Goal: Task Accomplishment & Management: Use online tool/utility

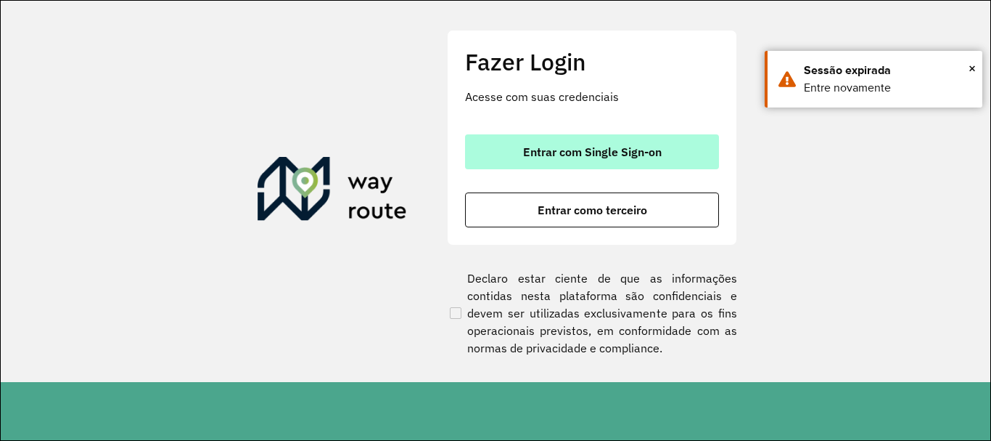
click at [518, 139] on button "Entrar com Single Sign-on" at bounding box center [592, 151] width 254 height 35
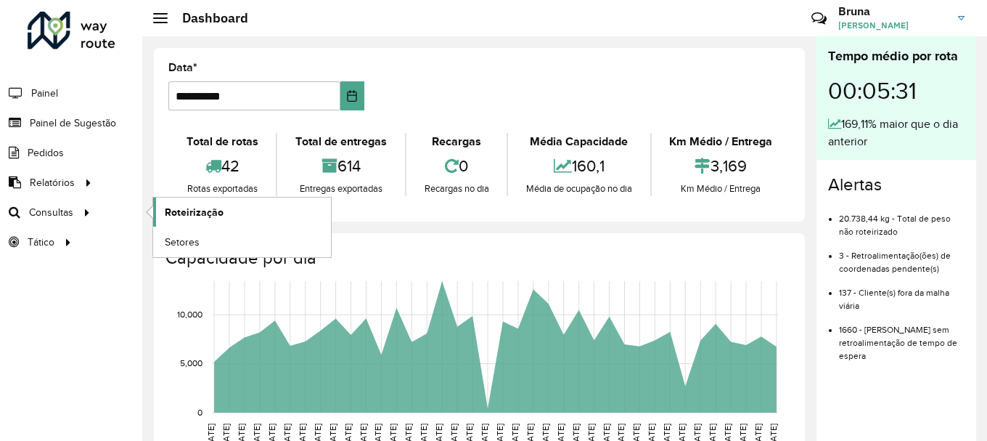
click at [229, 208] on link "Roteirização" at bounding box center [242, 211] width 178 height 29
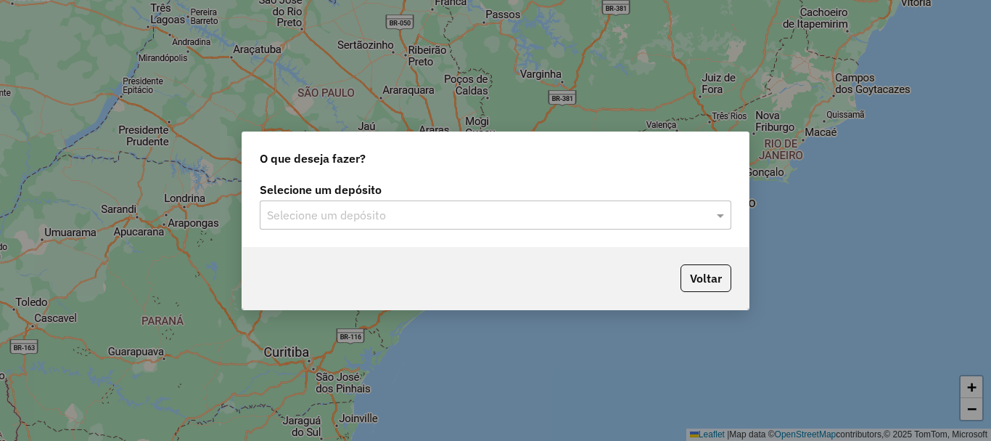
click at [512, 216] on input "text" at bounding box center [481, 215] width 428 height 17
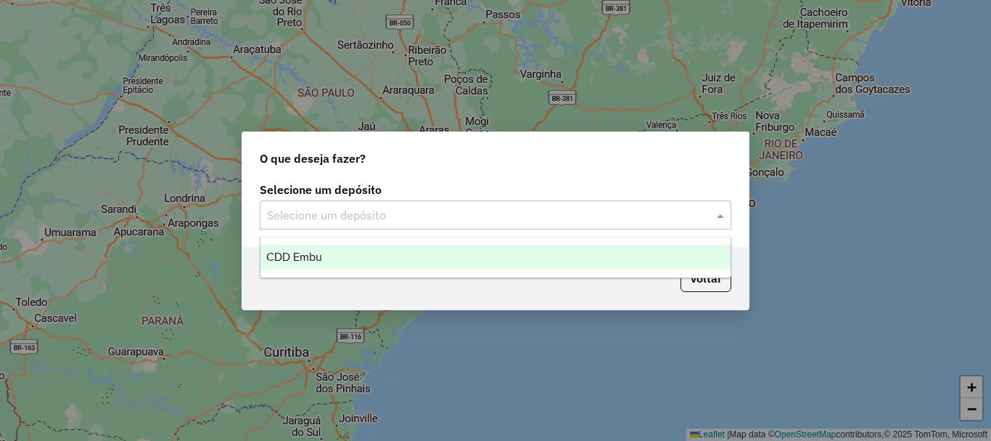
click at [390, 261] on div "CDD Embu" at bounding box center [496, 257] width 470 height 25
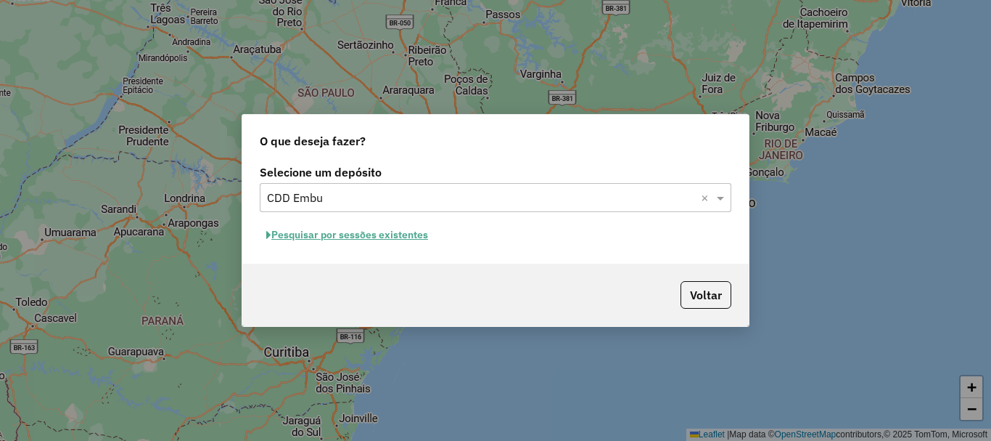
click at [371, 234] on button "Pesquisar por sessões existentes" at bounding box center [347, 235] width 175 height 23
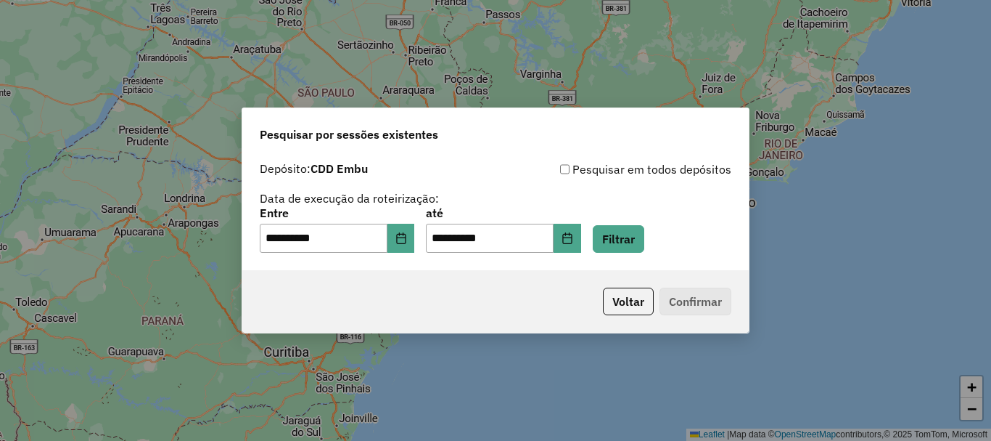
click at [630, 253] on div "**********" at bounding box center [495, 212] width 507 height 115
click at [631, 229] on button "Filtrar" at bounding box center [619, 239] width 52 height 28
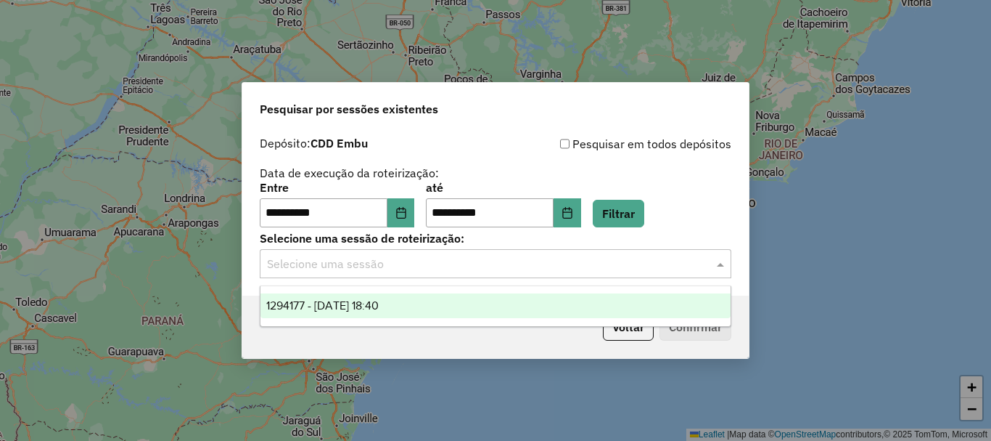
click at [335, 258] on input "text" at bounding box center [481, 263] width 428 height 17
click at [323, 303] on span "1294177 - 14/10/2025 18:40" at bounding box center [322, 305] width 113 height 12
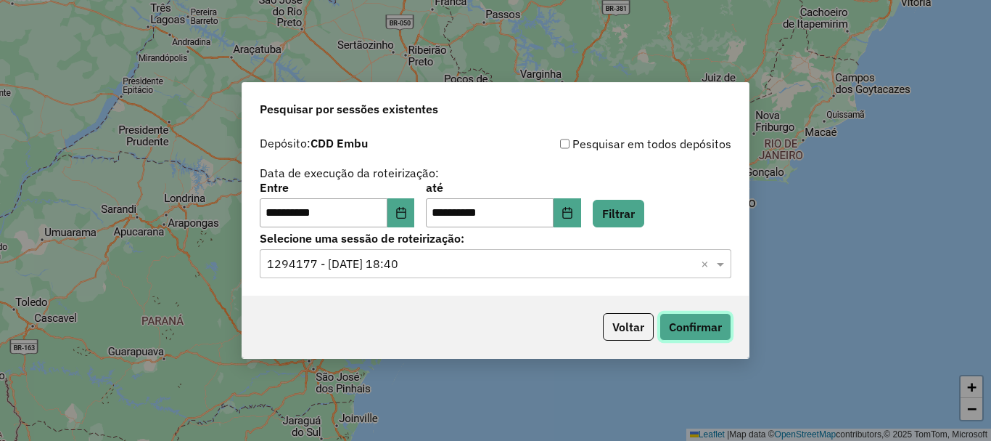
click at [711, 329] on button "Confirmar" at bounding box center [696, 327] width 72 height 28
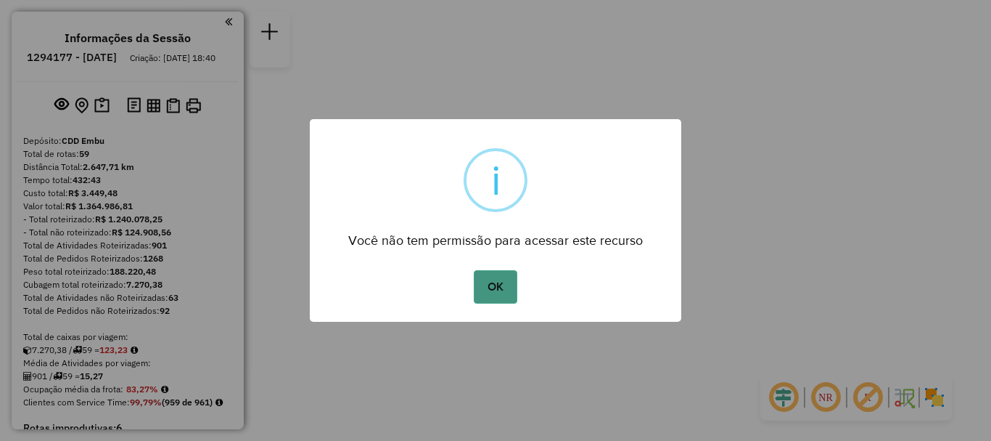
click at [504, 295] on button "OK" at bounding box center [495, 286] width 43 height 33
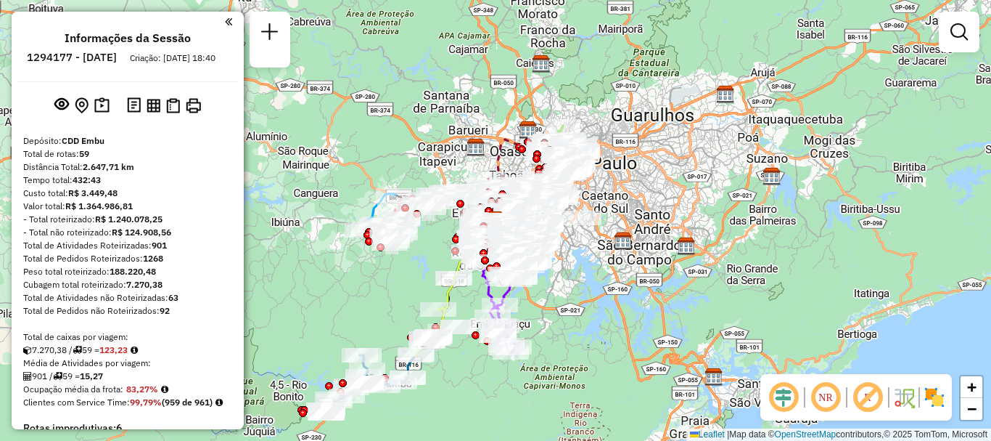
click at [811, 399] on em at bounding box center [826, 397] width 35 height 35
click at [877, 391] on em at bounding box center [868, 397] width 35 height 35
click at [936, 399] on img at bounding box center [934, 396] width 23 height 23
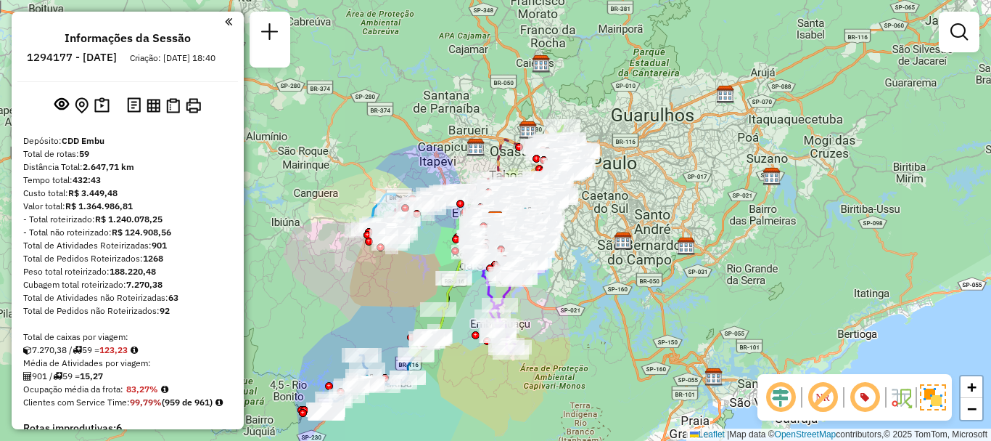
scroll to position [4161, 0]
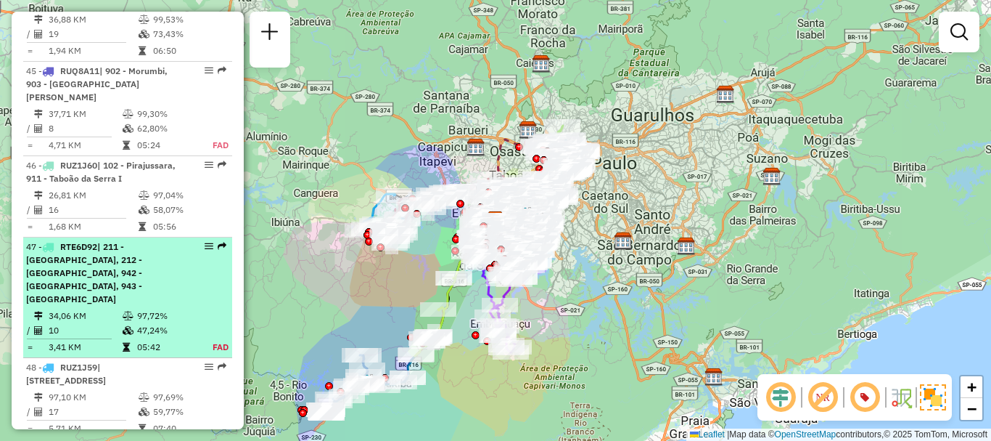
click at [46, 258] on span "| 211 - [GEOGRAPHIC_DATA], 212 - [GEOGRAPHIC_DATA], 942 - [GEOGRAPHIC_DATA], 94…" at bounding box center [84, 272] width 116 height 63
select select "**********"
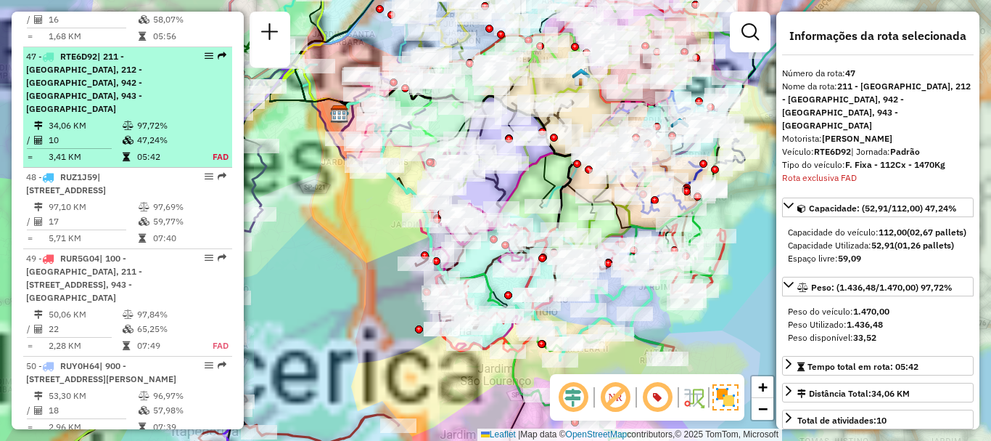
scroll to position [4361, 0]
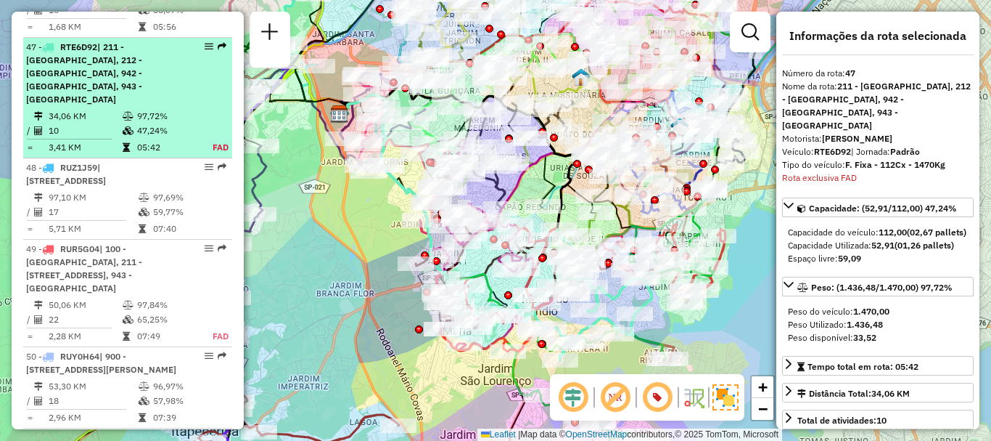
click at [205, 42] on em at bounding box center [209, 46] width 9 height 9
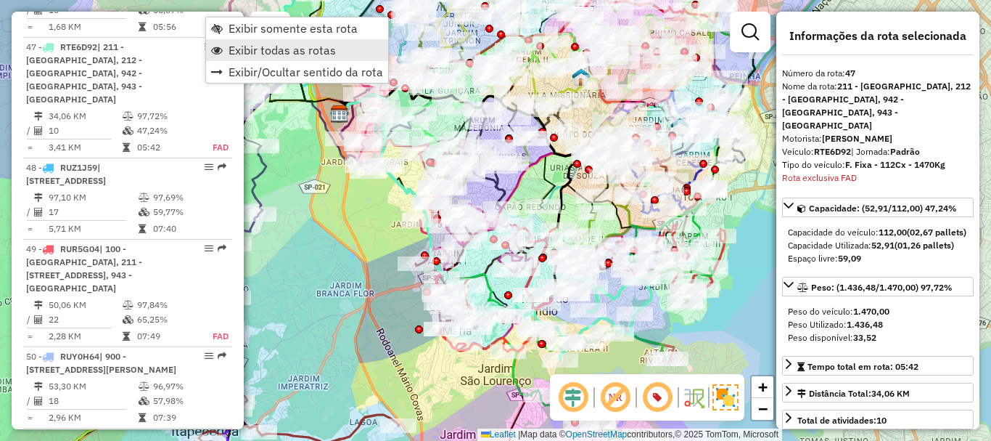
click at [219, 44] on span "Exibir todas as rotas" at bounding box center [217, 50] width 12 height 12
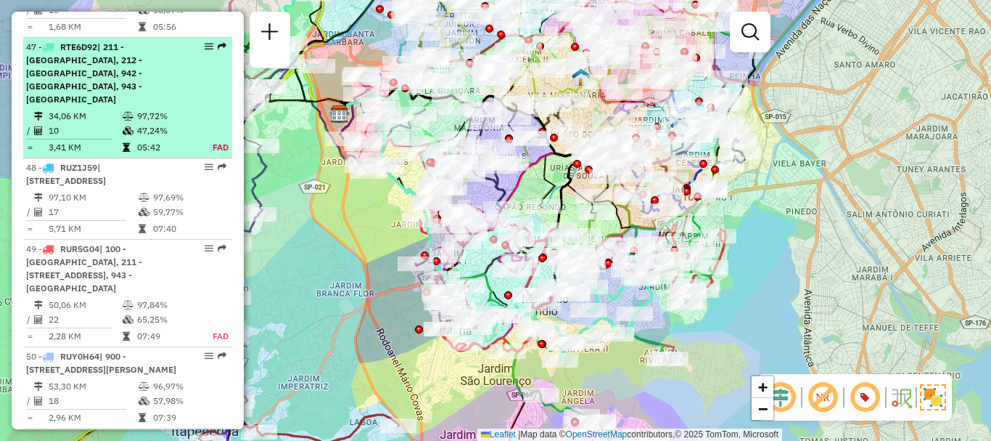
select select "**********"
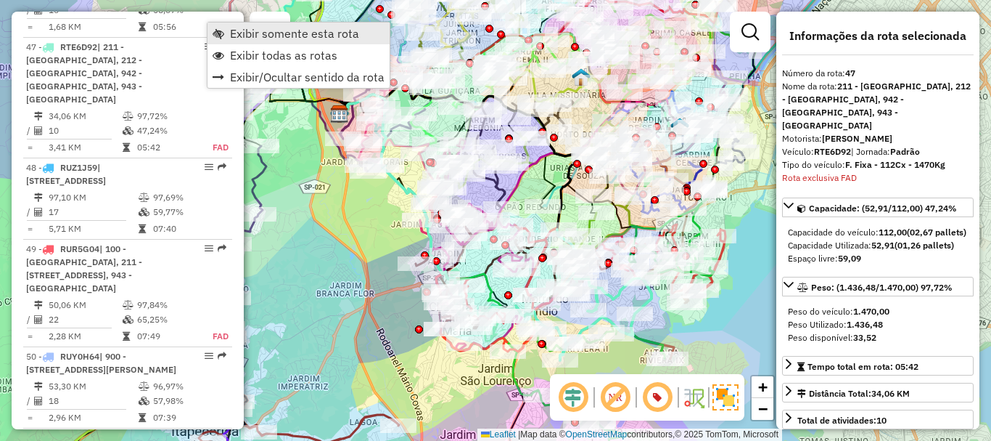
click at [232, 30] on span "Exibir somente esta rota" at bounding box center [294, 34] width 129 height 12
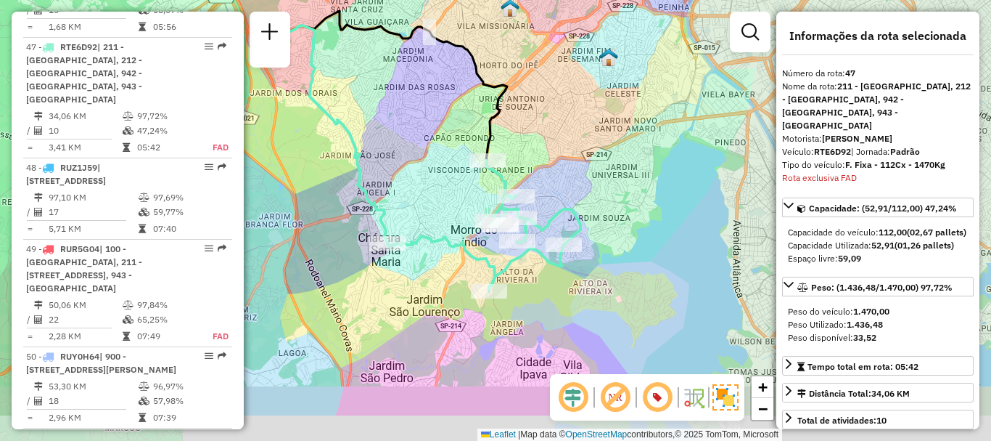
drag, startPoint x: 641, startPoint y: 204, endPoint x: 570, endPoint y: 135, distance: 99.1
click at [570, 135] on div "Janela de atendimento Grade de atendimento Capacidade Transportadoras Veículos …" at bounding box center [495, 220] width 991 height 441
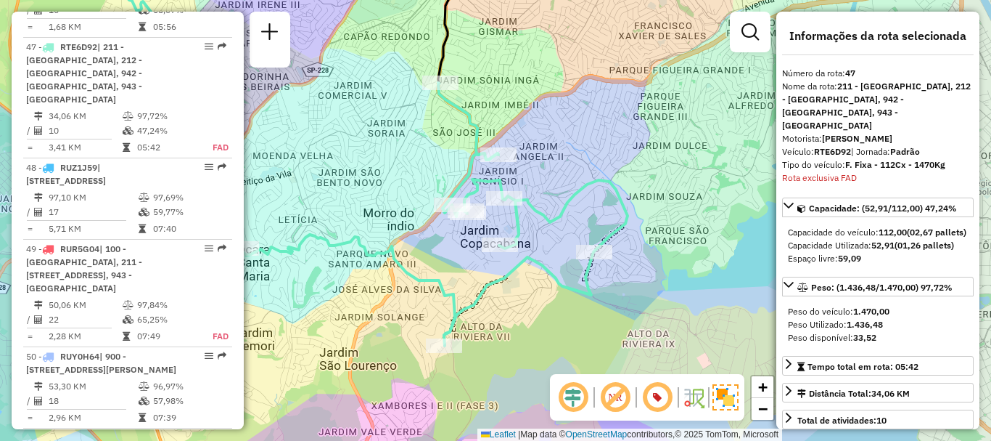
scroll to position [1033, 0]
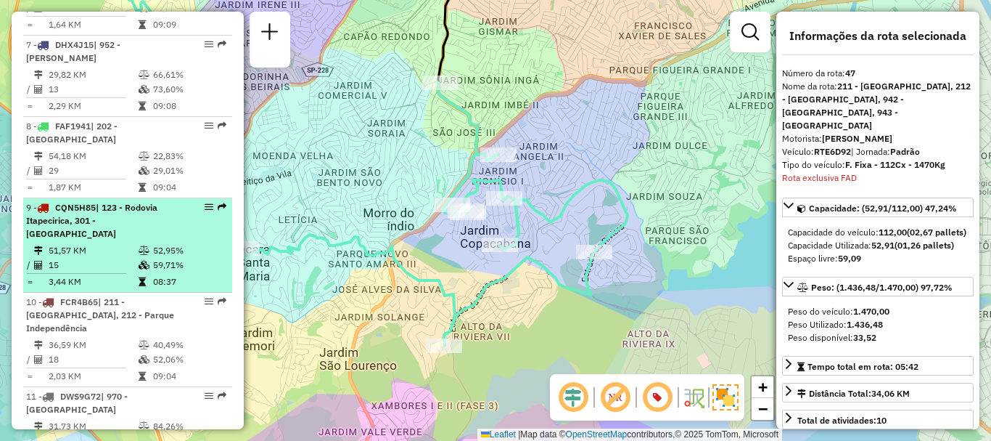
click at [86, 256] on td "51,57 KM" at bounding box center [93, 250] width 90 height 15
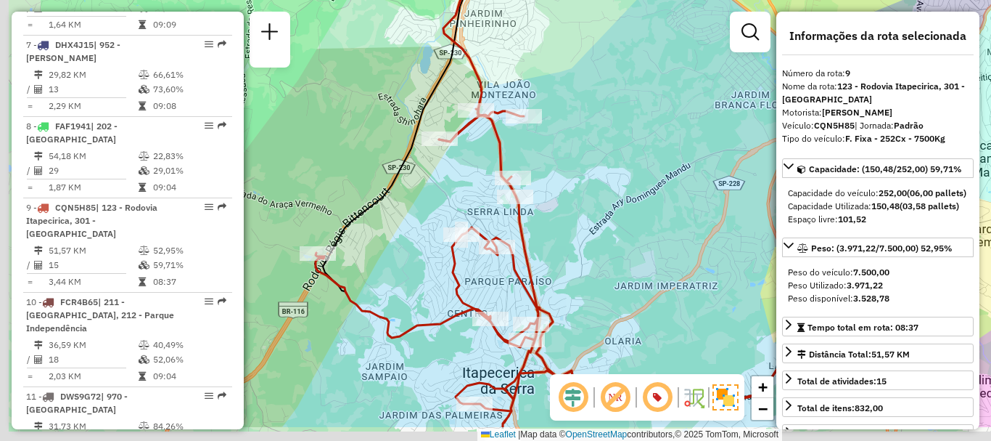
drag, startPoint x: 468, startPoint y: 307, endPoint x: 605, endPoint y: 251, distance: 148.1
click at [605, 251] on div "Janela de atendimento Grade de atendimento Capacidade Transportadoras Veículos …" at bounding box center [495, 220] width 991 height 441
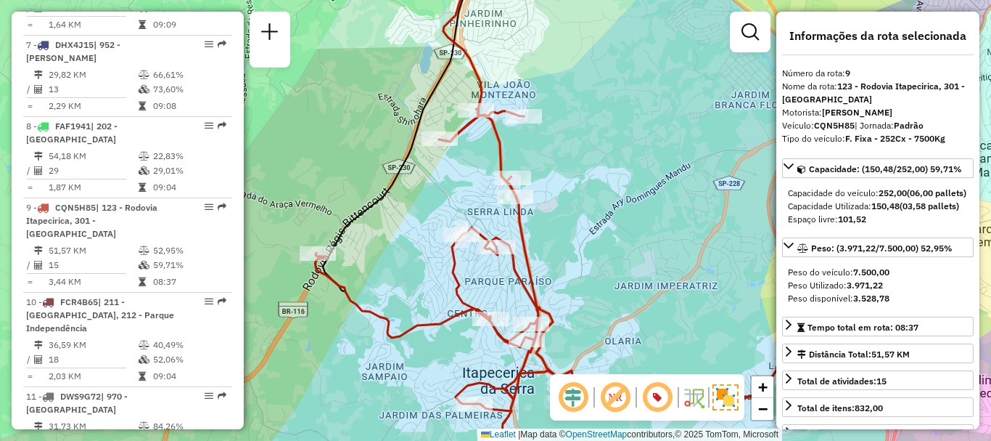
scroll to position [2008, 0]
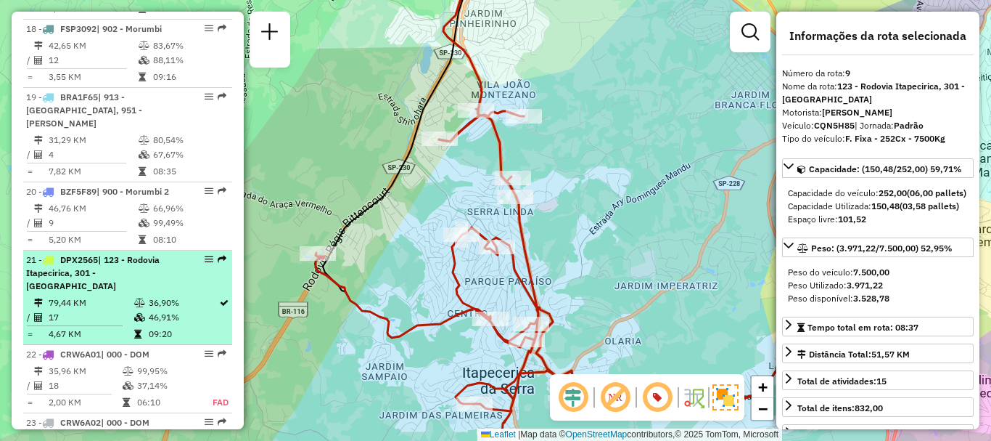
click at [68, 295] on td "79,44 KM" at bounding box center [91, 302] width 86 height 15
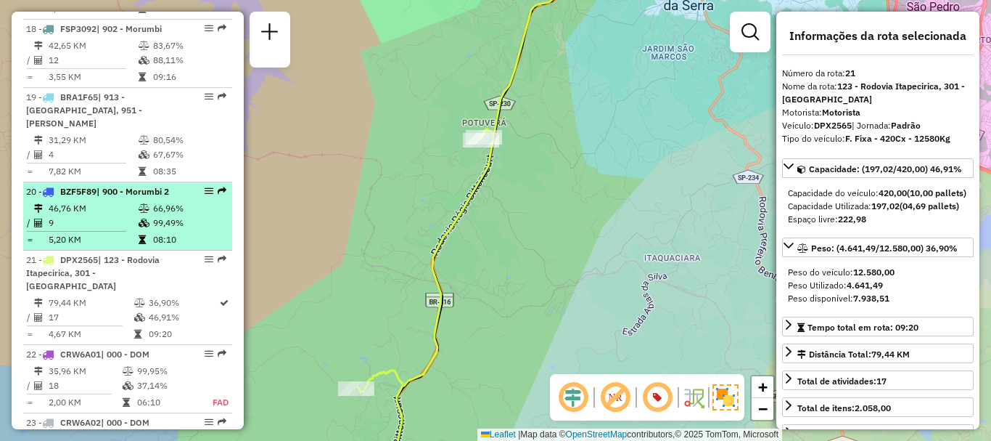
click at [151, 182] on li "20 - BZF5F89 | 900 - Morumbi 2 46,76 KM 66,96% / 9 99,49% = 5,20 KM 08:10" at bounding box center [127, 216] width 209 height 68
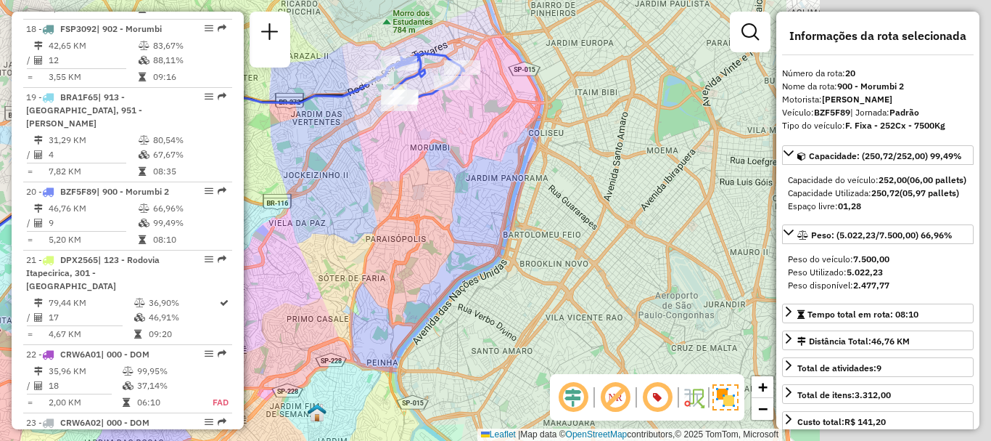
drag, startPoint x: 351, startPoint y: 192, endPoint x: 304, endPoint y: 200, distance: 47.7
click at [301, 200] on div "Janela de atendimento Grade de atendimento Capacidade Transportadoras Veículos …" at bounding box center [495, 220] width 991 height 441
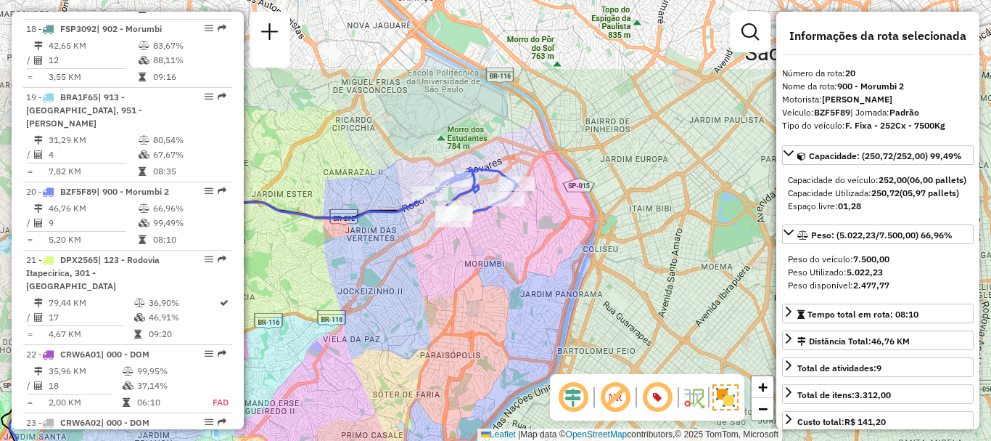
drag, startPoint x: 409, startPoint y: 174, endPoint x: 493, endPoint y: 283, distance: 137.6
click at [490, 284] on div "Janela de atendimento Grade de atendimento Capacidade Transportadoras Veículos …" at bounding box center [495, 220] width 991 height 441
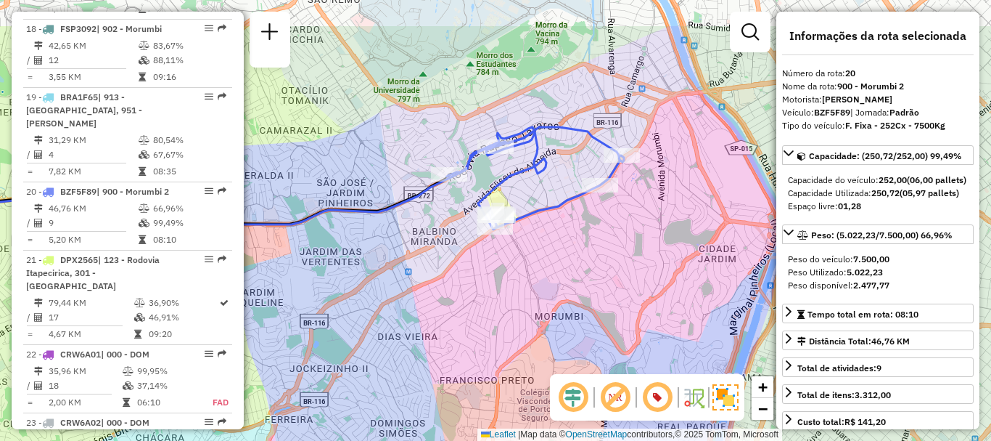
drag, startPoint x: 576, startPoint y: 184, endPoint x: 576, endPoint y: 253, distance: 69.7
click at [576, 253] on div "Janela de atendimento Grade de atendimento Capacidade Transportadoras Veículos …" at bounding box center [495, 220] width 991 height 441
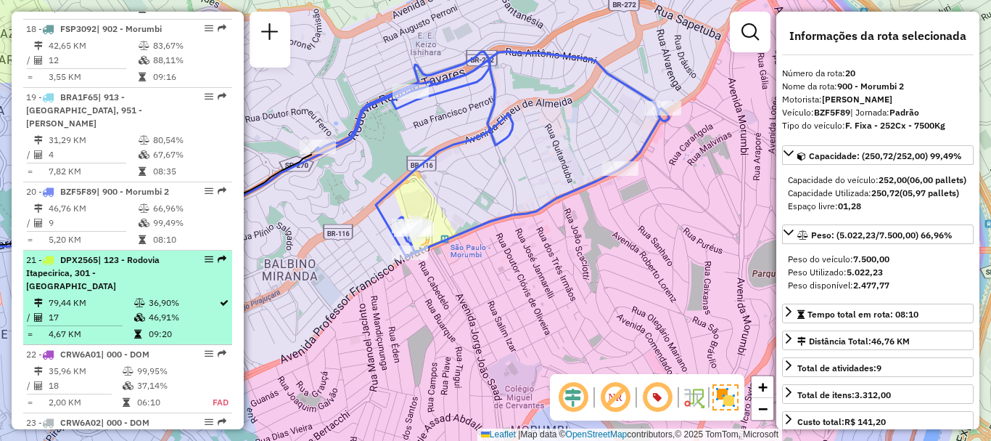
scroll to position [4161, 0]
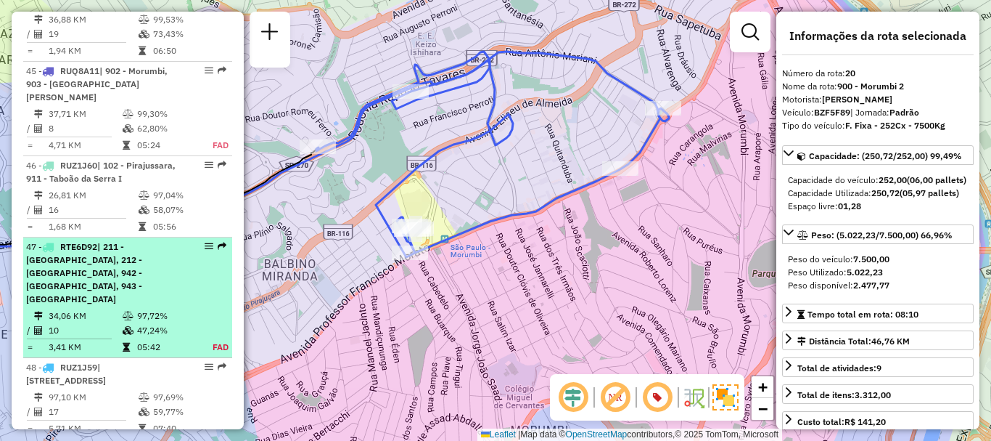
click at [135, 241] on span "| 211 - [GEOGRAPHIC_DATA], 212 - [GEOGRAPHIC_DATA], 942 - [GEOGRAPHIC_DATA], 94…" at bounding box center [84, 272] width 116 height 63
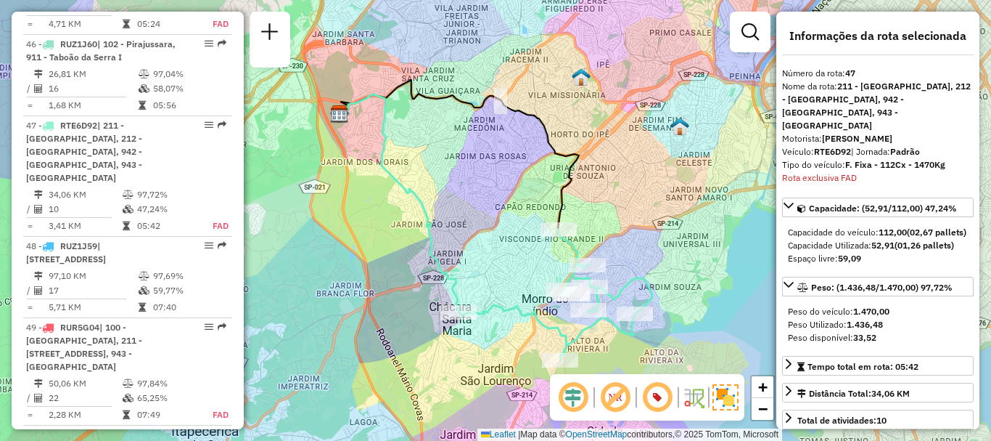
scroll to position [4361, 0]
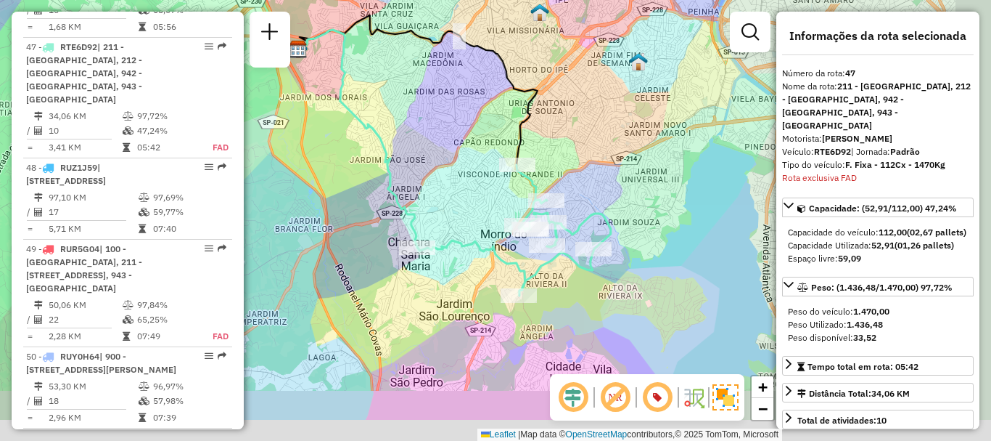
drag, startPoint x: 700, startPoint y: 290, endPoint x: 659, endPoint y: 225, distance: 76.7
click at [659, 225] on div "Janela de atendimento Grade de atendimento Capacidade Transportadoras Veículos …" at bounding box center [495, 220] width 991 height 441
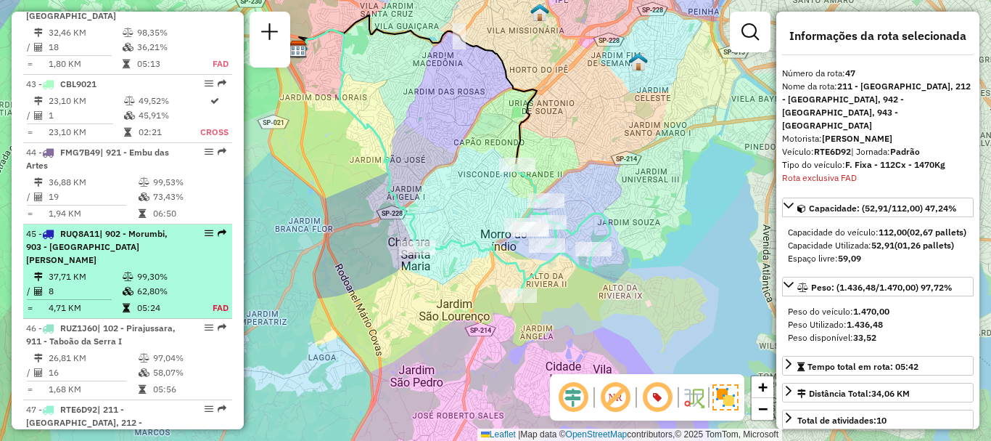
click at [138, 269] on td "99,30%" at bounding box center [166, 276] width 60 height 15
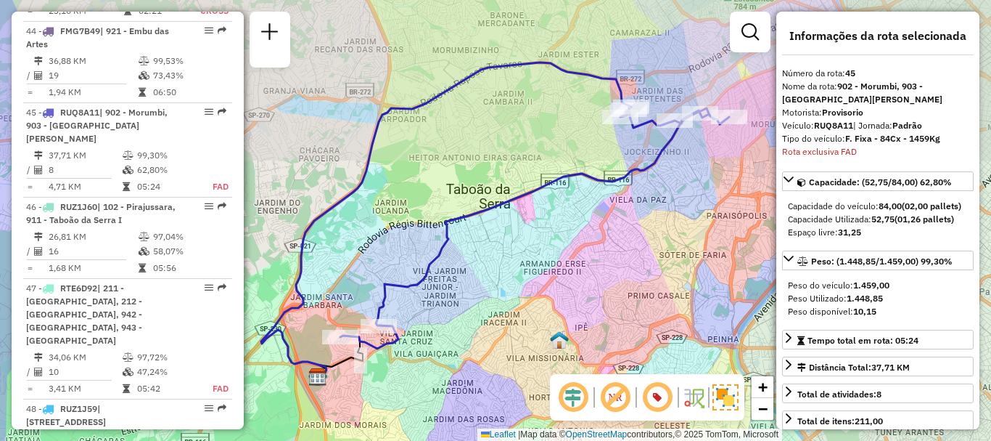
scroll to position [4198, 0]
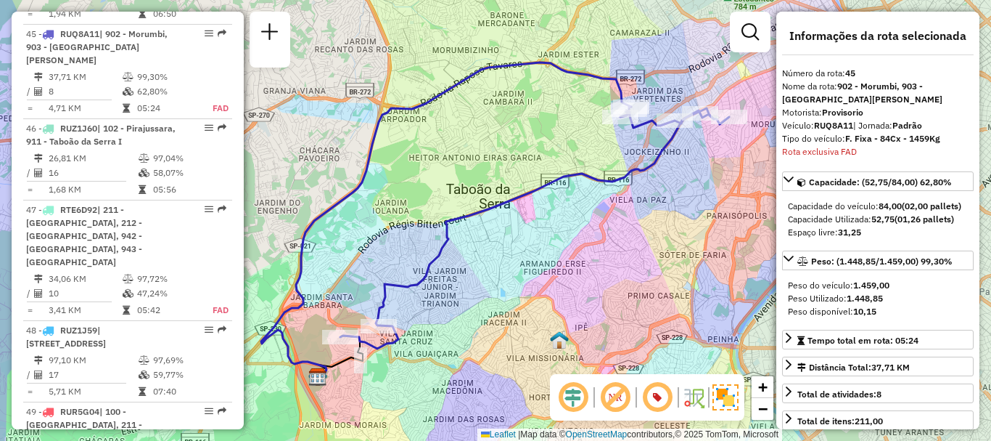
click at [652, 401] on em at bounding box center [657, 397] width 35 height 35
click at [650, 399] on em at bounding box center [657, 397] width 35 height 35
click at [639, 395] on img at bounding box center [636, 396] width 7 height 23
click at [663, 401] on em at bounding box center [657, 397] width 35 height 35
click at [612, 393] on em at bounding box center [615, 397] width 35 height 35
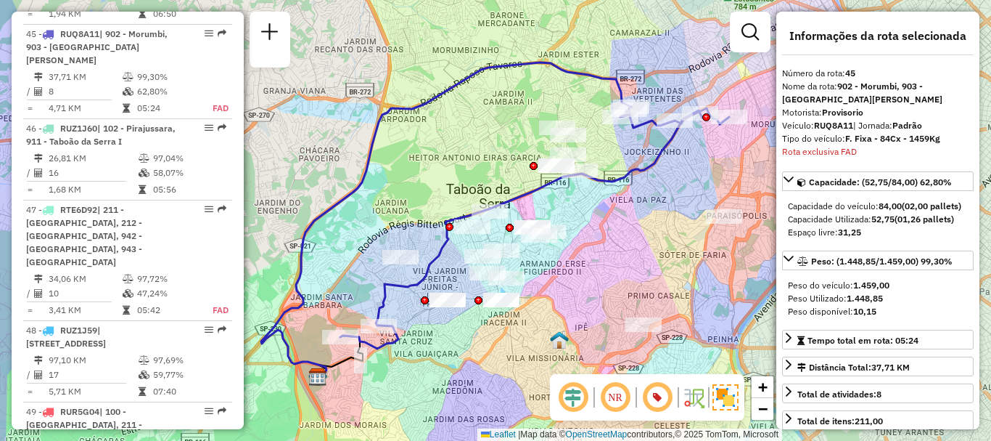
click at [605, 396] on em at bounding box center [615, 397] width 35 height 35
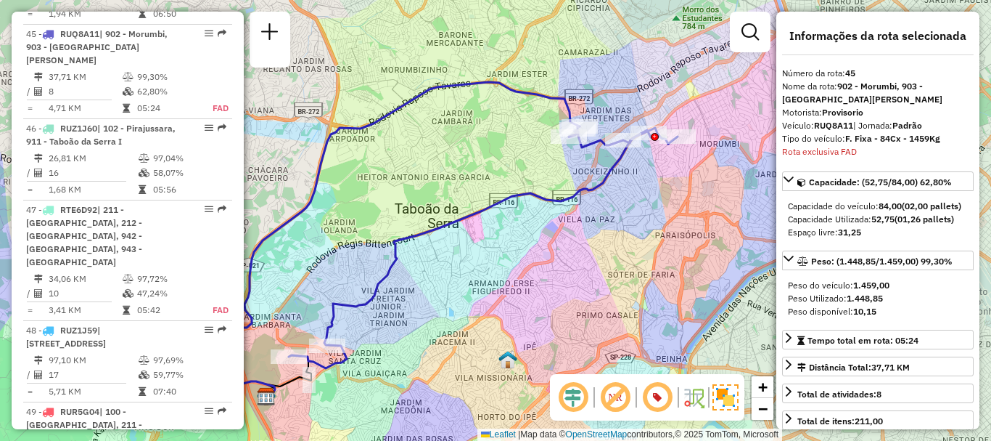
drag, startPoint x: 729, startPoint y: 163, endPoint x: 692, endPoint y: 179, distance: 40.0
click at [692, 179] on div "Janela de atendimento Grade de atendimento Capacidade Transportadoras Veículos …" at bounding box center [495, 220] width 991 height 441
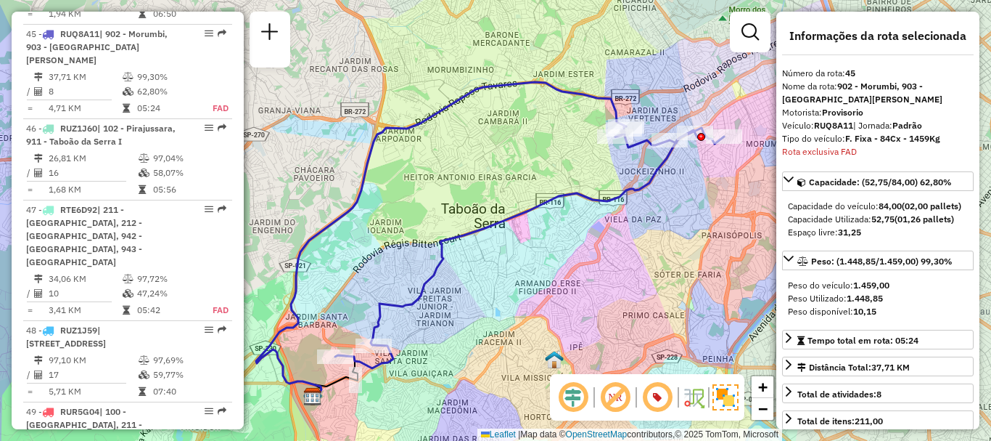
drag, startPoint x: 626, startPoint y: 198, endPoint x: 672, endPoint y: 198, distance: 46.5
click at [672, 198] on div "Janela de atendimento Grade de atendimento Capacidade Transportadoras Veículos …" at bounding box center [495, 220] width 991 height 441
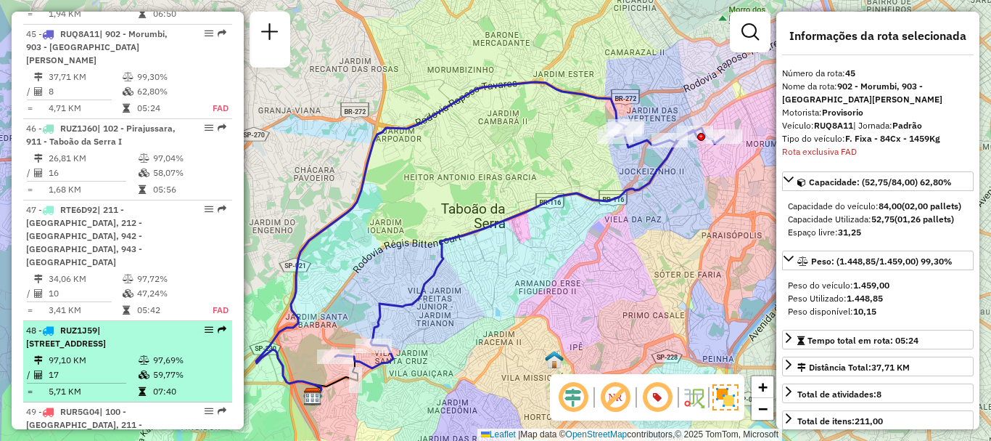
click at [168, 324] on div "48 - RUZ1J59 | 129 - [STREET_ADDRESS]" at bounding box center [103, 337] width 154 height 26
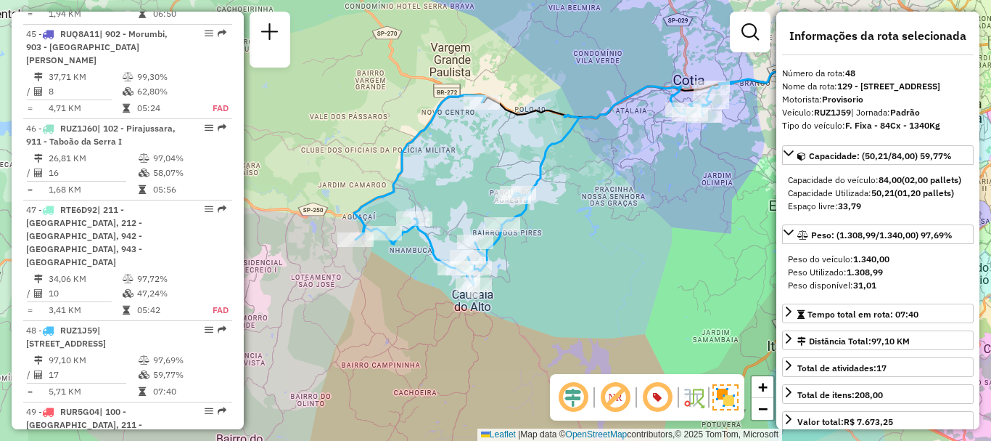
drag, startPoint x: 493, startPoint y: 240, endPoint x: 568, endPoint y: 218, distance: 77.9
click at [568, 218] on div "Janela de atendimento Grade de atendimento Capacidade Transportadoras Veículos …" at bounding box center [495, 220] width 991 height 441
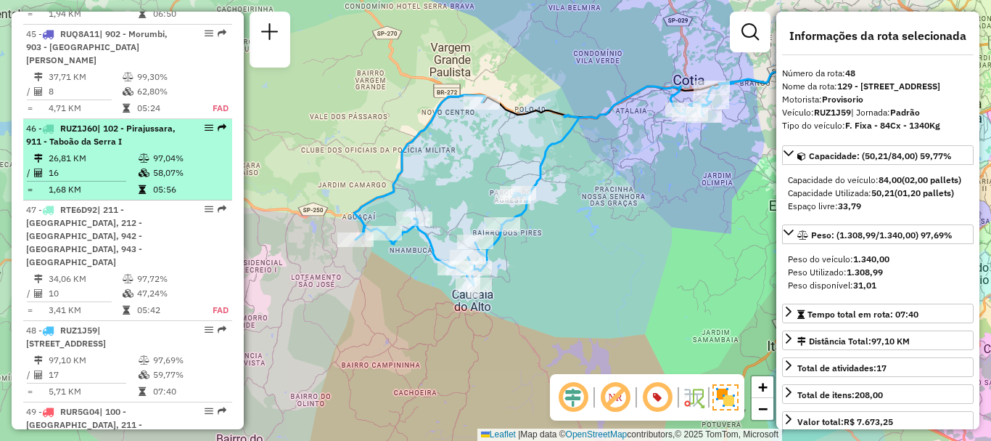
click at [123, 165] on td "16" at bounding box center [93, 172] width 90 height 15
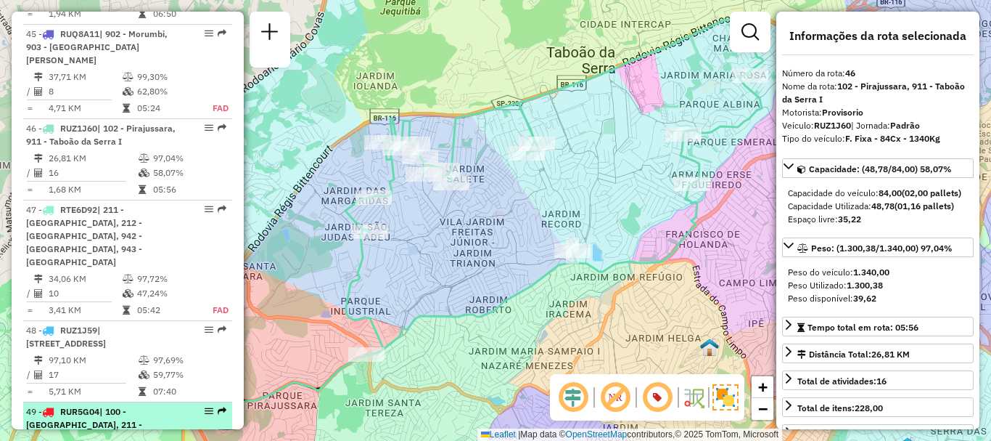
click at [139, 406] on span "| 100 - [GEOGRAPHIC_DATA], 211 - [STREET_ADDRESS], 943 - [GEOGRAPHIC_DATA]" at bounding box center [84, 431] width 116 height 50
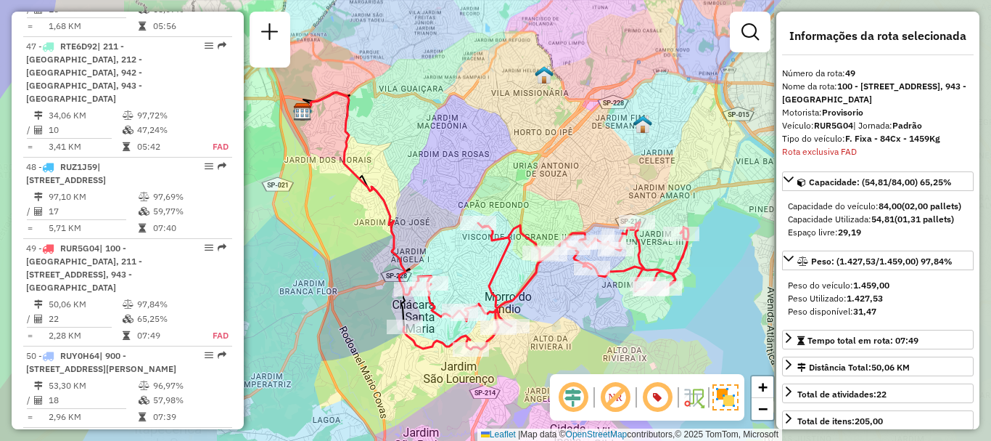
scroll to position [4562, 0]
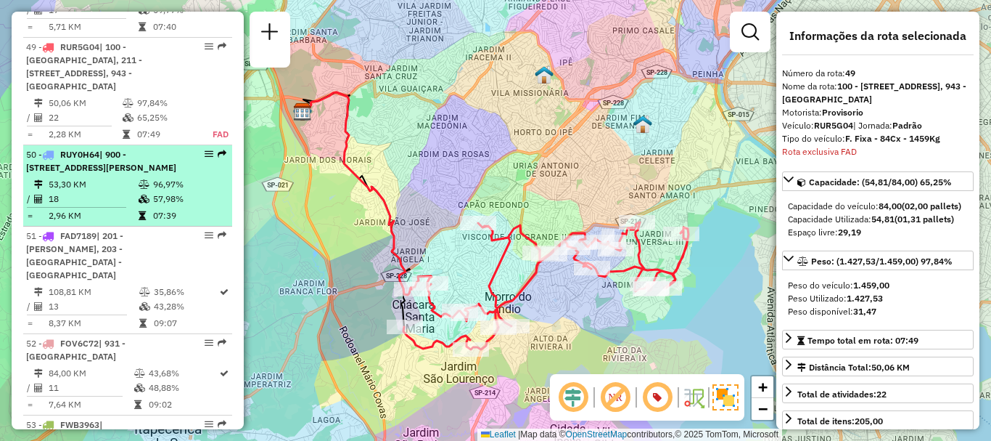
click at [158, 169] on span "| 900 - [STREET_ADDRESS][PERSON_NAME]" at bounding box center [101, 161] width 150 height 24
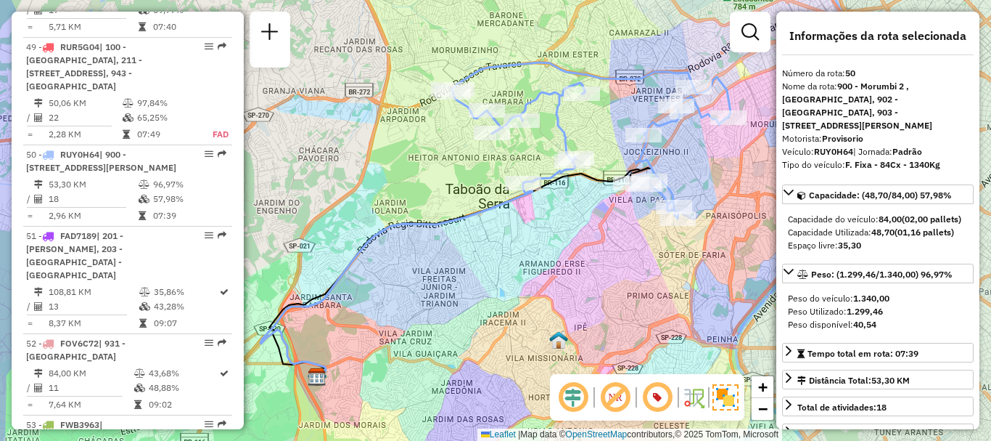
scroll to position [4161, 0]
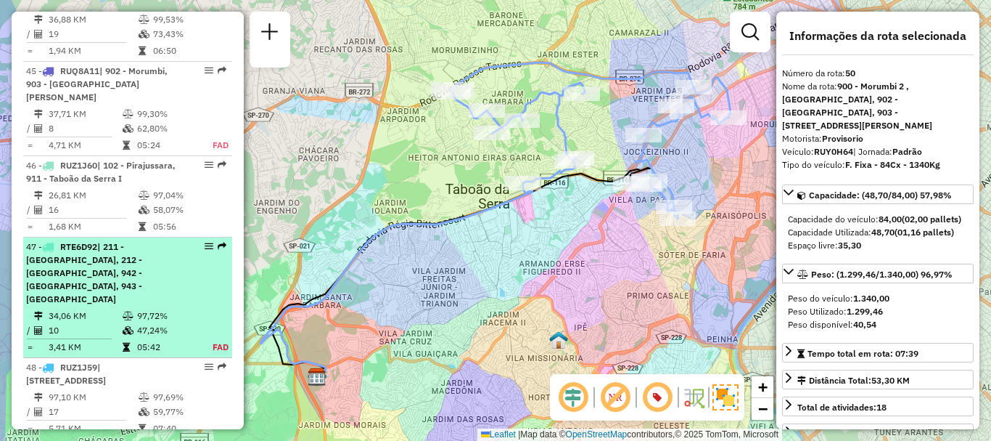
click at [43, 266] on li "47 - RTE6D92 | 211 - [GEOGRAPHIC_DATA], 212 - [GEOGRAPHIC_DATA], 942 - [GEOGRAP…" at bounding box center [127, 297] width 209 height 120
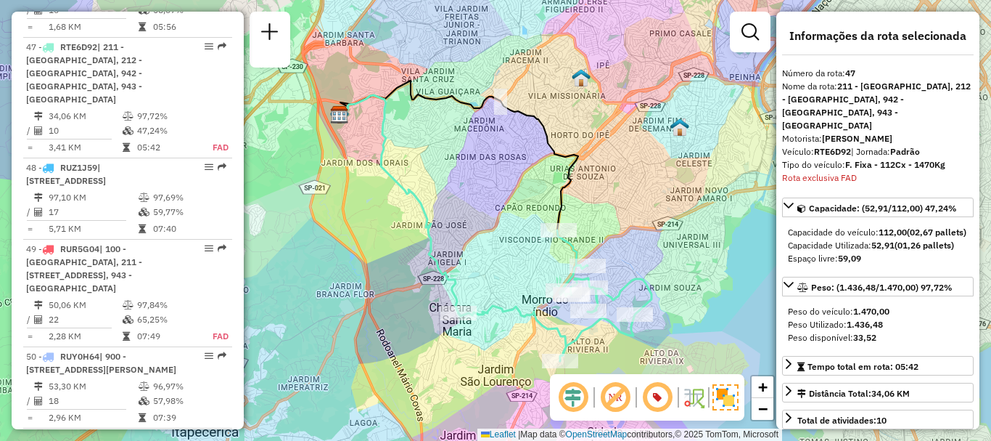
scroll to position [1033, 0]
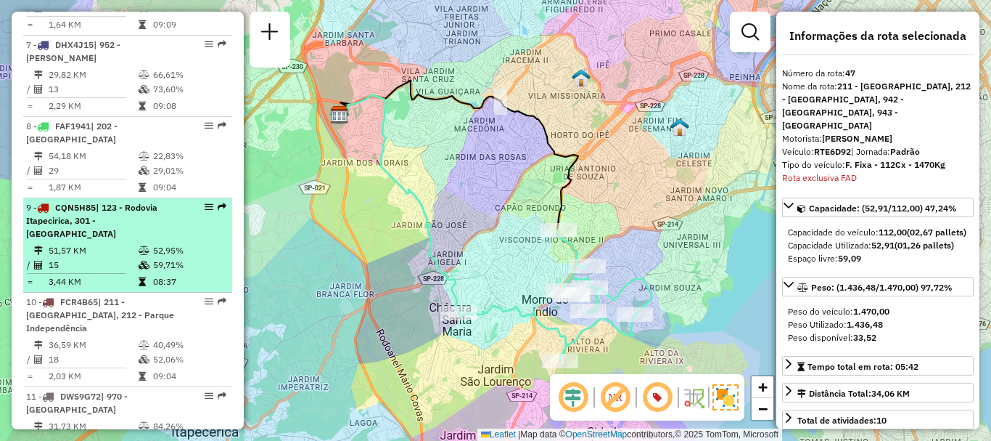
click at [157, 235] on div "9 - CQN5H85 | 123 - [GEOGRAPHIC_DATA] Itapecirica, 301 - [GEOGRAPHIC_DATA]" at bounding box center [103, 220] width 154 height 39
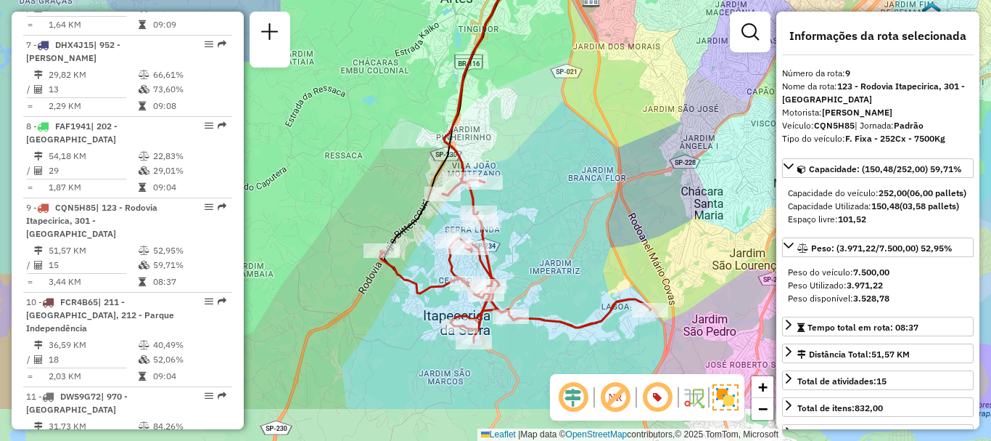
drag, startPoint x: 569, startPoint y: 345, endPoint x: 589, endPoint y: 270, distance: 78.2
click at [589, 270] on div "Janela de atendimento Grade de atendimento Capacidade Transportadoras Veículos …" at bounding box center [495, 220] width 991 height 441
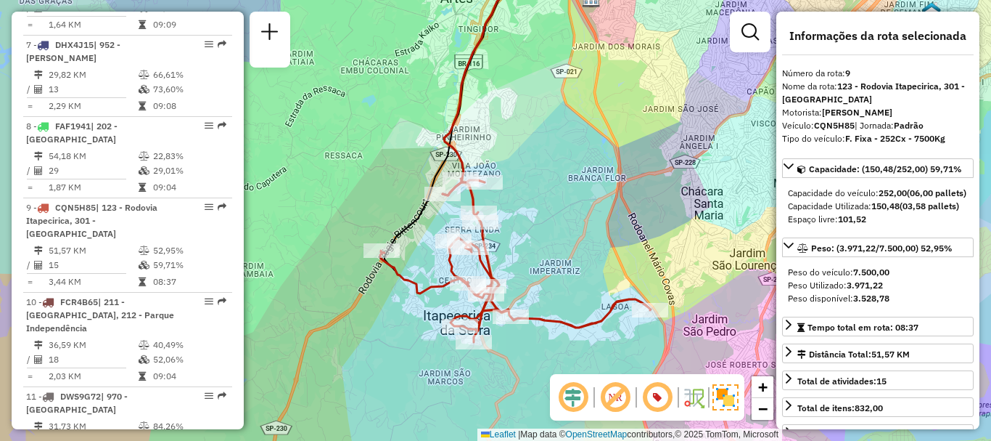
scroll to position [4161, 0]
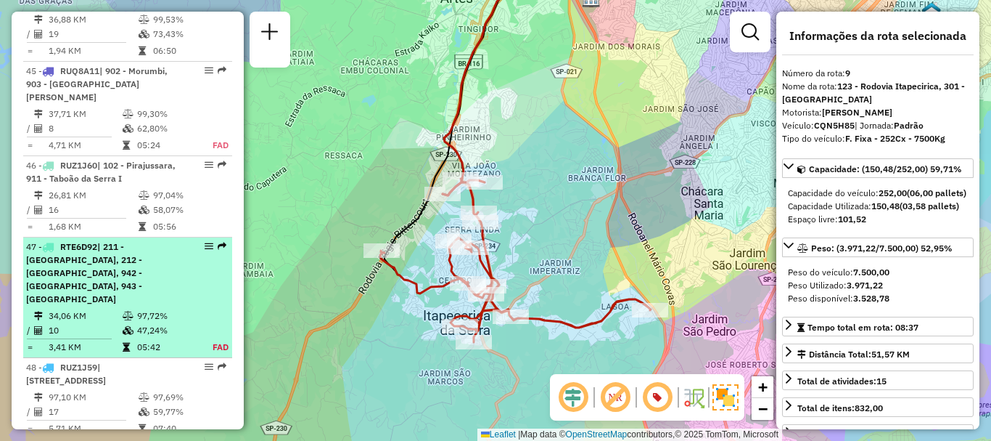
click at [117, 240] on div "47 - RTE6D92 | 211 - [GEOGRAPHIC_DATA], 212 - [STREET_ADDRESS], 943 - [GEOGRAPH…" at bounding box center [103, 272] width 154 height 65
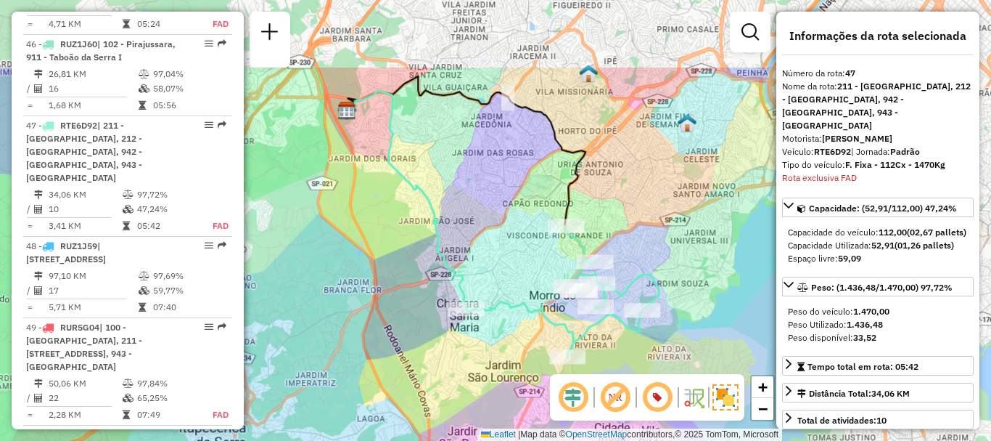
scroll to position [4361, 0]
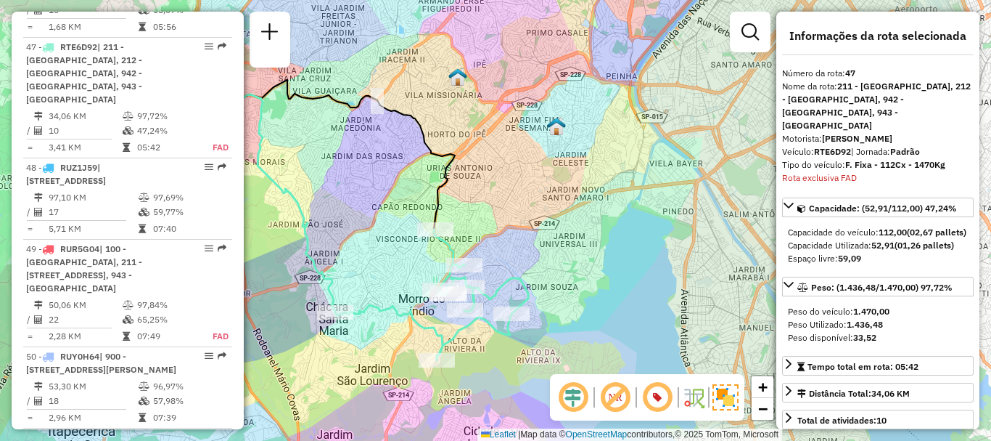
drag, startPoint x: 677, startPoint y: 189, endPoint x: 567, endPoint y: 185, distance: 110.4
click at [567, 185] on div "Janela de atendimento Grade de atendimento Capacidade Transportadoras Veículos …" at bounding box center [495, 220] width 991 height 441
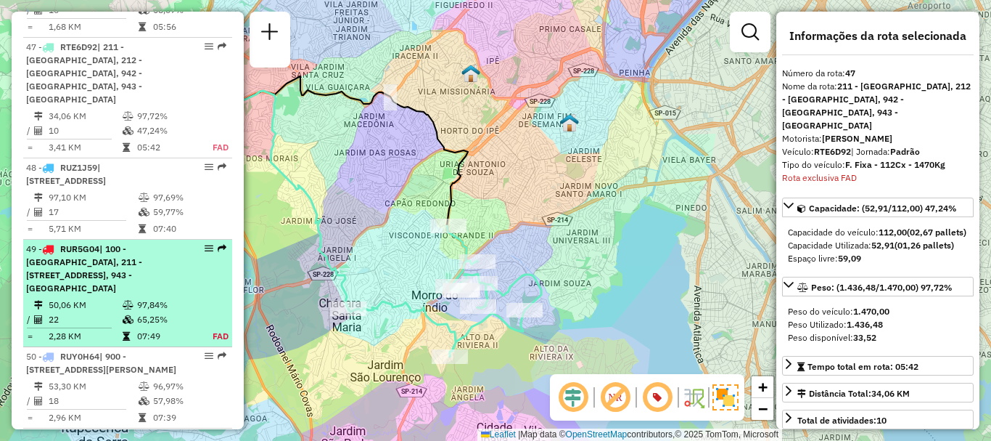
click at [176, 242] on div "49 - RUR5G04 | 100 - [GEOGRAPHIC_DATA], 211 - [STREET_ADDRESS], 943 - [GEOGRAPH…" at bounding box center [127, 268] width 203 height 52
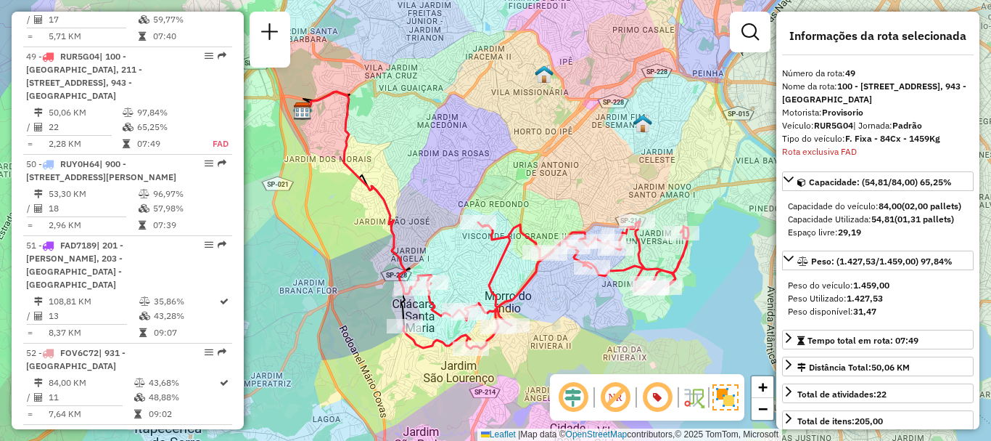
scroll to position [4562, 0]
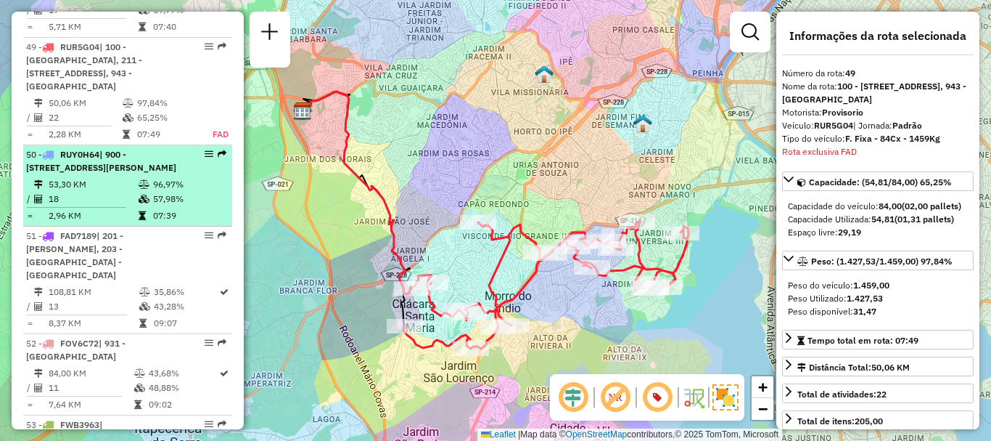
click at [134, 187] on li "50 - RUY0H64 | 900 - Morumbi 2 , [GEOGRAPHIC_DATA], 902 - [GEOGRAPHIC_DATA], 90…" at bounding box center [127, 185] width 209 height 81
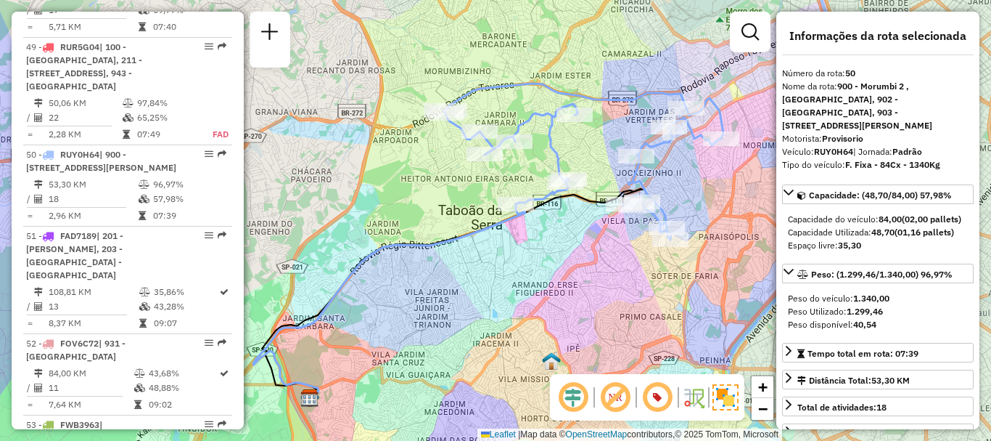
drag, startPoint x: 641, startPoint y: 221, endPoint x: 637, endPoint y: 243, distance: 22.1
click at [637, 243] on div "Janela de atendimento Grade de atendimento Capacidade Transportadoras Veículos …" at bounding box center [495, 220] width 991 height 441
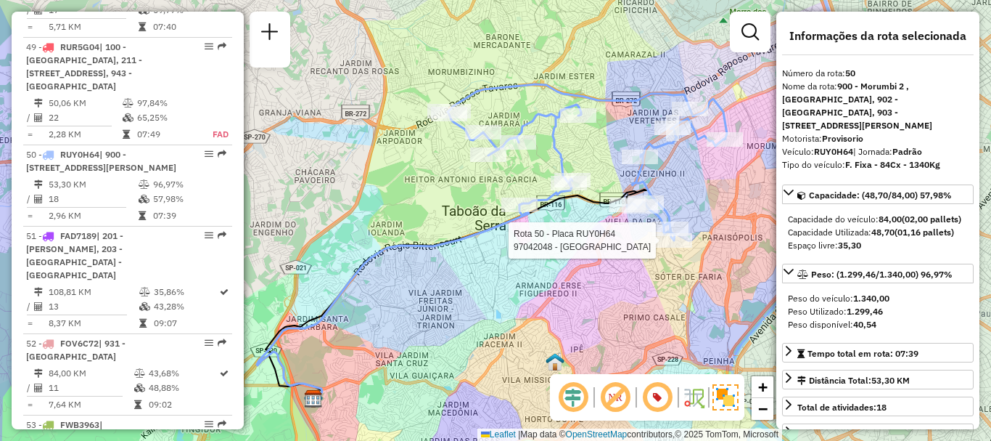
scroll to position [4080, 0]
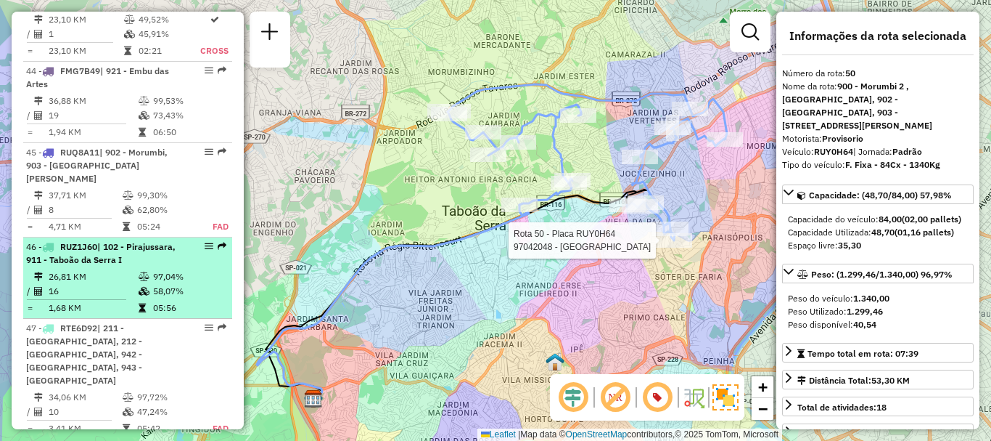
click at [132, 240] on div "46 - RUZ1J60 | 102 - Pirajussara, 911 - [GEOGRAPHIC_DATA] I" at bounding box center [103, 253] width 154 height 26
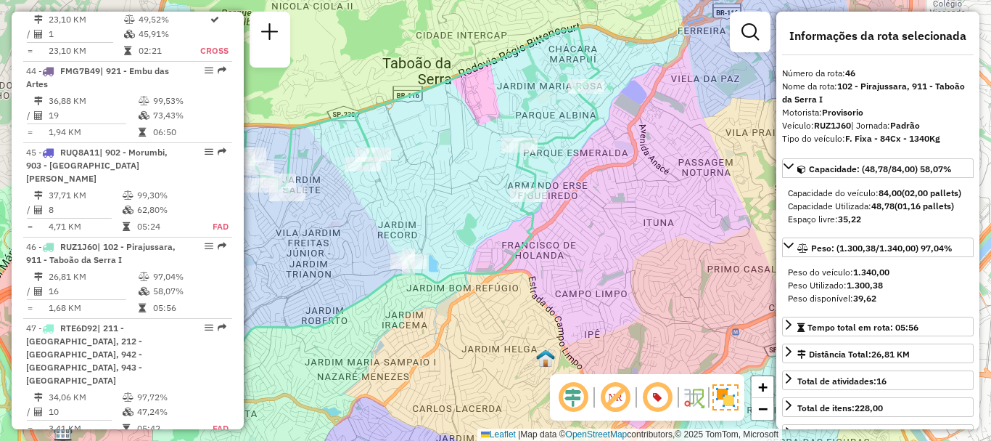
drag, startPoint x: 632, startPoint y: 194, endPoint x: 468, endPoint y: 205, distance: 164.4
click at [468, 205] on div "Janela de atendimento Grade de atendimento Capacidade Transportadoras Veículos …" at bounding box center [495, 220] width 991 height 441
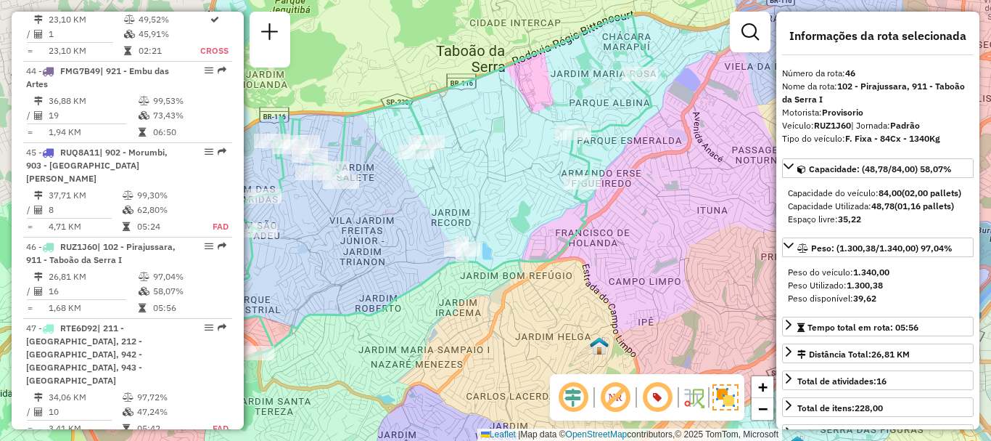
drag, startPoint x: 481, startPoint y: 210, endPoint x: 605, endPoint y: 173, distance: 129.5
click at [605, 173] on div "Janela de atendimento Grade de atendimento Capacidade Transportadoras Veículos …" at bounding box center [495, 220] width 991 height 441
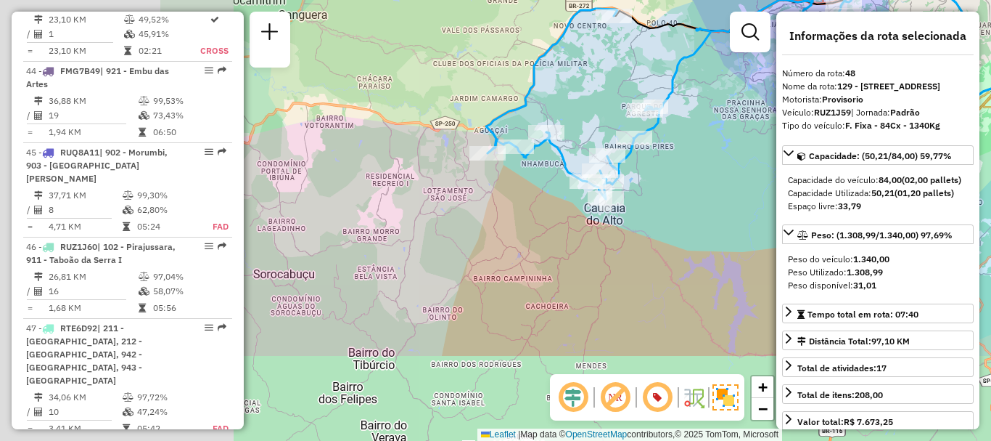
drag, startPoint x: 495, startPoint y: 297, endPoint x: 755, endPoint y: 168, distance: 289.9
click at [755, 168] on div "Janela de atendimento Grade de atendimento Capacidade Transportadoras Veículos …" at bounding box center [495, 220] width 991 height 441
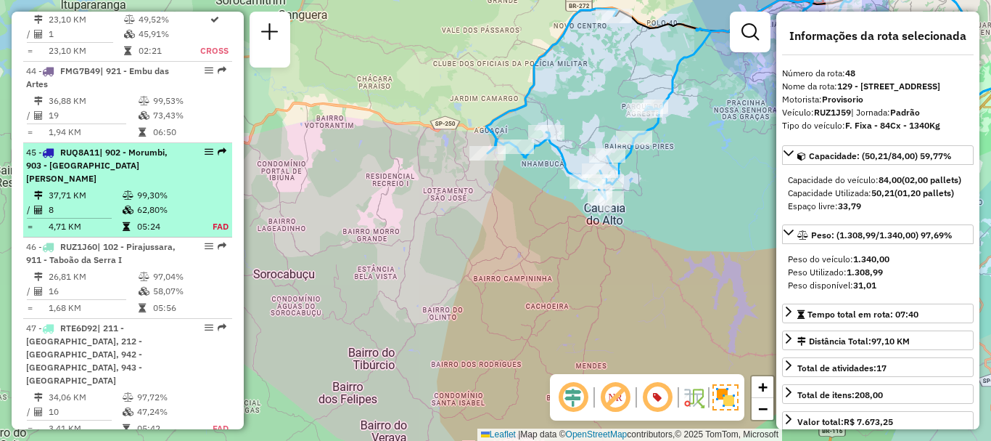
click at [122, 188] on td at bounding box center [129, 195] width 15 height 15
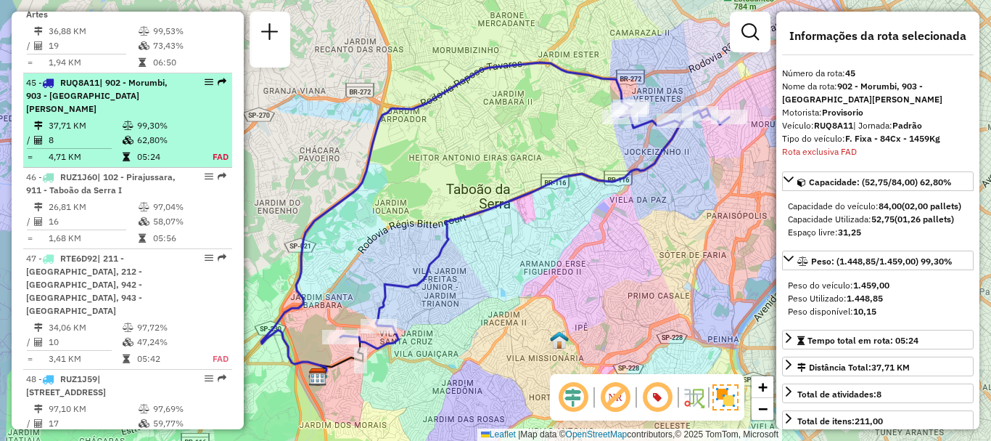
scroll to position [4198, 0]
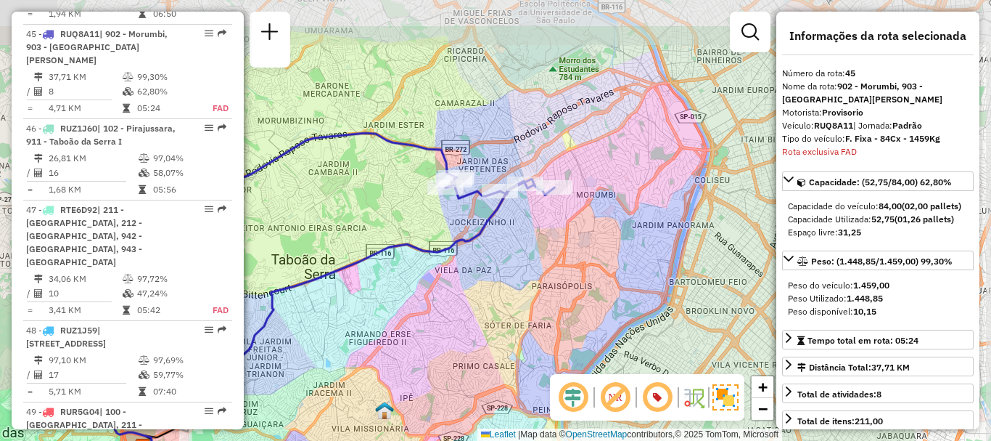
drag, startPoint x: 647, startPoint y: 179, endPoint x: 492, endPoint y: 242, distance: 166.7
click at [472, 249] on div "Janela de atendimento Grade de atendimento Capacidade Transportadoras Veículos …" at bounding box center [495, 220] width 991 height 441
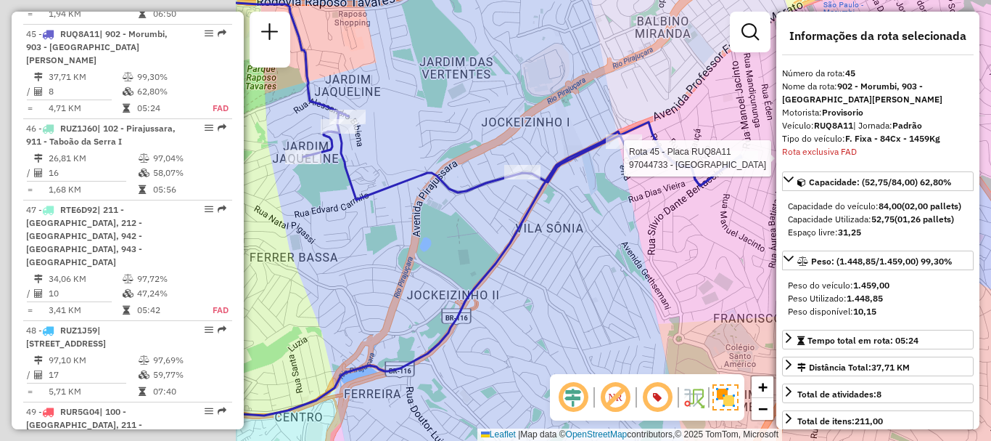
click at [777, 155] on hb-router-mapa "Informações da Sessão 1294177 - [DATE] Criação: [DATE] 18:40 Depósito: CDD Embu…" at bounding box center [495, 220] width 991 height 441
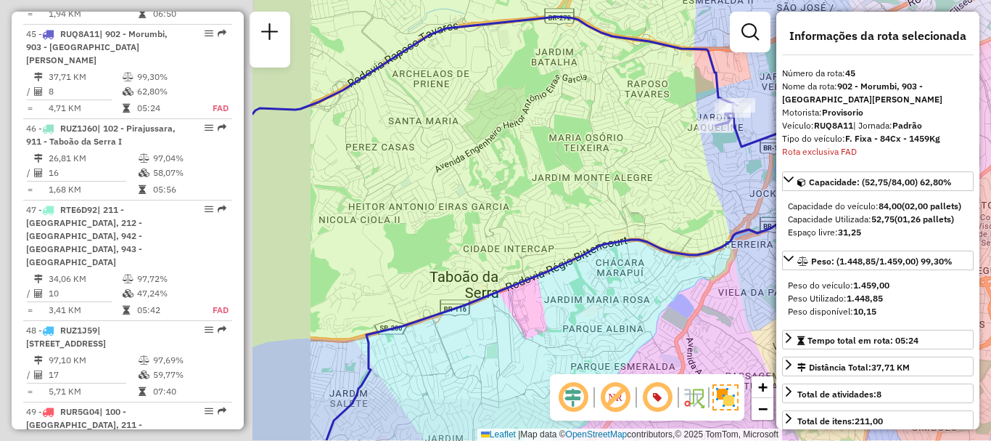
drag, startPoint x: 450, startPoint y: 311, endPoint x: 786, endPoint y: 276, distance: 337.9
click at [786, 276] on hb-router-mapa "Informações da Sessão 1294177 - [DATE] Criação: [DATE] 18:40 Depósito: CDD Embu…" at bounding box center [495, 220] width 991 height 441
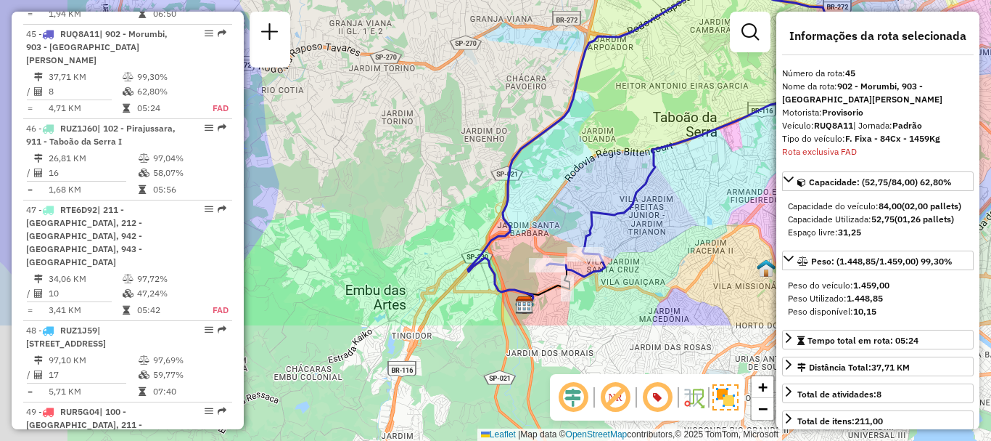
drag, startPoint x: 499, startPoint y: 298, endPoint x: 594, endPoint y: 113, distance: 207.1
click at [594, 113] on div "Janela de atendimento Grade de atendimento Capacidade Transportadoras Veículos …" at bounding box center [495, 220] width 991 height 441
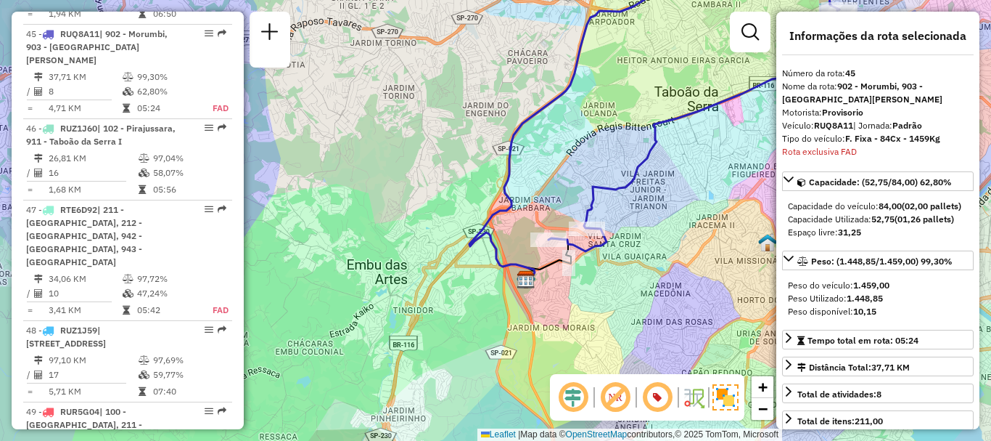
scroll to position [1709, 0]
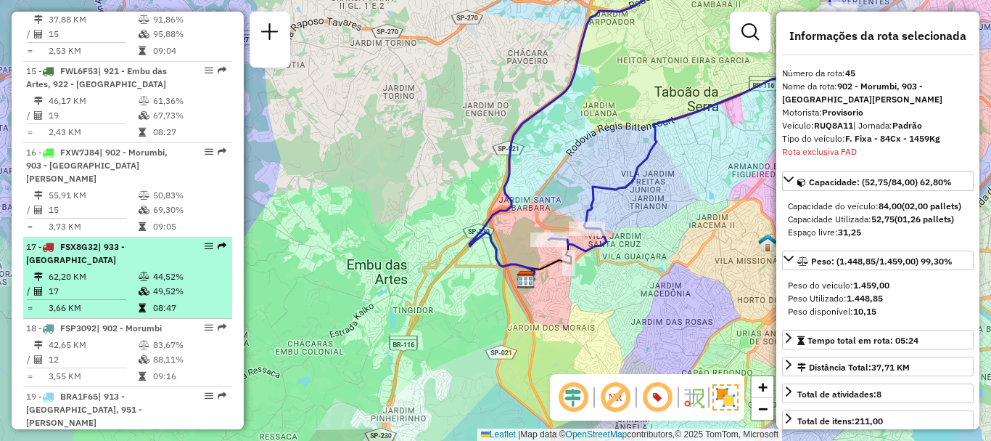
click at [155, 284] on td "49,52%" at bounding box center [188, 291] width 73 height 15
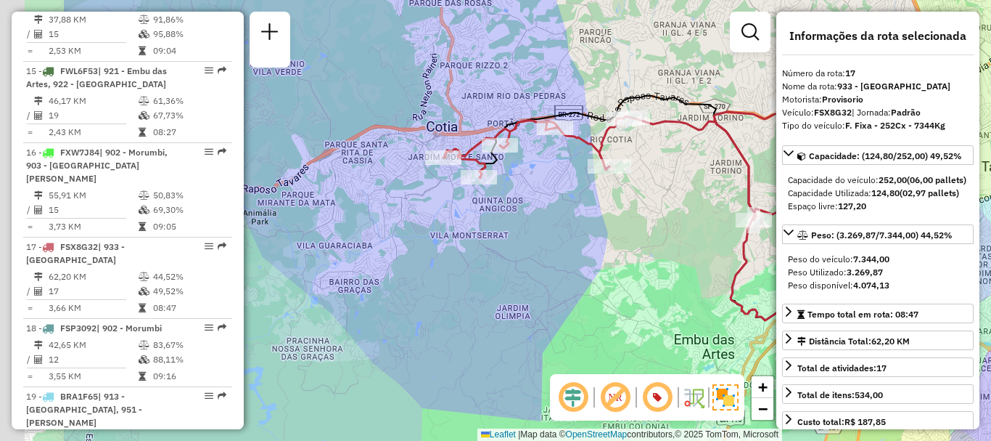
drag, startPoint x: 488, startPoint y: 250, endPoint x: 636, endPoint y: 220, distance: 150.3
click at [636, 220] on div "Janela de atendimento Grade de atendimento Capacidade Transportadoras Veículos …" at bounding box center [495, 220] width 991 height 441
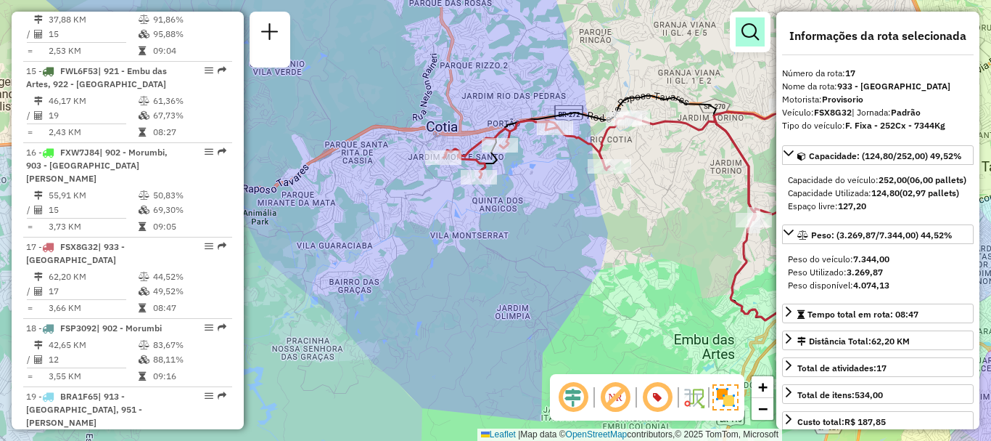
scroll to position [1384, 0]
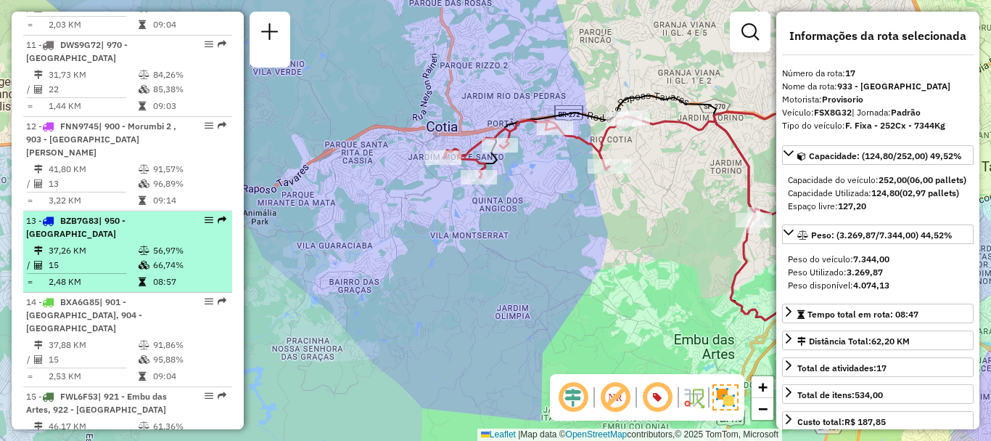
click at [201, 251] on td "56,97%" at bounding box center [188, 250] width 73 height 15
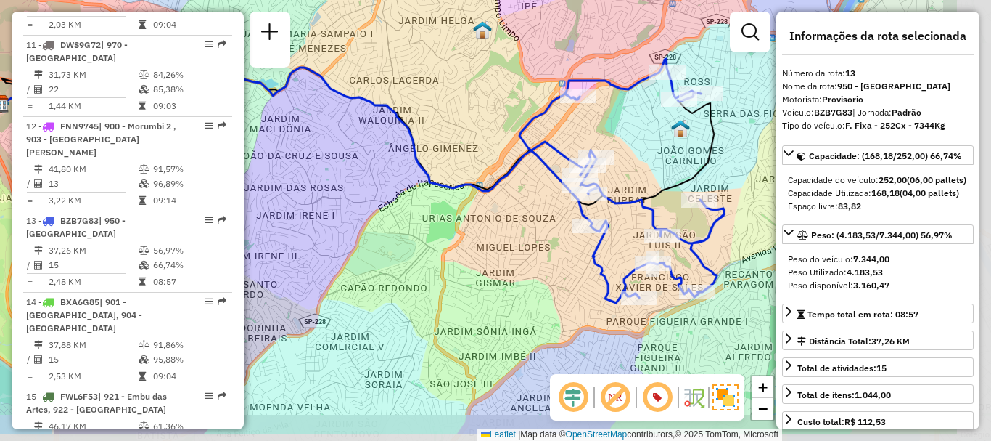
drag, startPoint x: 649, startPoint y: 263, endPoint x: 516, endPoint y: 206, distance: 144.7
click at [506, 210] on div "Janela de atendimento Grade de atendimento Capacidade Transportadoras Veículos …" at bounding box center [495, 220] width 991 height 441
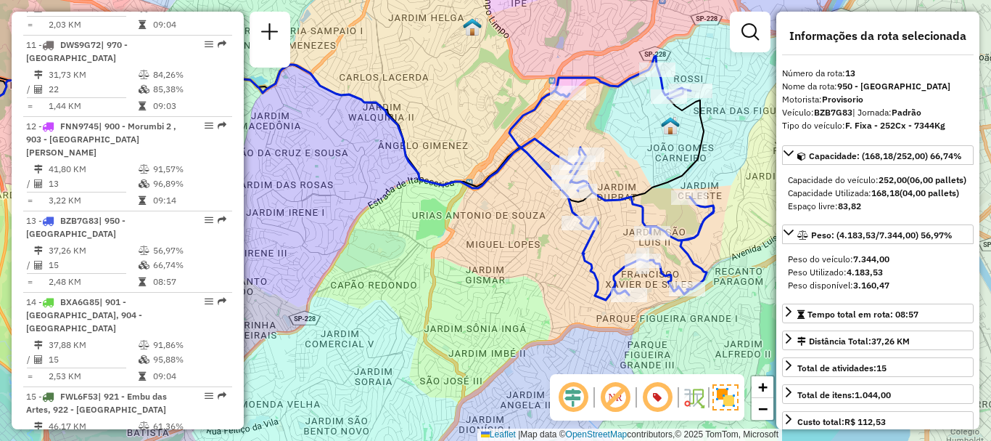
scroll to position [4672, 0]
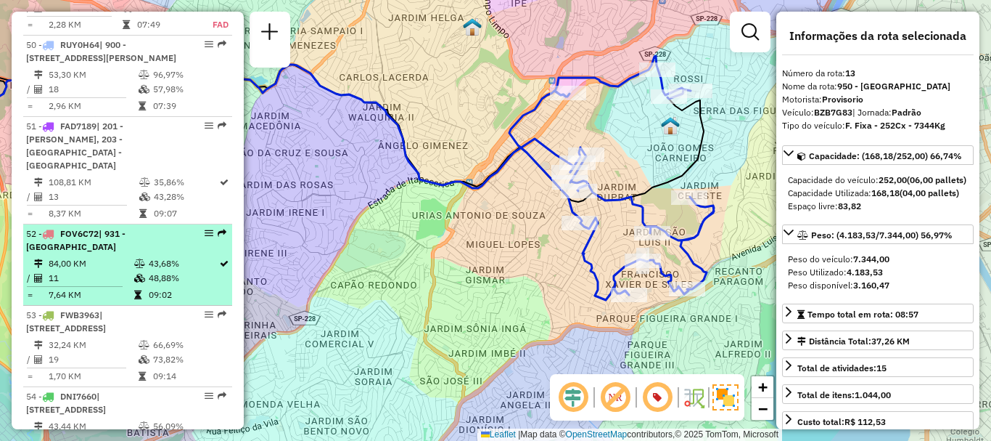
click at [135, 235] on div "52 - FOV6C72 | 931 - [GEOGRAPHIC_DATA]" at bounding box center [103, 240] width 154 height 26
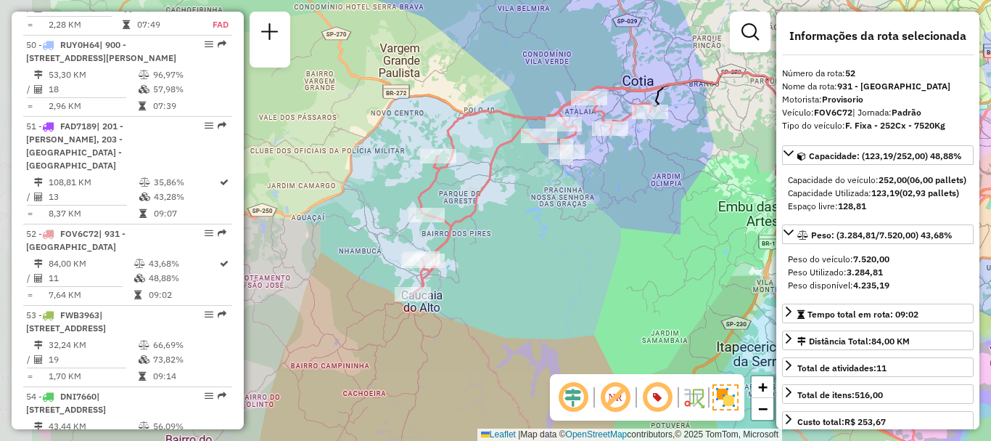
drag, startPoint x: 473, startPoint y: 261, endPoint x: 605, endPoint y: 224, distance: 136.7
click at [605, 224] on div "Janela de atendimento Grade de atendimento Capacidade Transportadoras Veículos …" at bounding box center [495, 220] width 991 height 441
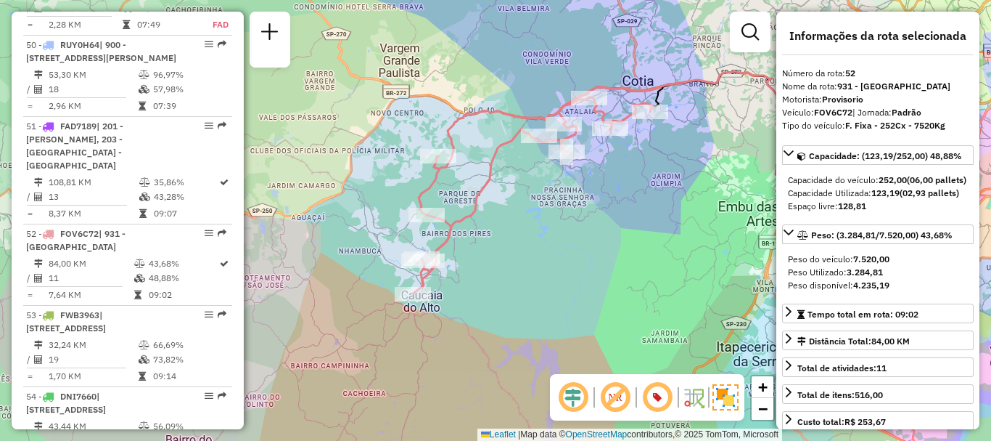
scroll to position [558, 0]
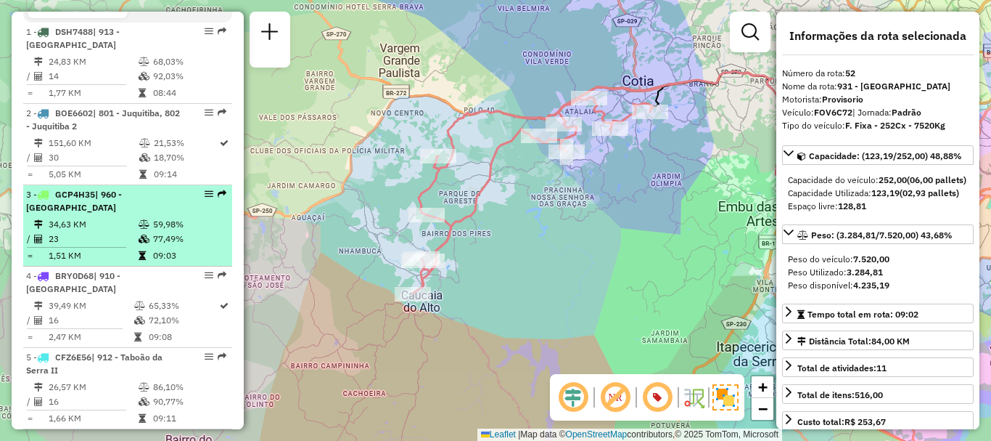
click at [189, 232] on td "59,98%" at bounding box center [188, 224] width 73 height 15
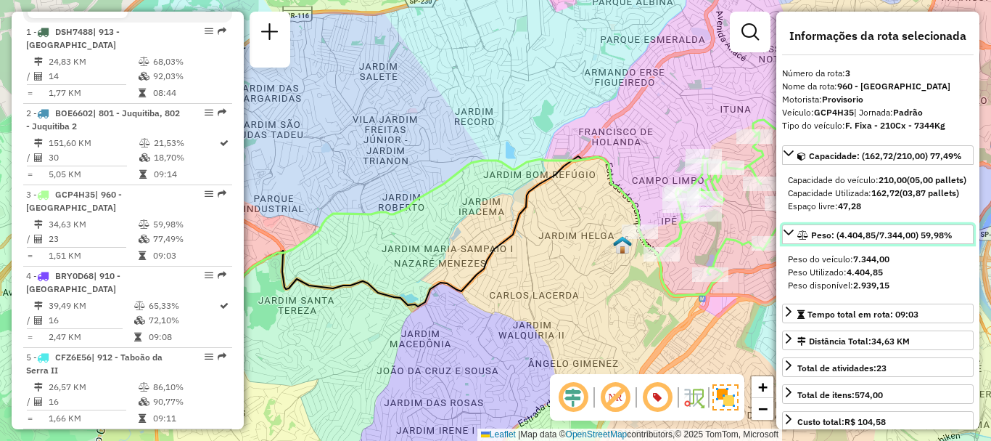
drag, startPoint x: 803, startPoint y: 258, endPoint x: 518, endPoint y: 263, distance: 285.3
click at [503, 269] on hb-router-mapa "Informações da Sessão 1294177 - [DATE] Criação: [DATE] 18:40 Depósito: CDD Embu…" at bounding box center [495, 220] width 991 height 441
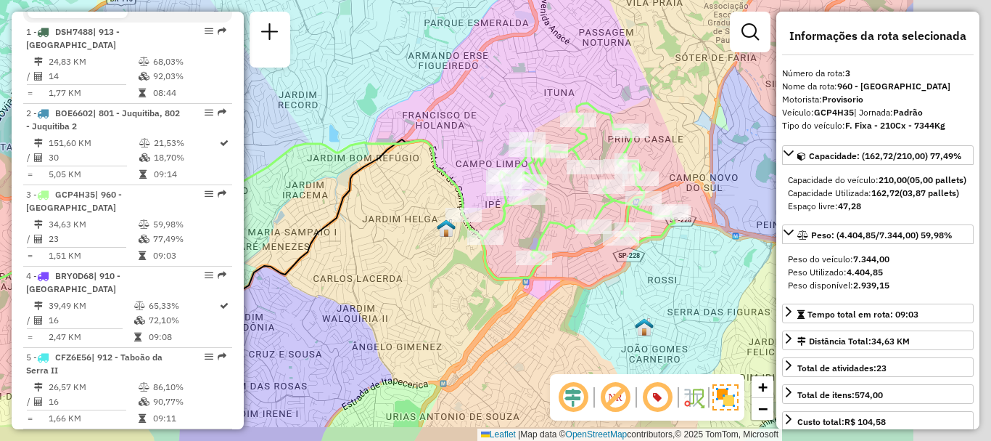
drag, startPoint x: 600, startPoint y: 232, endPoint x: 397, endPoint y: 209, distance: 204.5
click at [397, 209] on div "Janela de atendimento Grade de atendimento Capacidade Transportadoras Veículos …" at bounding box center [495, 220] width 991 height 441
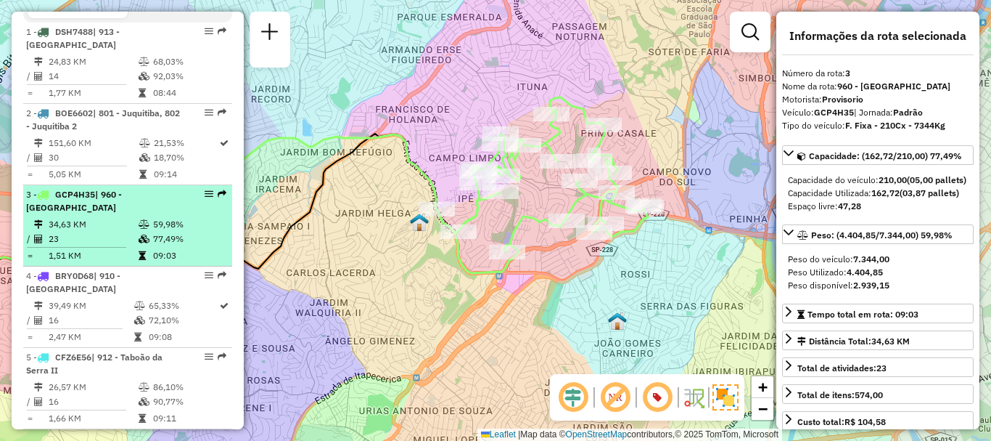
click at [115, 214] on div "3 - GCP4H35 | 960 - [GEOGRAPHIC_DATA]" at bounding box center [103, 201] width 154 height 26
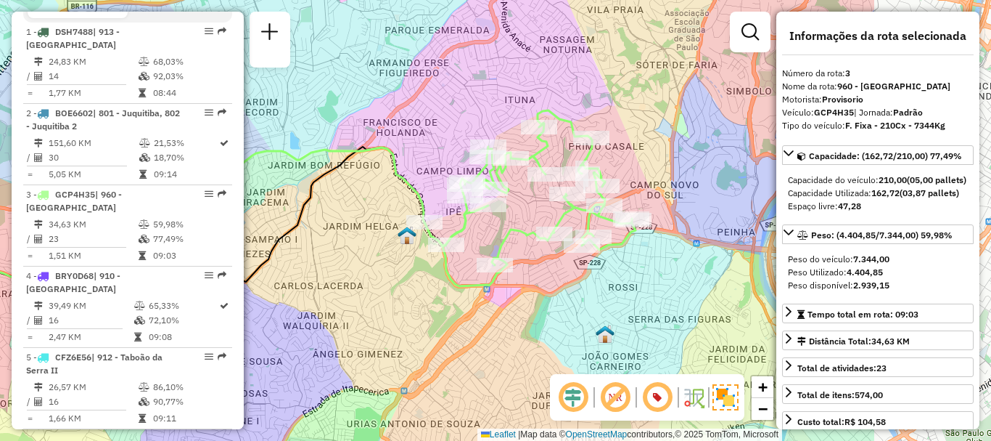
drag, startPoint x: 714, startPoint y: 285, endPoint x: 499, endPoint y: 277, distance: 215.7
click at [499, 277] on icon at bounding box center [530, 198] width 211 height 176
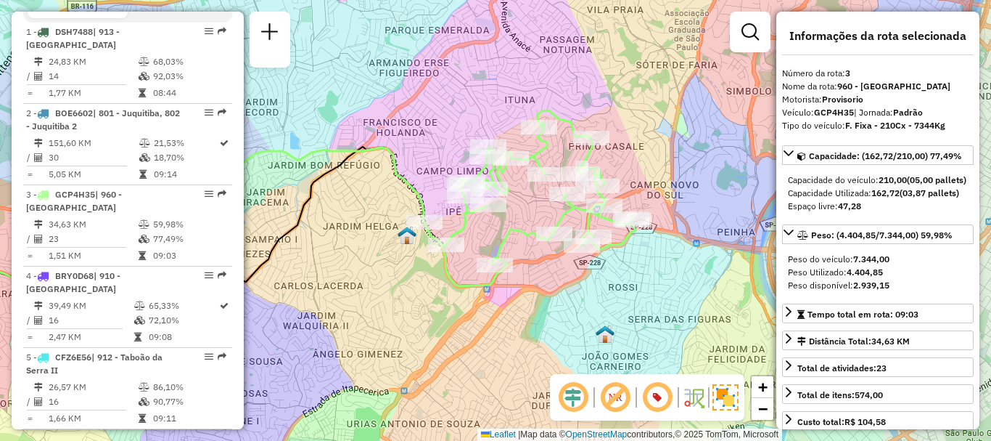
scroll to position [1127, 0]
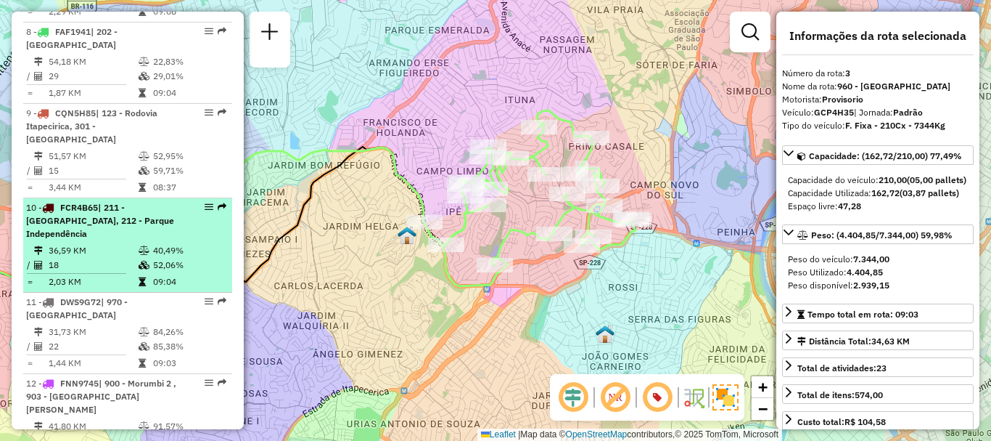
click at [105, 240] on div "10 - FCR4B65 | 211 - [GEOGRAPHIC_DATA], 212 - [GEOGRAPHIC_DATA]" at bounding box center [103, 220] width 154 height 39
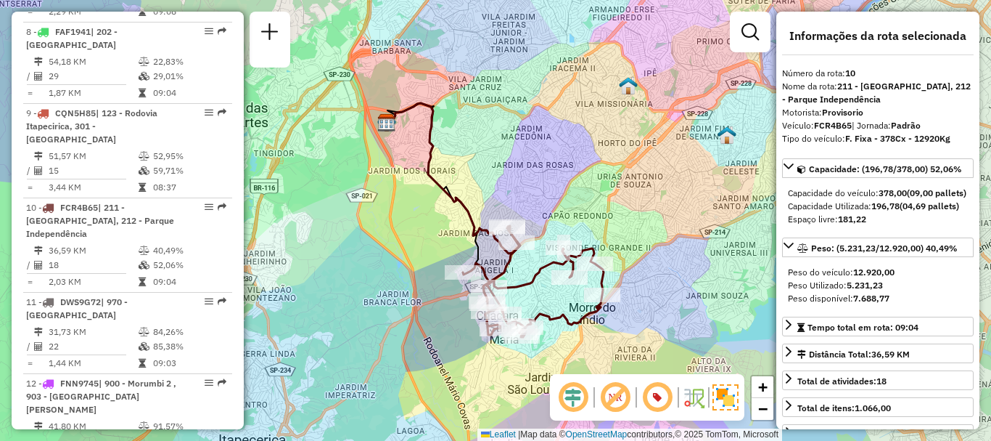
scroll to position [1384, 0]
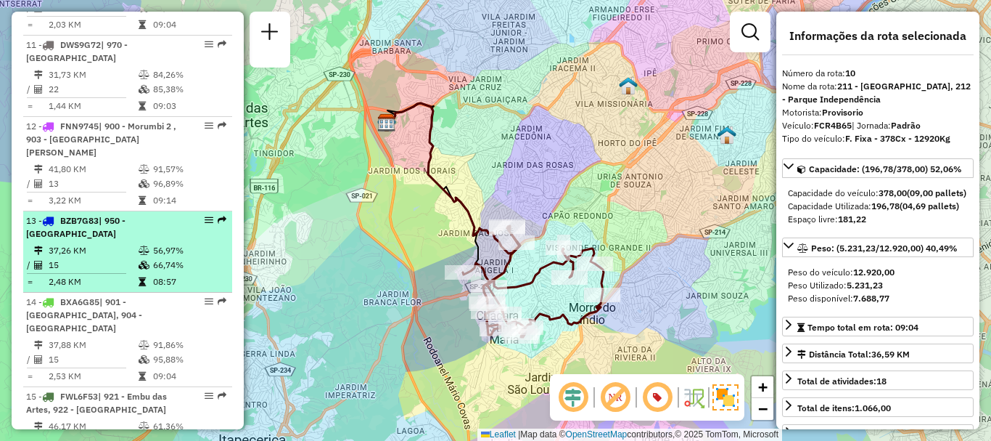
click at [91, 250] on td "37,26 KM" at bounding box center [93, 250] width 90 height 15
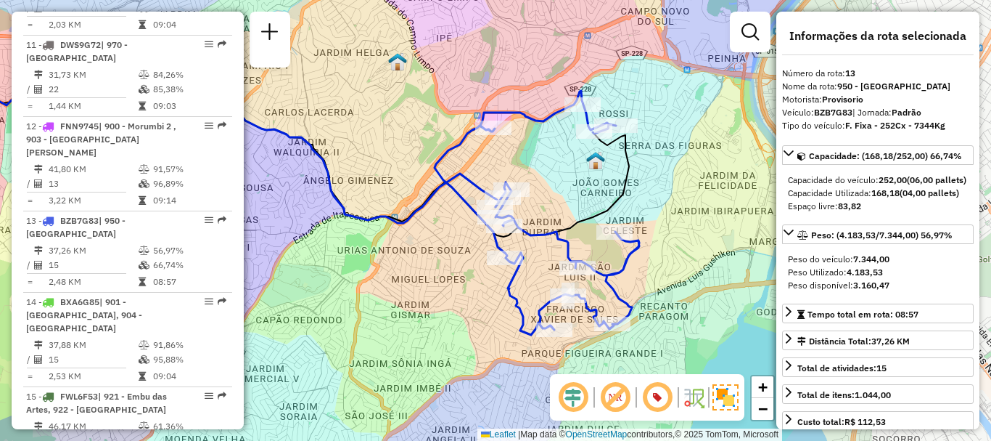
drag, startPoint x: 610, startPoint y: 241, endPoint x: 392, endPoint y: 222, distance: 218.6
click at [392, 222] on icon at bounding box center [208, 146] width 584 height 153
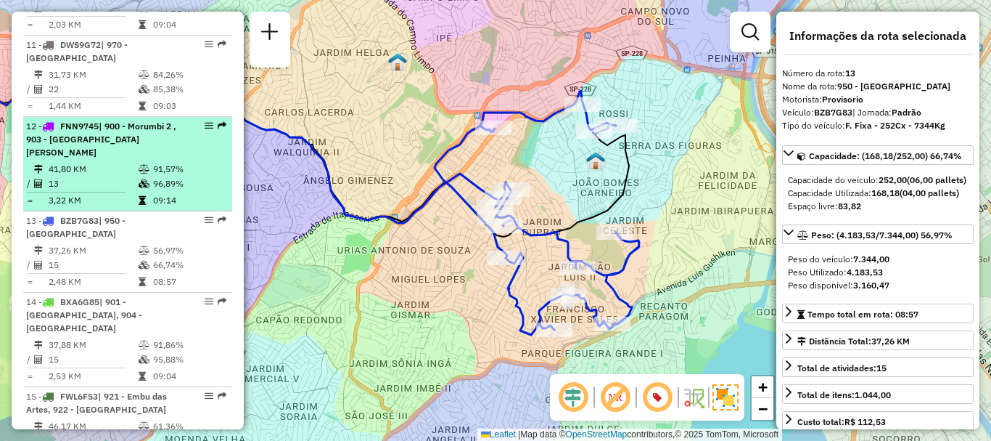
click at [86, 156] on span "| 900 - Morumbi 2 , 903 - [GEOGRAPHIC_DATA][PERSON_NAME]" at bounding box center [101, 138] width 150 height 37
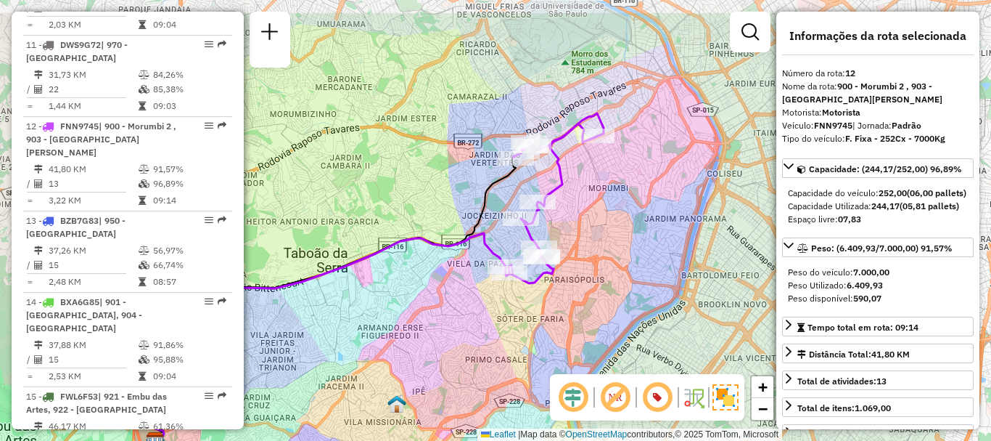
drag, startPoint x: 550, startPoint y: 281, endPoint x: 490, endPoint y: 306, distance: 65.1
click at [490, 306] on div "Janela de atendimento Grade de atendimento Capacidade Transportadoras Veículos …" at bounding box center [495, 220] width 991 height 441
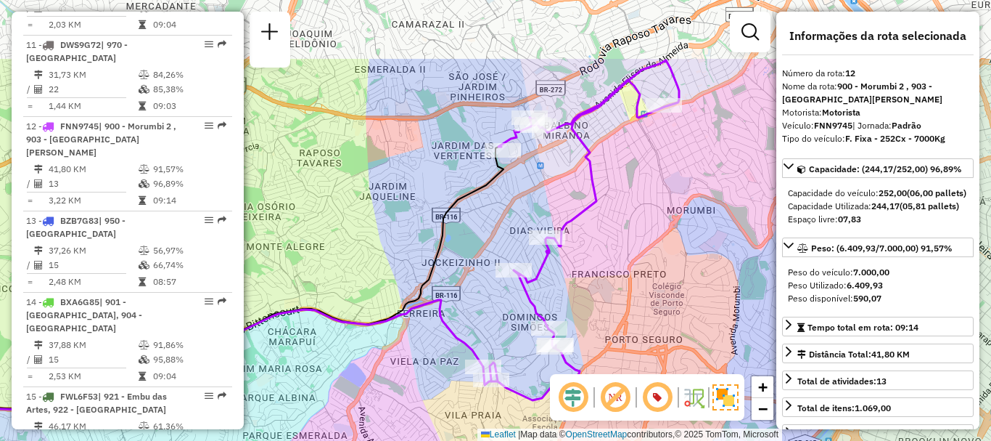
drag, startPoint x: 673, startPoint y: 62, endPoint x: 685, endPoint y: 165, distance: 103.8
click at [685, 165] on div "Janela de atendimento Grade de atendimento Capacidade Transportadoras Veículos …" at bounding box center [495, 220] width 991 height 441
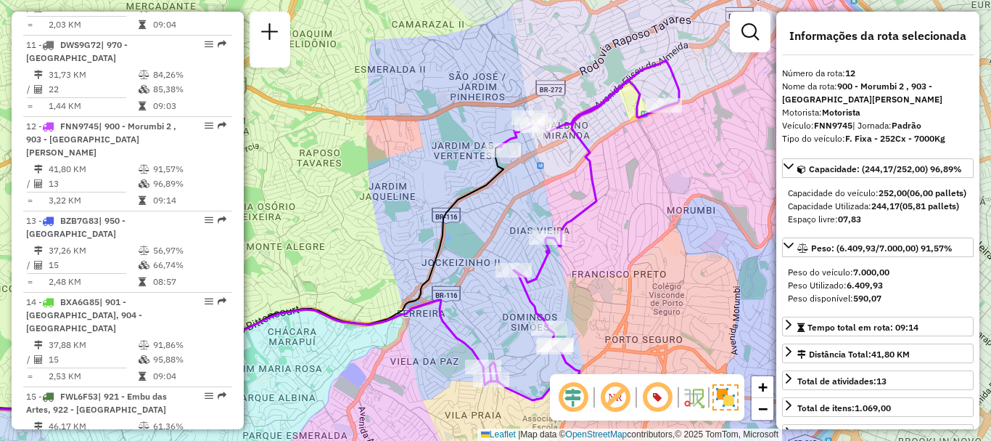
drag, startPoint x: 65, startPoint y: 142, endPoint x: 488, endPoint y: 145, distance: 423.2
click at [69, 144] on div "12 - FNN9745 | 900 - Morumbi 2 , 903 - [GEOGRAPHIC_DATA][PERSON_NAME]" at bounding box center [103, 139] width 154 height 39
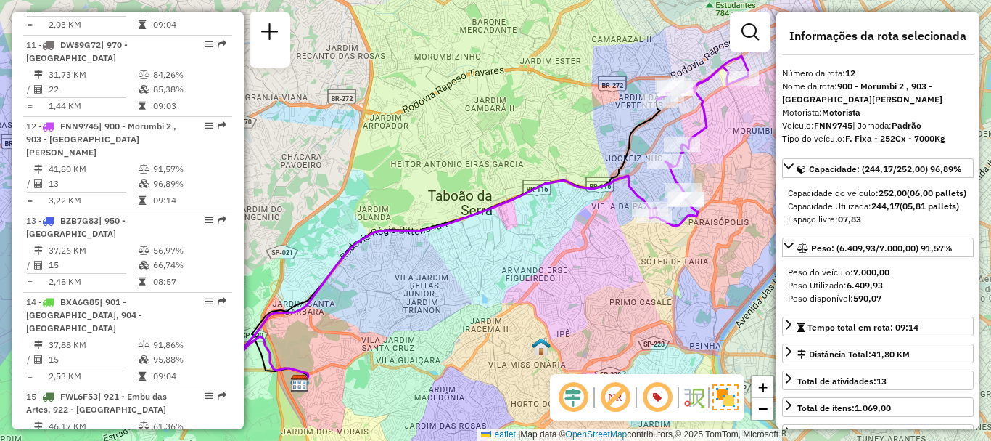
scroll to position [4753, 0]
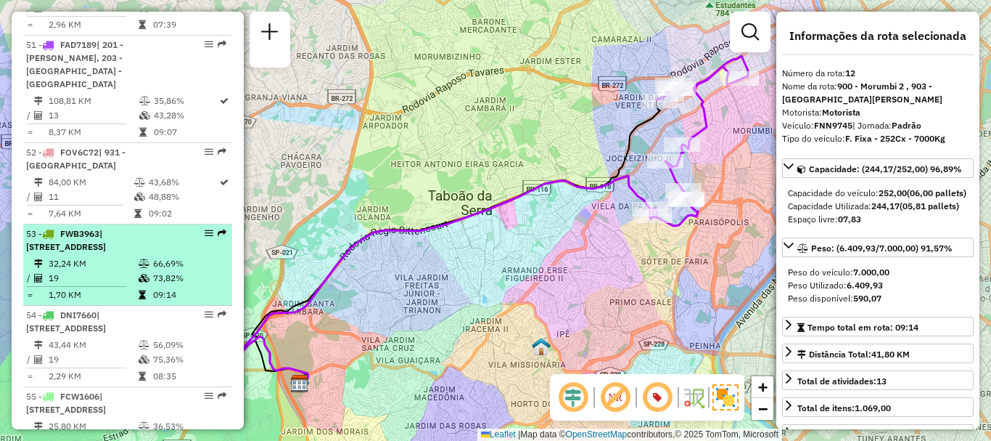
click at [92, 232] on span "| [STREET_ADDRESS]" at bounding box center [66, 240] width 80 height 24
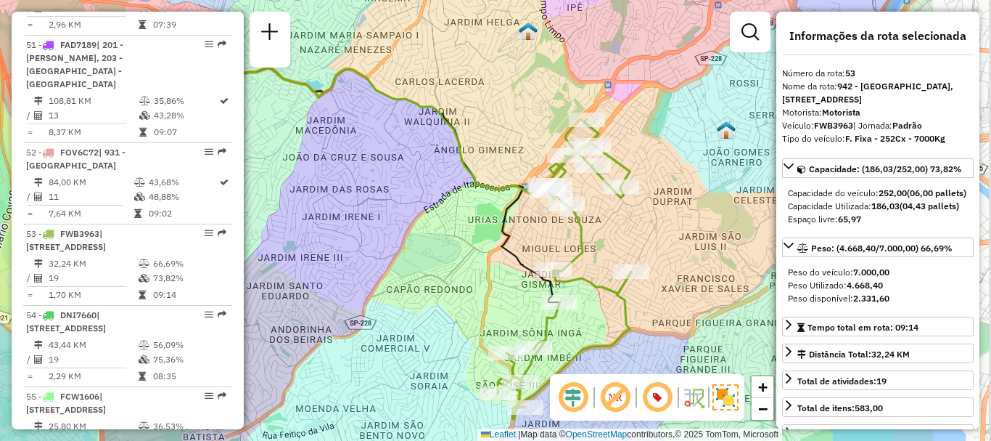
drag, startPoint x: 586, startPoint y: 265, endPoint x: 434, endPoint y: 271, distance: 152.6
click at [434, 271] on div "Janela de atendimento Grade de atendimento Capacidade Transportadoras Veículos …" at bounding box center [495, 220] width 991 height 441
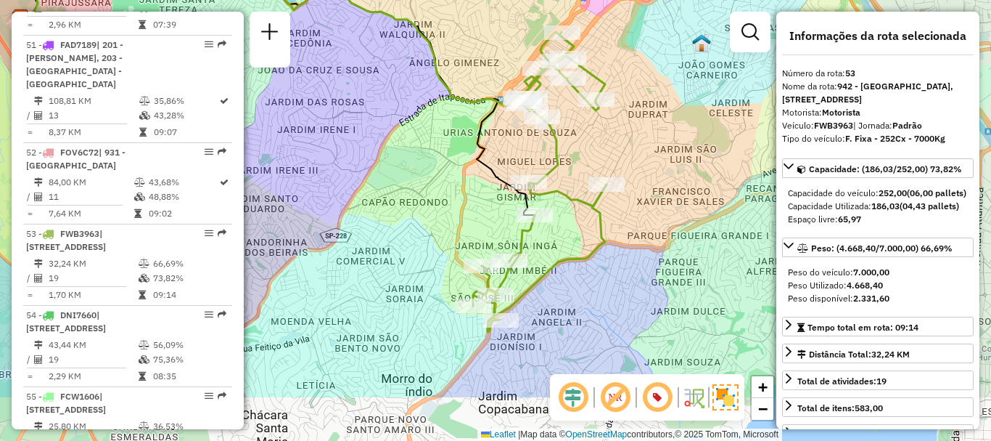
drag, startPoint x: 441, startPoint y: 291, endPoint x: 417, endPoint y: 204, distance: 90.5
click at [417, 204] on div "Janela de atendimento Grade de atendimento Capacidade Transportadoras Veículos …" at bounding box center [495, 220] width 991 height 441
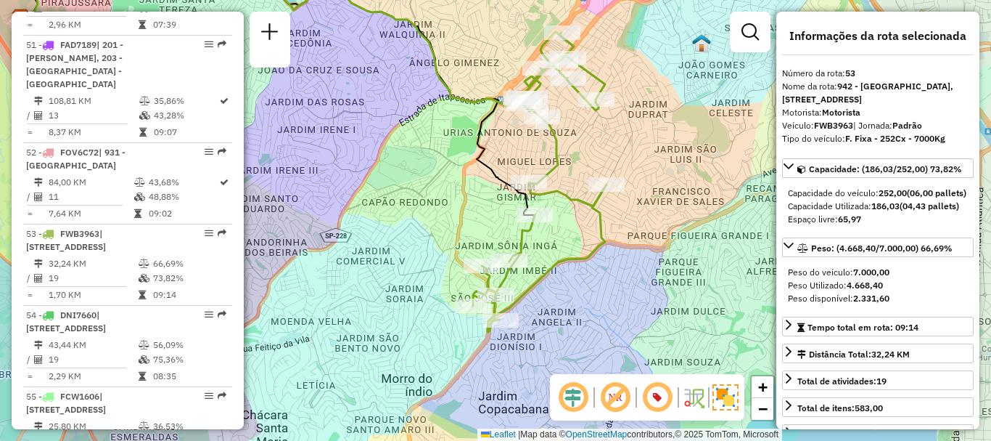
scroll to position [1303, 0]
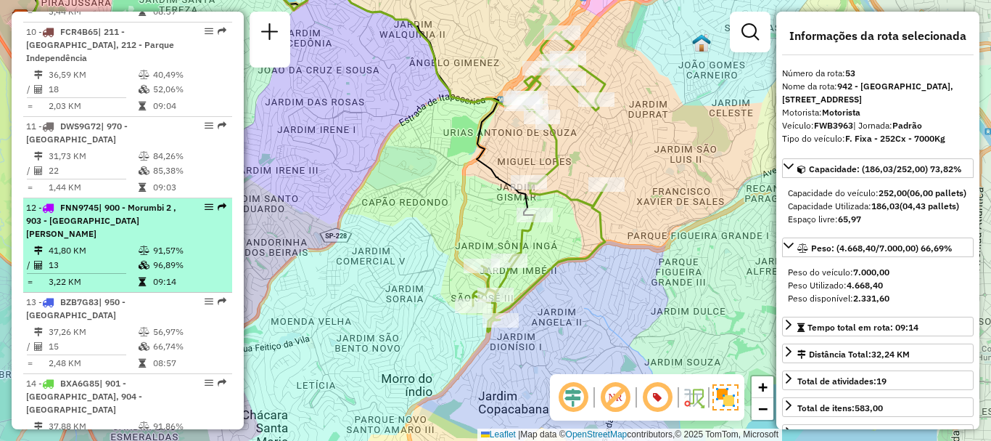
click at [147, 229] on span "| 900 - Morumbi 2 , 903 - [GEOGRAPHIC_DATA][PERSON_NAME]" at bounding box center [101, 220] width 150 height 37
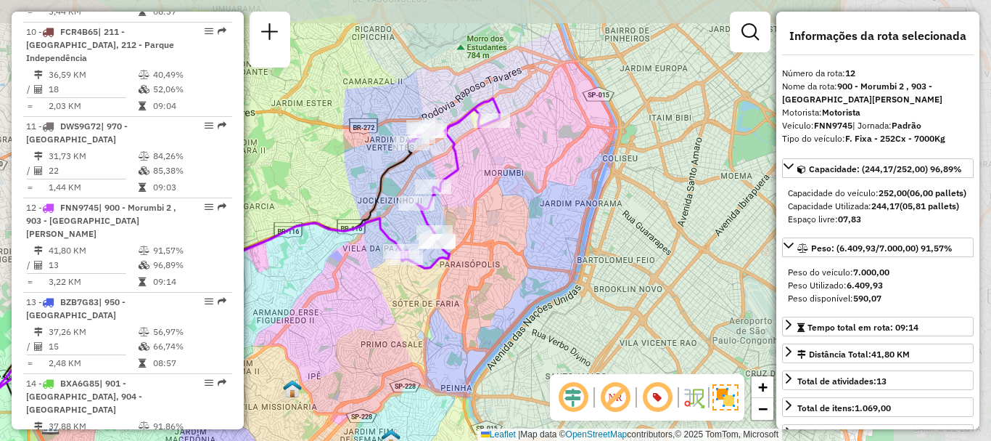
drag, startPoint x: 682, startPoint y: 235, endPoint x: 437, endPoint y: 276, distance: 248.0
click at [437, 276] on div "Janela de atendimento Grade de atendimento Capacidade Transportadoras Veículos …" at bounding box center [495, 220] width 991 height 441
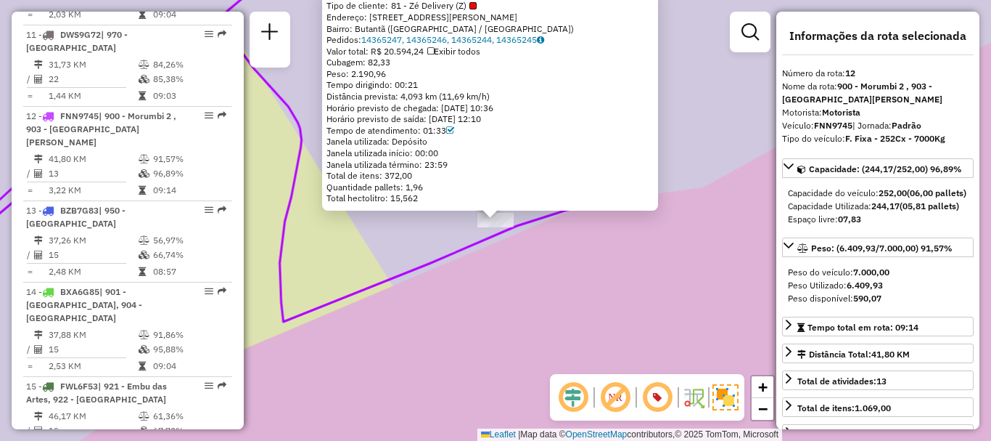
scroll to position [1502, 0]
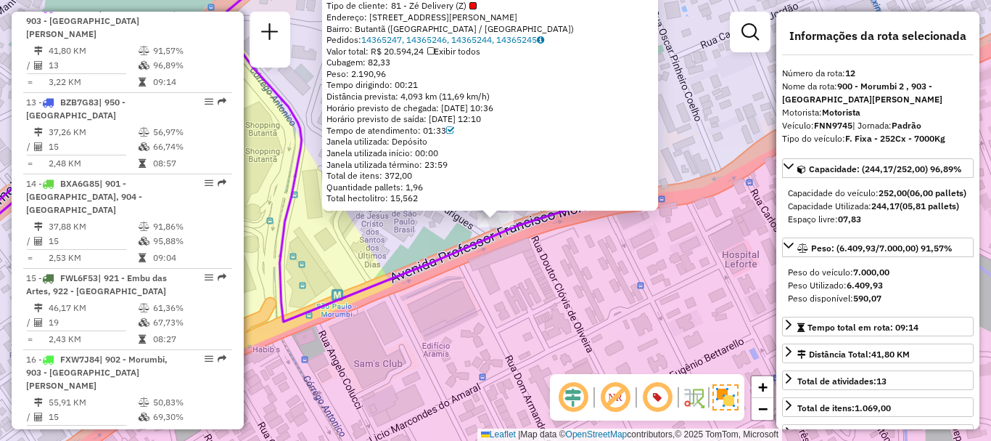
drag, startPoint x: 540, startPoint y: 271, endPoint x: 532, endPoint y: 270, distance: 8.1
click at [539, 272] on div "97092465 - RRAN Tipo de cliente: 81 - Zé Delivery (Z) Endereço: [STREET_ADDRESS…" at bounding box center [495, 220] width 991 height 441
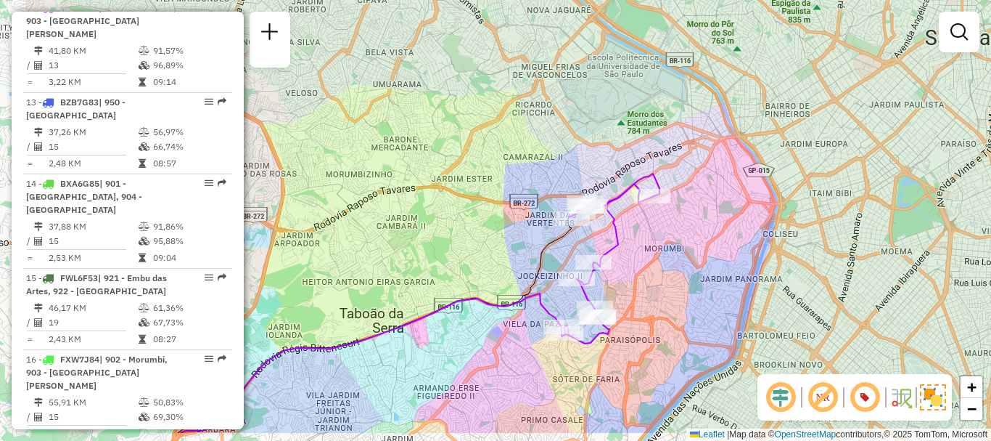
drag, startPoint x: 487, startPoint y: 155, endPoint x: 687, endPoint y: 71, distance: 217.3
click at [691, 74] on div "Janela de atendimento Grade de atendimento Capacidade Transportadoras Veículos …" at bounding box center [495, 220] width 991 height 441
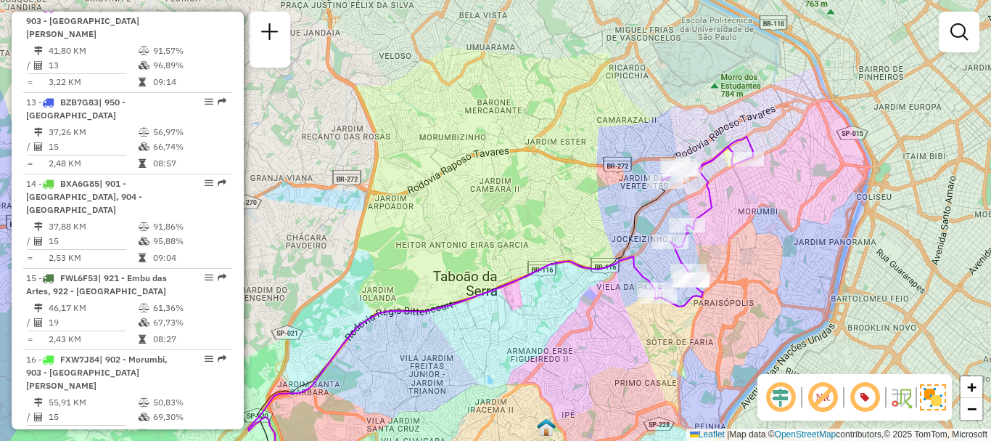
scroll to position [5131, 0]
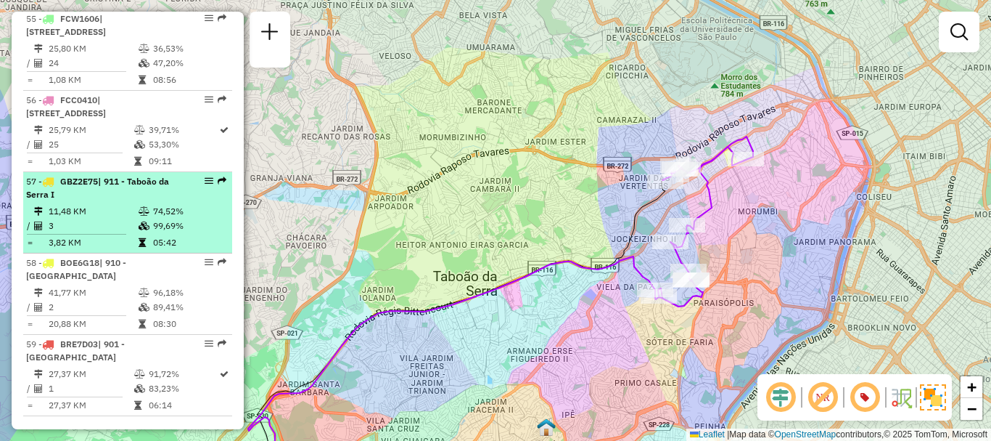
click at [102, 233] on td "3" at bounding box center [93, 225] width 90 height 15
select select "**********"
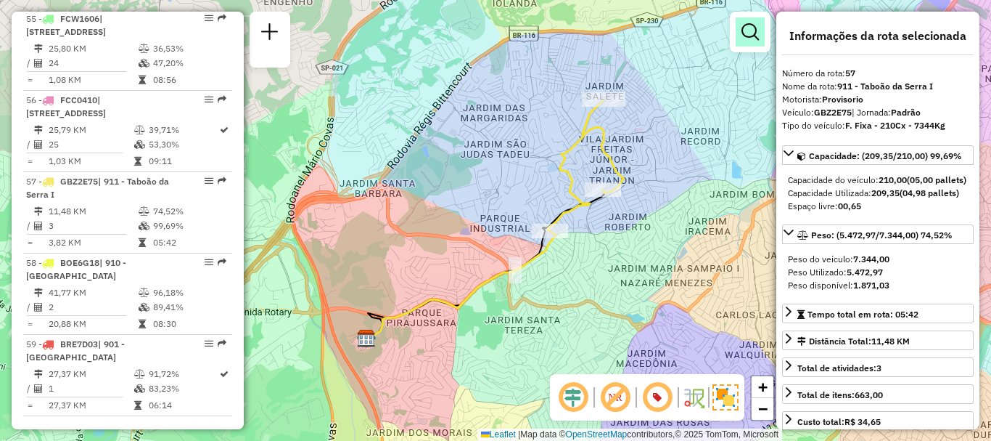
scroll to position [4591, 0]
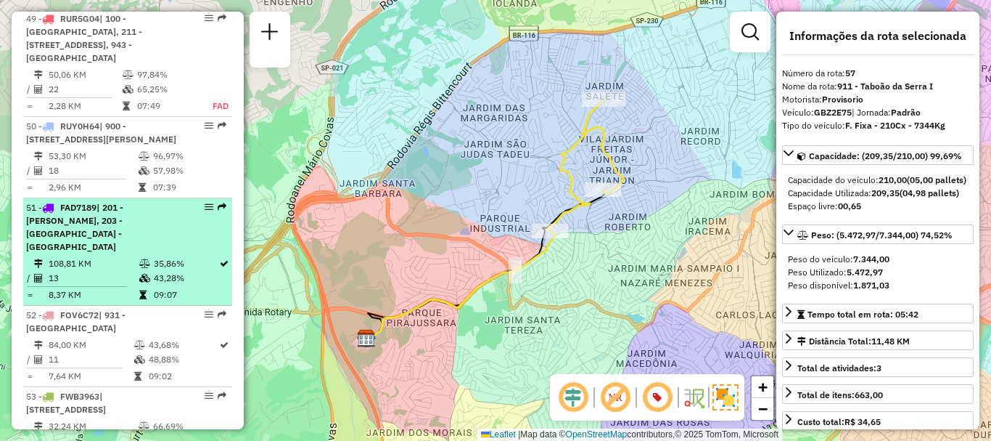
click at [94, 227] on span "| 201 - [PERSON_NAME], 203 - [GEOGRAPHIC_DATA] - [GEOGRAPHIC_DATA]" at bounding box center [74, 227] width 97 height 50
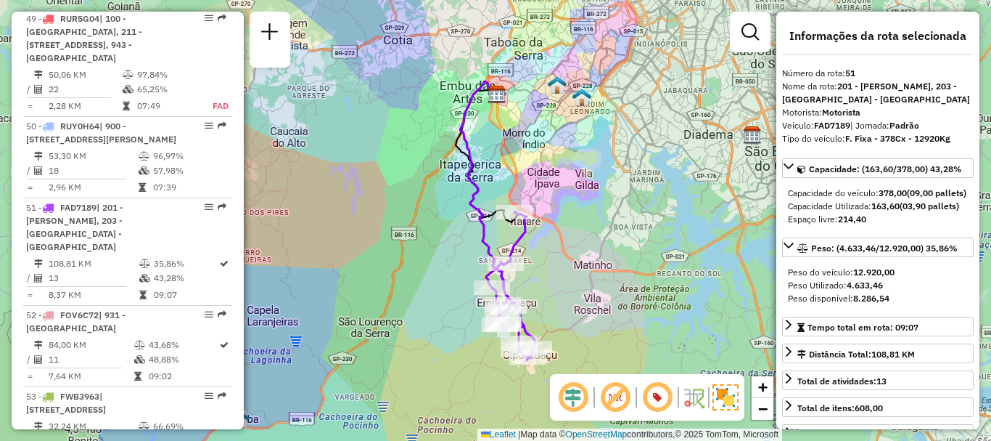
scroll to position [952, 0]
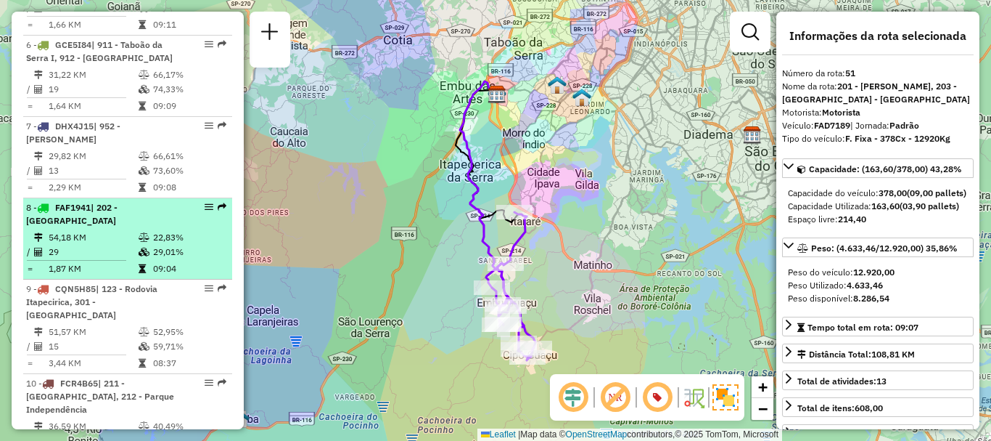
click at [60, 245] on td "54,18 KM" at bounding box center [93, 237] width 90 height 15
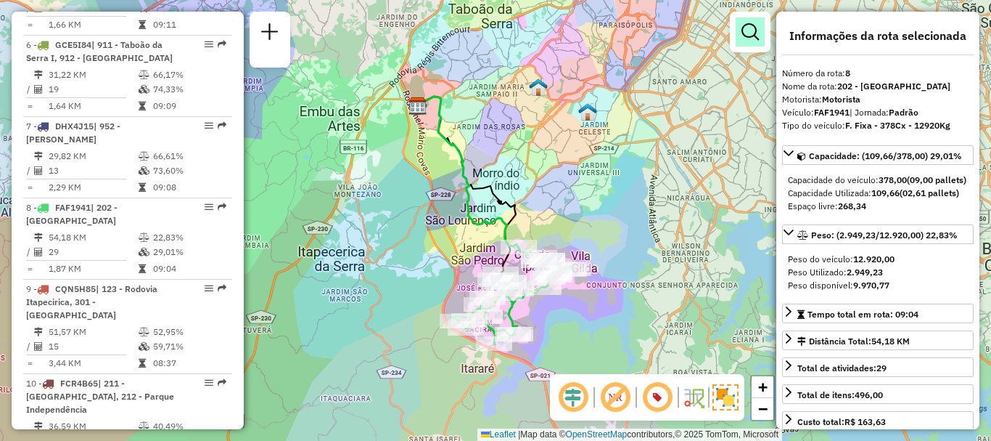
scroll to position [1628, 0]
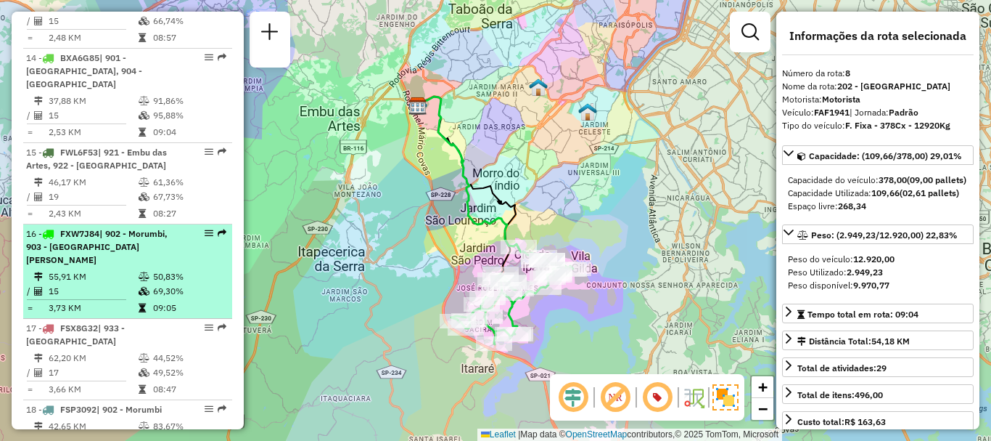
click at [121, 300] on td "3,73 KM" at bounding box center [93, 307] width 90 height 15
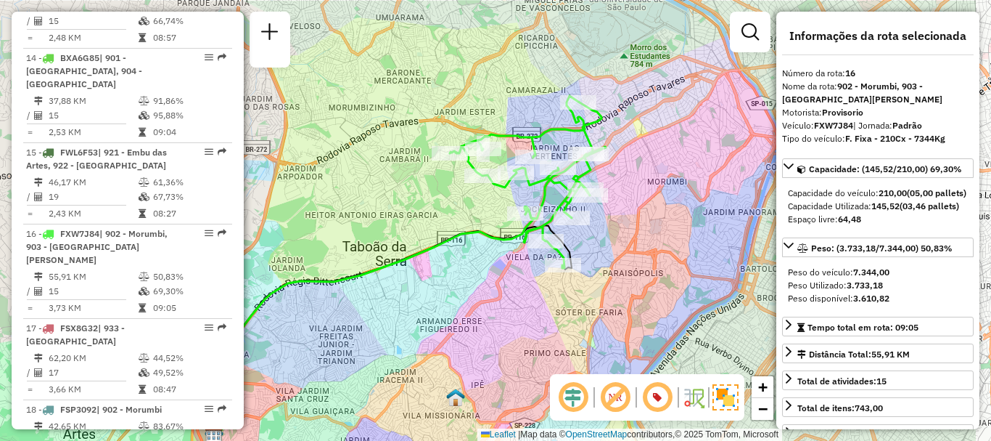
drag, startPoint x: 744, startPoint y: 212, endPoint x: 630, endPoint y: 257, distance: 122.5
click at [630, 257] on div "Janela de atendimento Grade de atendimento Capacidade Transportadoras Veículos …" at bounding box center [495, 220] width 991 height 441
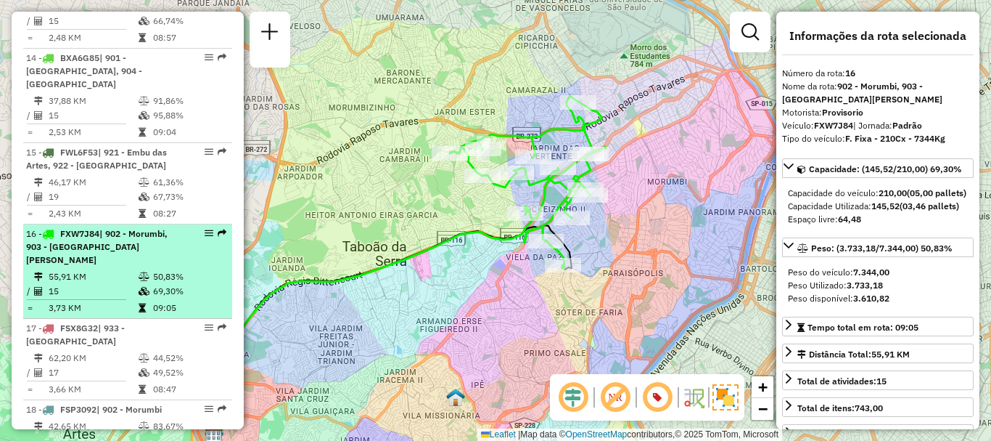
click at [101, 232] on span "| 902 - Morumbi, 903 - [GEOGRAPHIC_DATA][PERSON_NAME]" at bounding box center [97, 246] width 142 height 37
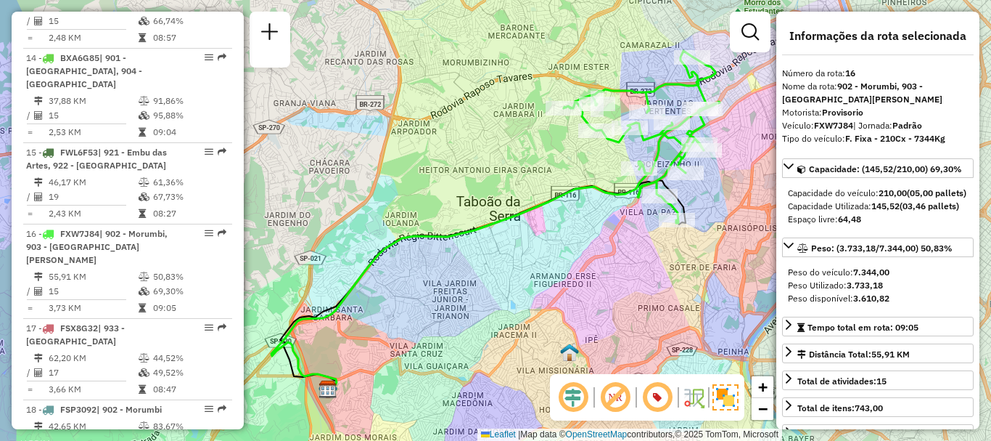
scroll to position [4753, 0]
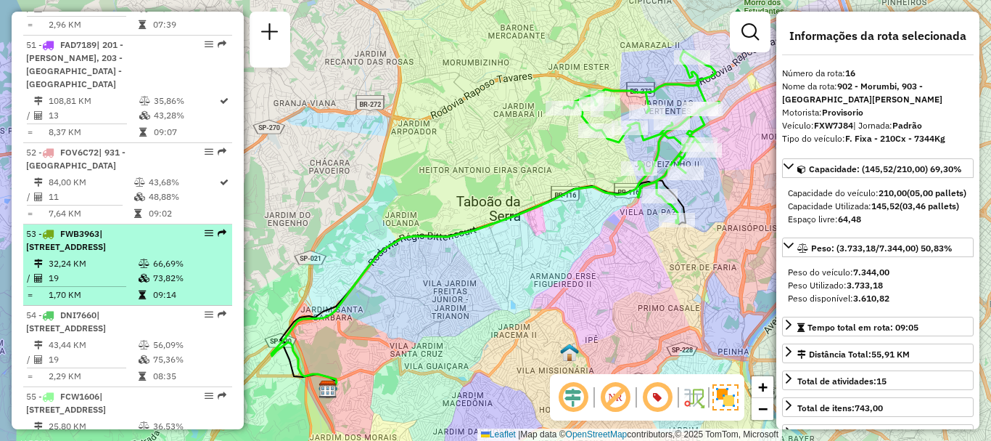
click at [136, 245] on div "53 - FWB3963 | 942 - [STREET_ADDRESS]" at bounding box center [103, 240] width 154 height 26
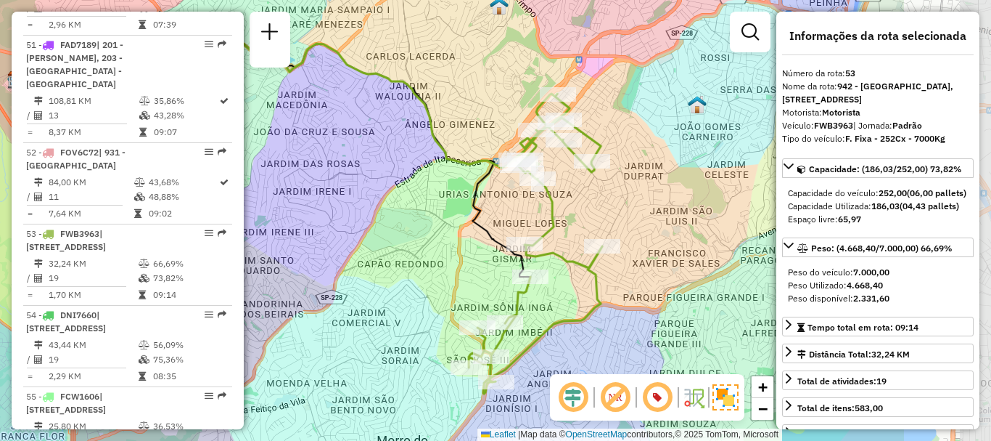
drag, startPoint x: 600, startPoint y: 321, endPoint x: 439, endPoint y: 299, distance: 162.6
click at [439, 299] on div "Janela de atendimento Grade de atendimento Capacidade Transportadoras Veículos …" at bounding box center [495, 220] width 991 height 441
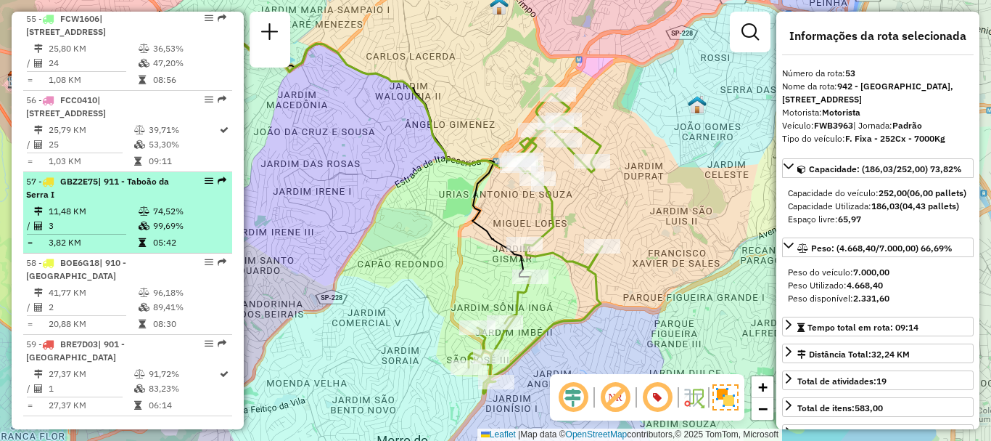
click at [114, 218] on td "11,48 KM" at bounding box center [93, 211] width 90 height 15
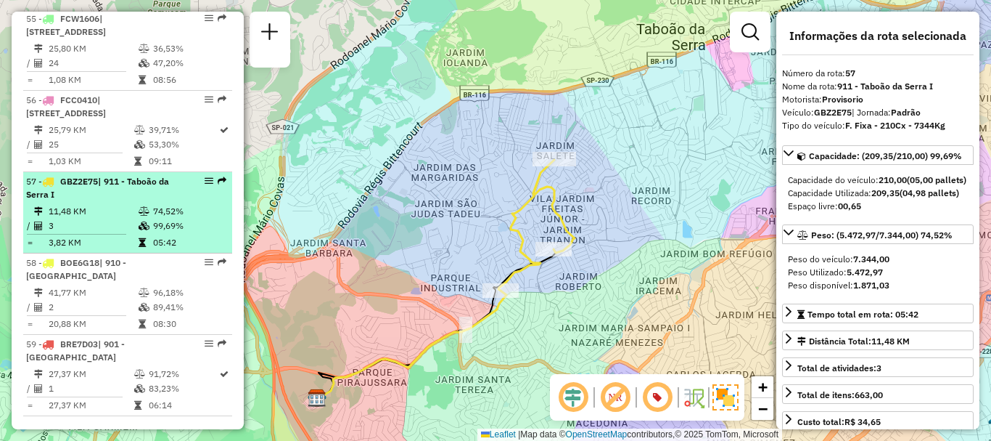
click at [154, 218] on td "74,52%" at bounding box center [188, 211] width 73 height 15
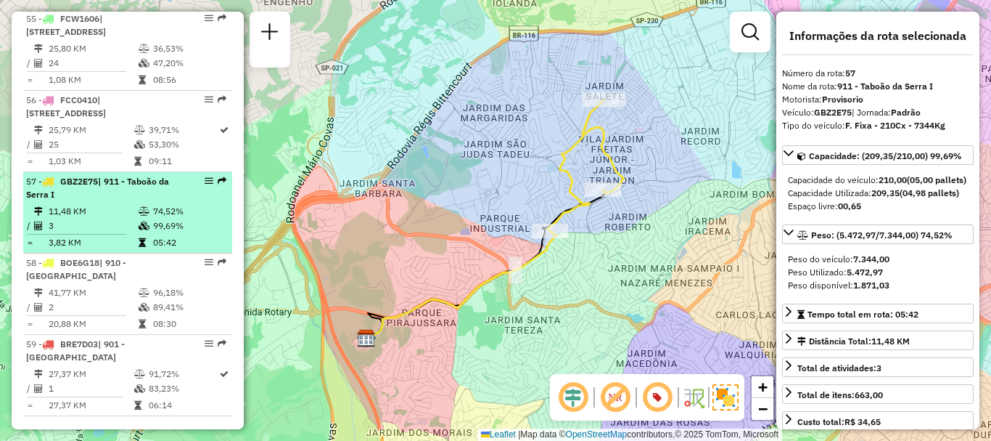
click at [126, 201] on div "57 - GBZ2E75 | 911 - [GEOGRAPHIC_DATA] I" at bounding box center [103, 188] width 154 height 26
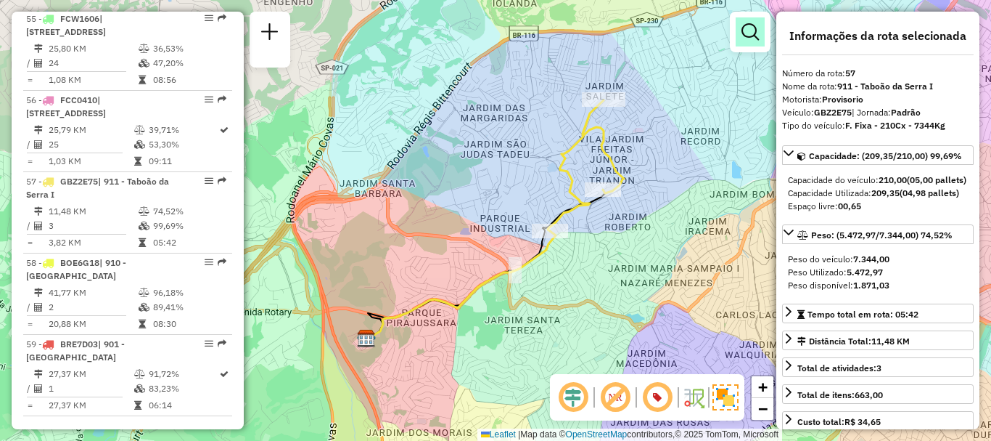
scroll to position [4591, 0]
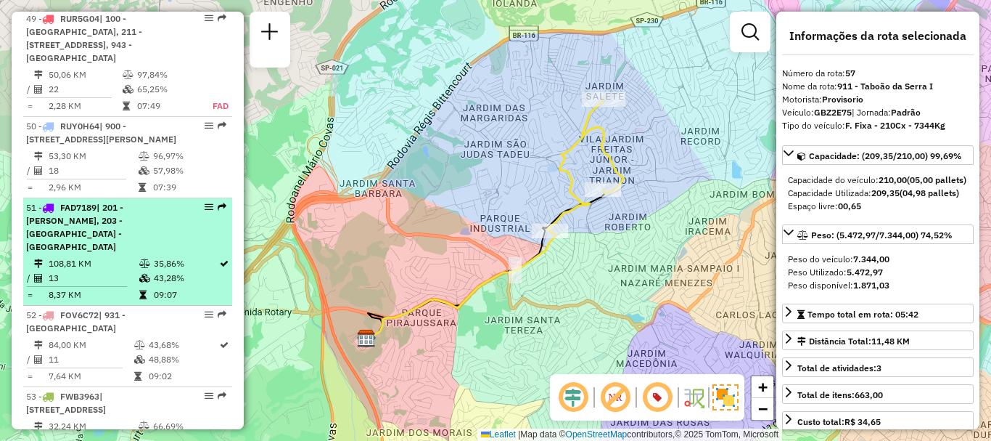
click at [120, 256] on td "108,81 KM" at bounding box center [93, 263] width 91 height 15
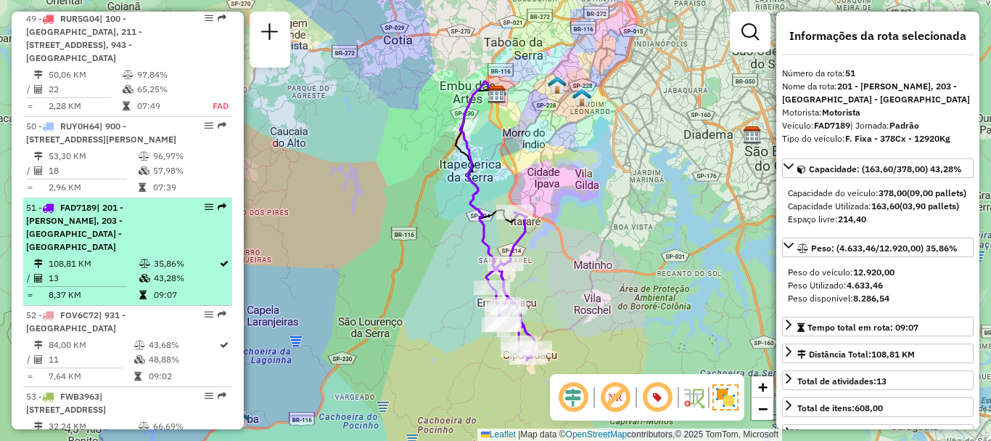
click at [65, 236] on span "| 201 - [PERSON_NAME], 203 - [GEOGRAPHIC_DATA] - [GEOGRAPHIC_DATA]" at bounding box center [74, 227] width 97 height 50
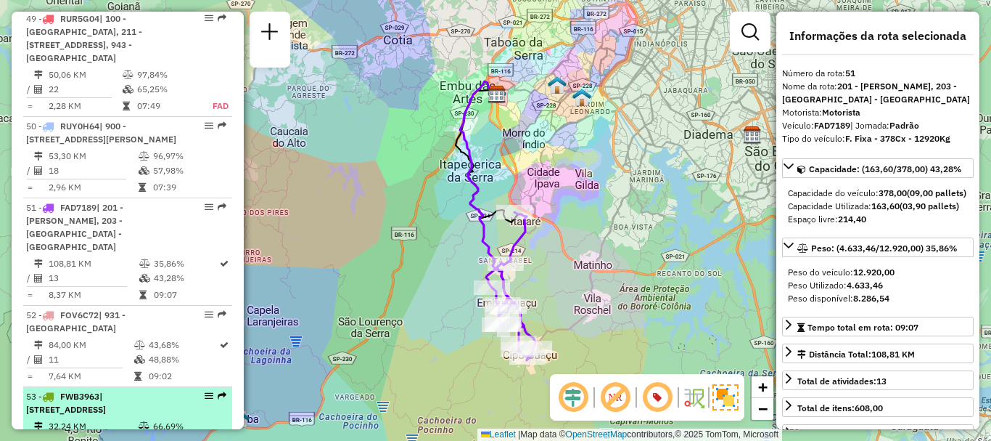
drag, startPoint x: 99, startPoint y: 425, endPoint x: 90, endPoint y: 412, distance: 15.5
click at [97, 423] on td "32,24 KM" at bounding box center [93, 426] width 90 height 15
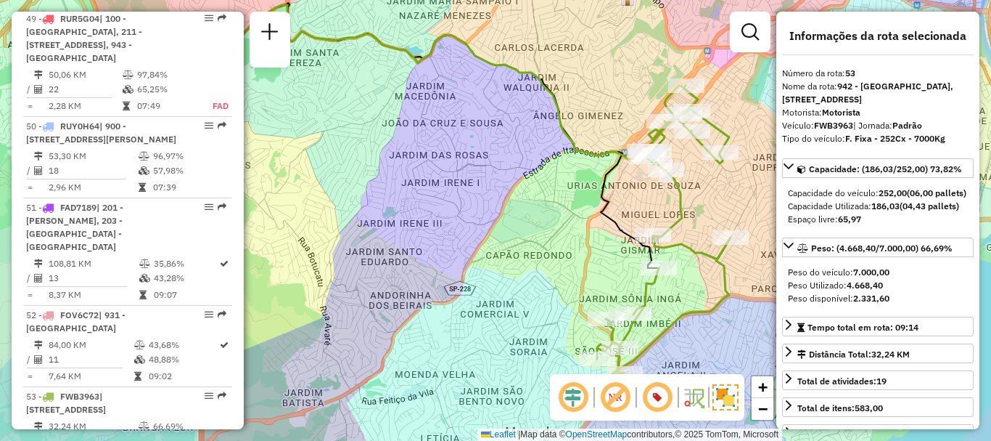
drag, startPoint x: 663, startPoint y: 266, endPoint x: 570, endPoint y: 211, distance: 108.3
click at [570, 212] on div "Janela de atendimento Grade de atendimento Capacidade Transportadoras Veículos …" at bounding box center [495, 220] width 991 height 441
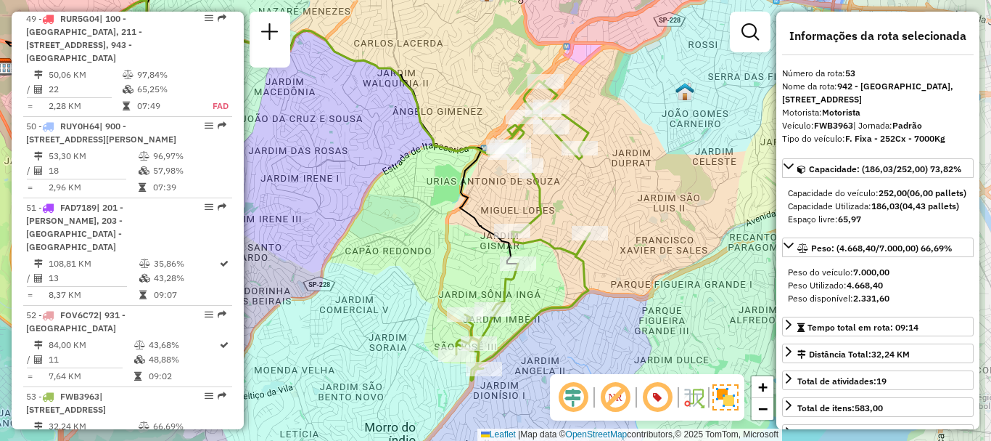
drag, startPoint x: 678, startPoint y: 290, endPoint x: 587, endPoint y: 309, distance: 92.7
click at [587, 309] on div "Janela de atendimento Grade de atendimento Capacidade Transportadoras Veículos …" at bounding box center [495, 220] width 991 height 441
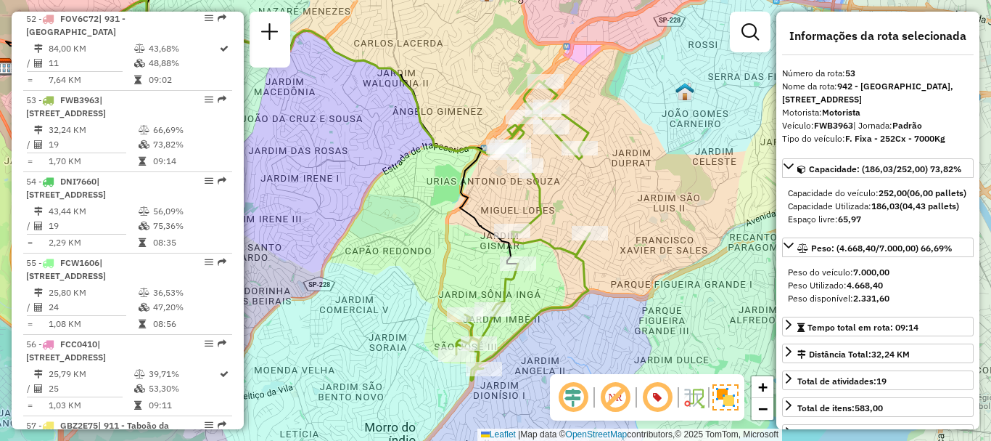
scroll to position [1465, 0]
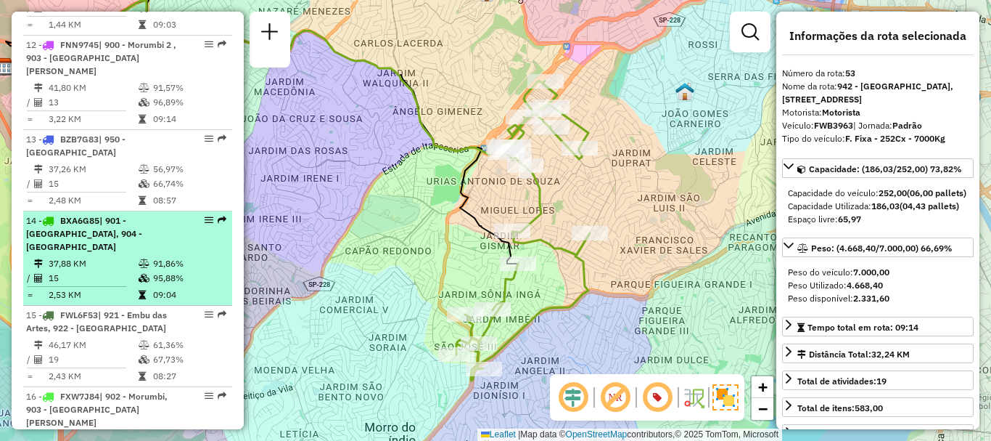
click at [146, 259] on icon at bounding box center [144, 263] width 11 height 9
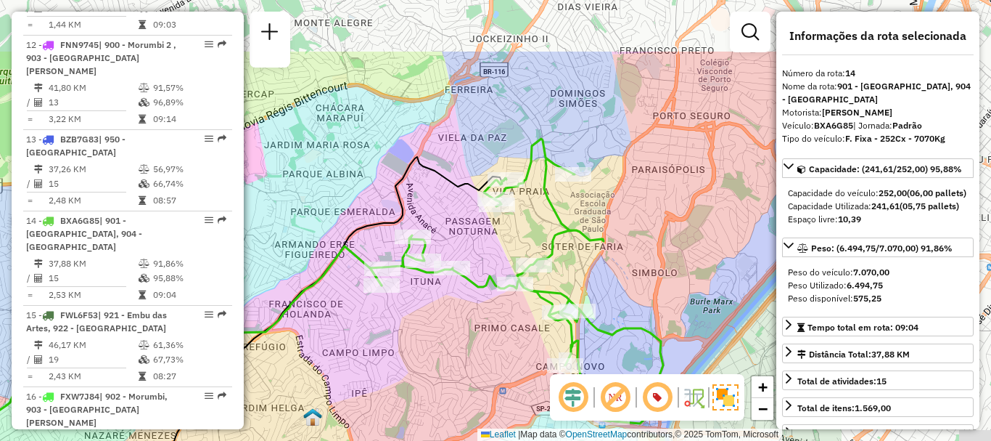
drag, startPoint x: 761, startPoint y: 238, endPoint x: 518, endPoint y: 331, distance: 259.6
click at [518, 331] on div "Janela de atendimento Grade de atendimento Capacidade Transportadoras Veículos …" at bounding box center [495, 220] width 991 height 441
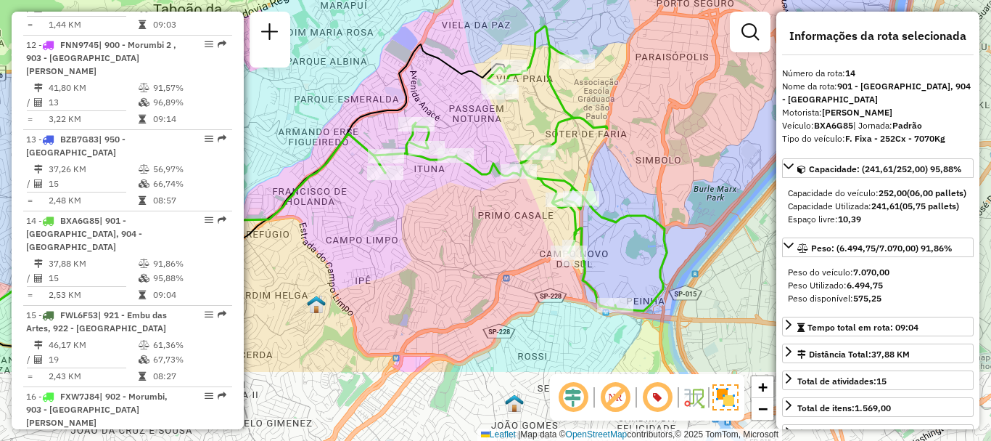
drag, startPoint x: 602, startPoint y: 291, endPoint x: 602, endPoint y: 181, distance: 110.3
click at [602, 181] on div "Janela de atendimento Grade de atendimento Capacidade Transportadoras Veículos …" at bounding box center [495, 220] width 991 height 441
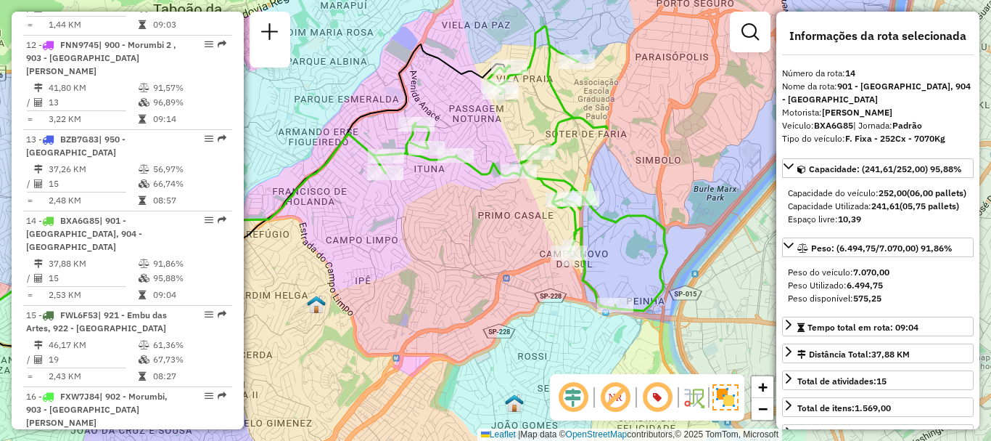
scroll to position [1791, 0]
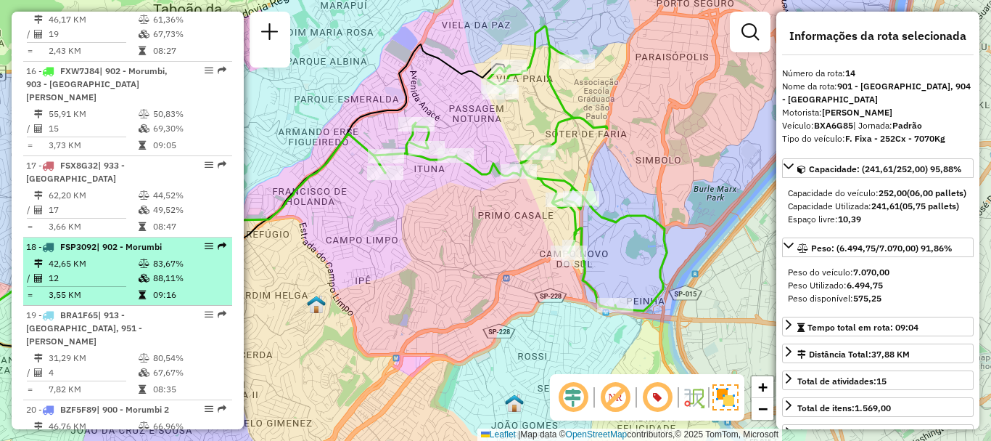
click at [117, 271] on td "12" at bounding box center [93, 278] width 90 height 15
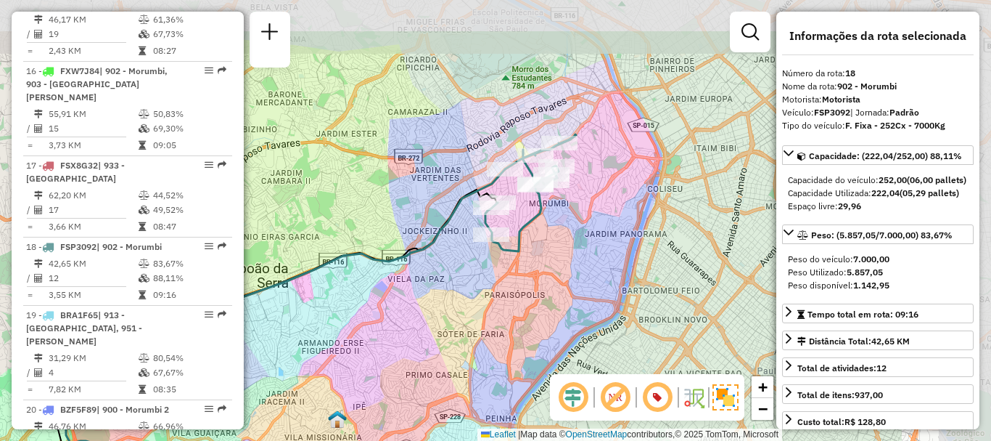
drag, startPoint x: 728, startPoint y: 214, endPoint x: 563, endPoint y: 279, distance: 177.9
click at [563, 279] on div "Janela de atendimento Grade de atendimento Capacidade Transportadoras Veículos …" at bounding box center [495, 220] width 991 height 441
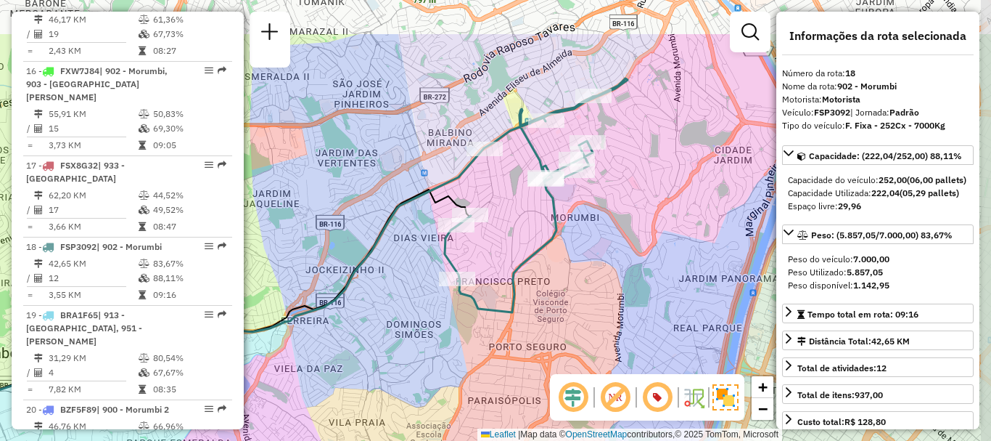
drag, startPoint x: 590, startPoint y: 189, endPoint x: 569, endPoint y: 271, distance: 84.7
click at [568, 271] on div "Janela de atendimento Grade de atendimento Capacidade Transportadoras Veículos …" at bounding box center [495, 220] width 991 height 441
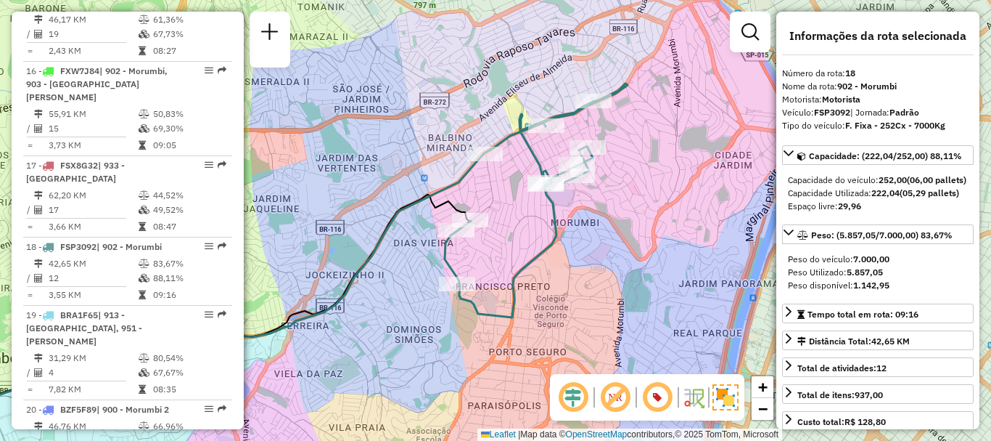
scroll to position [1222, 0]
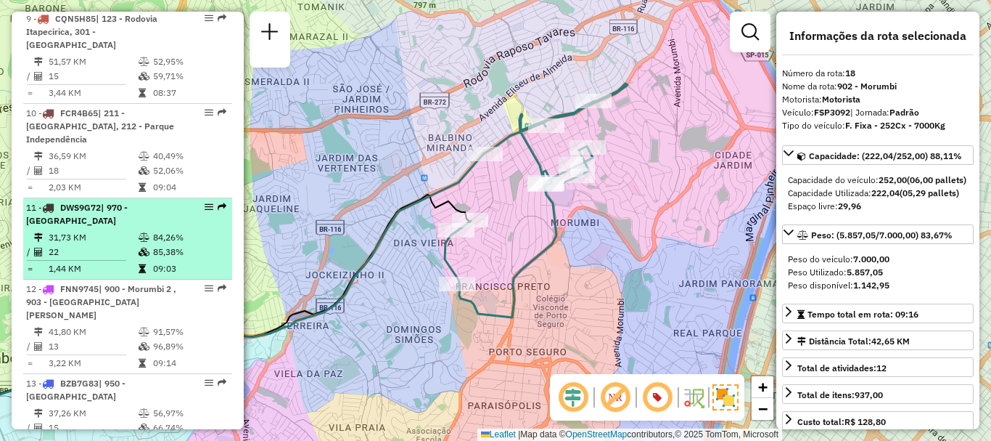
click at [161, 245] on td "84,26%" at bounding box center [188, 237] width 73 height 15
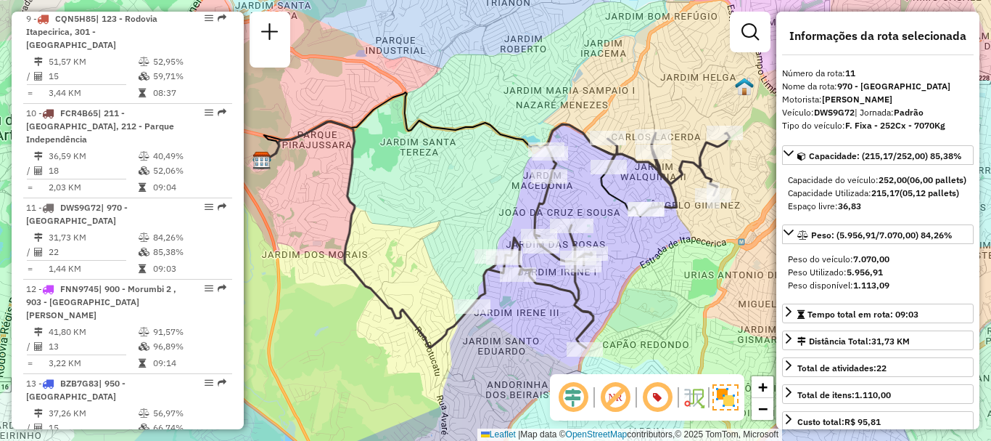
scroll to position [1940, 0]
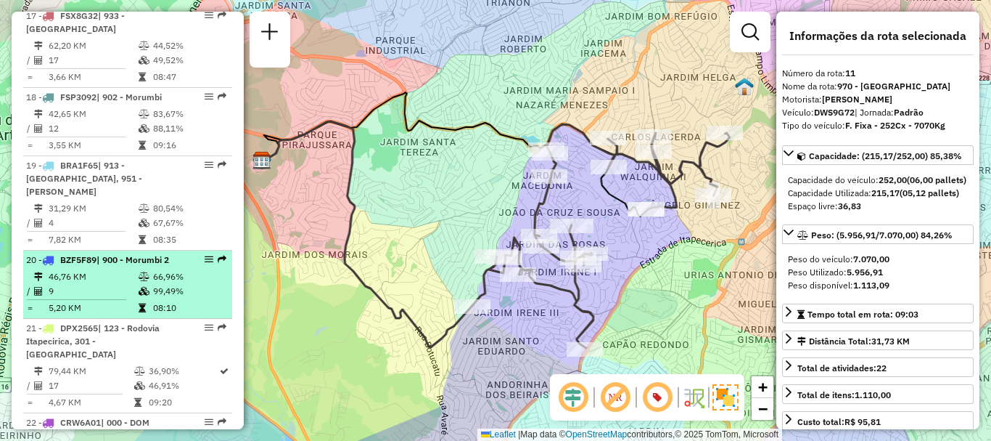
click at [195, 284] on td "99,49%" at bounding box center [188, 291] width 73 height 15
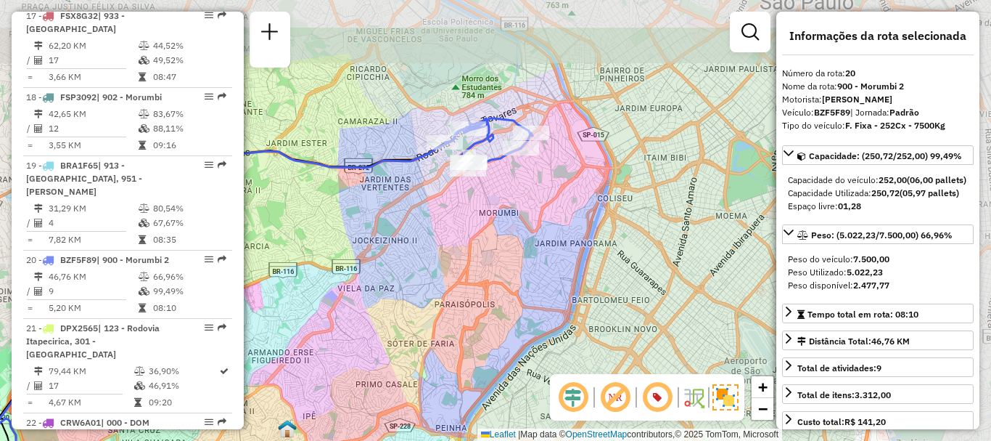
drag, startPoint x: 519, startPoint y: 286, endPoint x: 423, endPoint y: 256, distance: 100.3
click at [377, 330] on div "Janela de atendimento Grade de atendimento Capacidade Transportadoras Veículos …" at bounding box center [495, 220] width 991 height 441
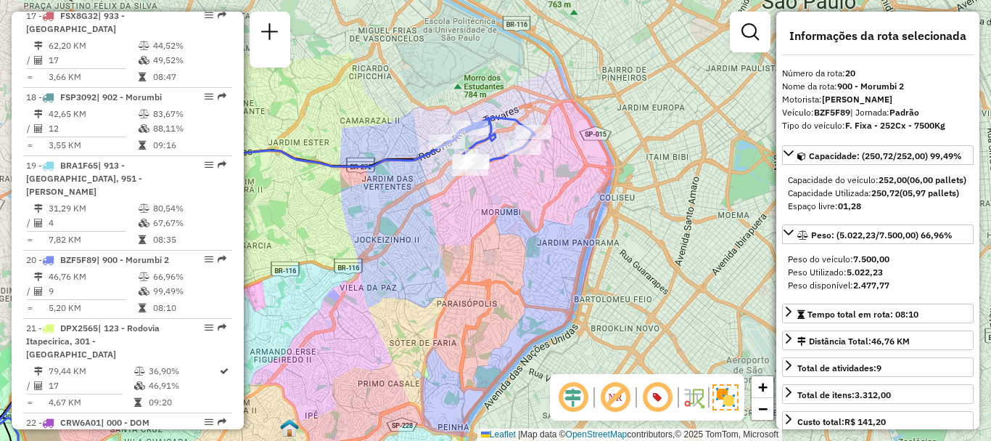
scroll to position [1547, 0]
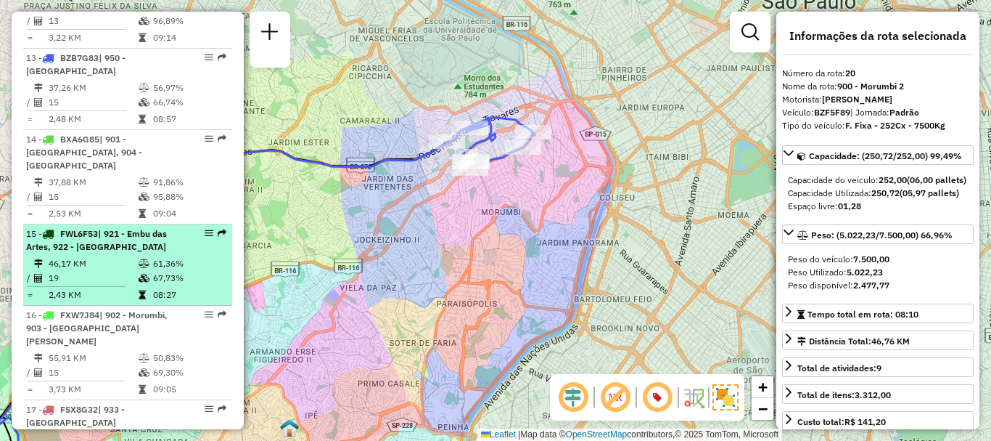
click at [111, 256] on td "46,17 KM" at bounding box center [93, 263] width 90 height 15
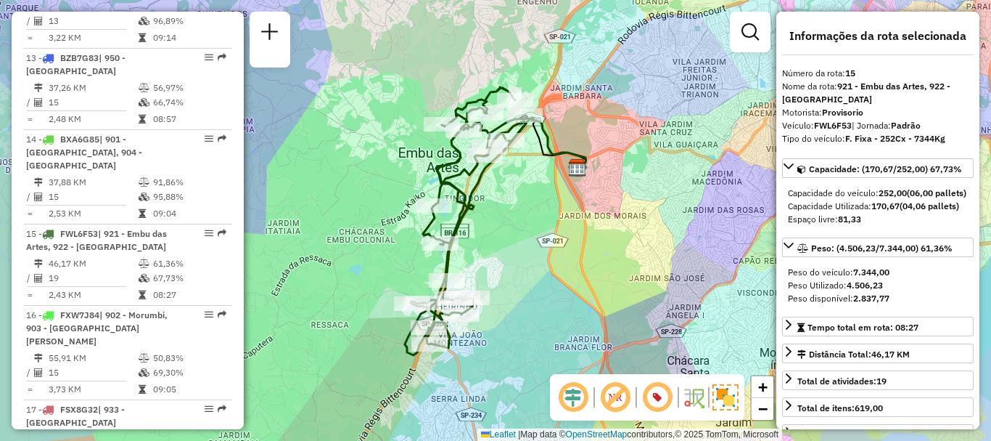
scroll to position [789, 0]
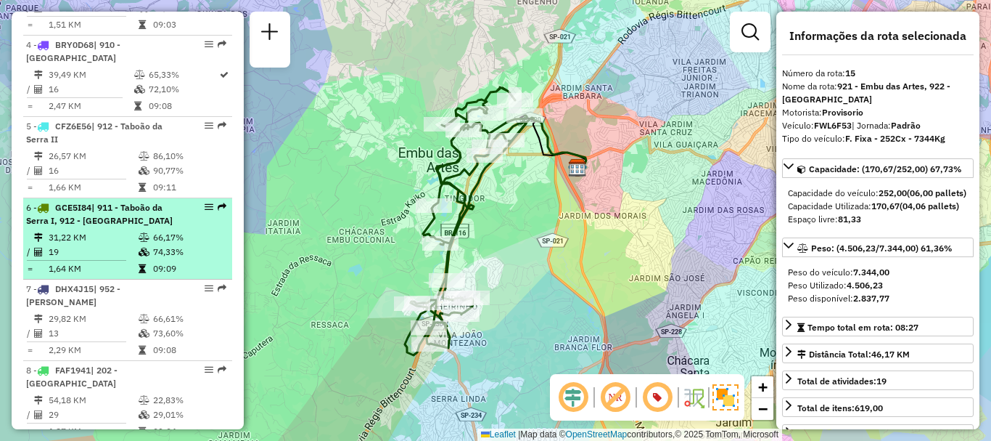
click at [49, 259] on td "19" at bounding box center [93, 252] width 90 height 15
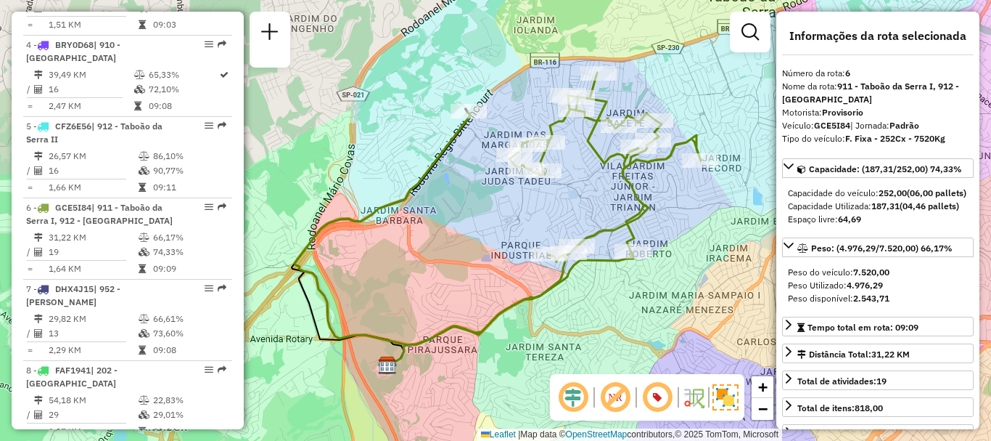
scroll to position [396, 0]
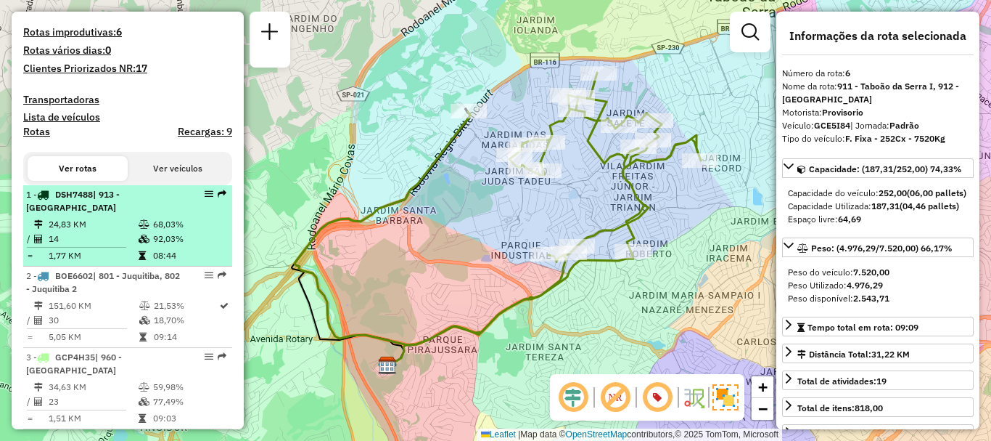
click at [59, 200] on span "DSH7488" at bounding box center [74, 194] width 38 height 11
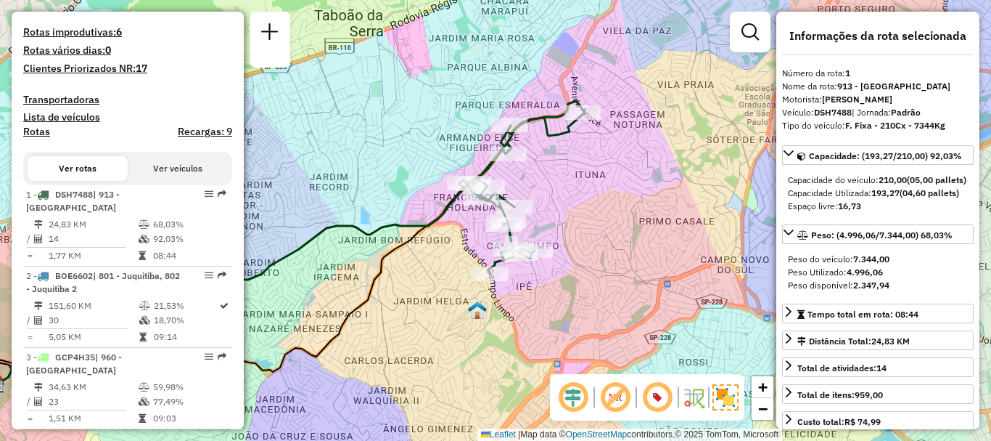
scroll to position [3999, 0]
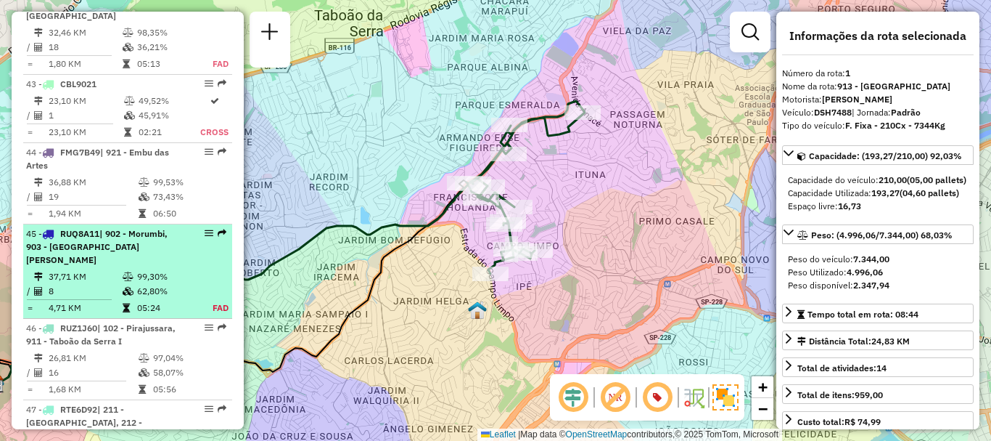
click at [147, 237] on span "| 902 - Morumbi, 903 - [GEOGRAPHIC_DATA][PERSON_NAME]" at bounding box center [97, 246] width 142 height 37
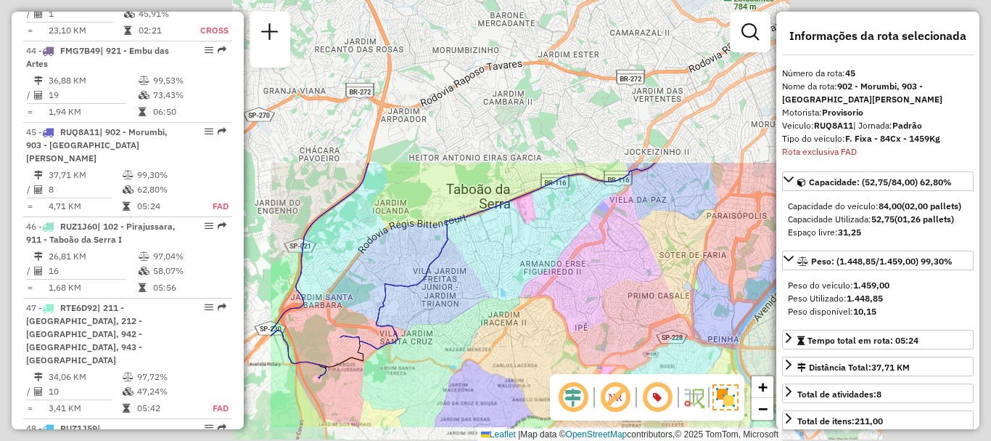
scroll to position [4198, 0]
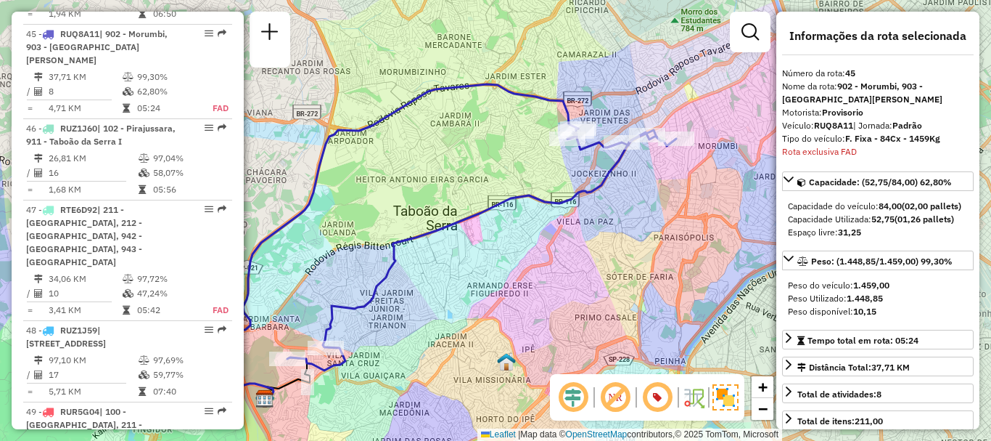
drag, startPoint x: 650, startPoint y: 216, endPoint x: 600, endPoint y: 237, distance: 54.0
click at [600, 237] on div "Janela de atendimento Grade de atendimento Capacidade Transportadoras Veículos …" at bounding box center [495, 220] width 991 height 441
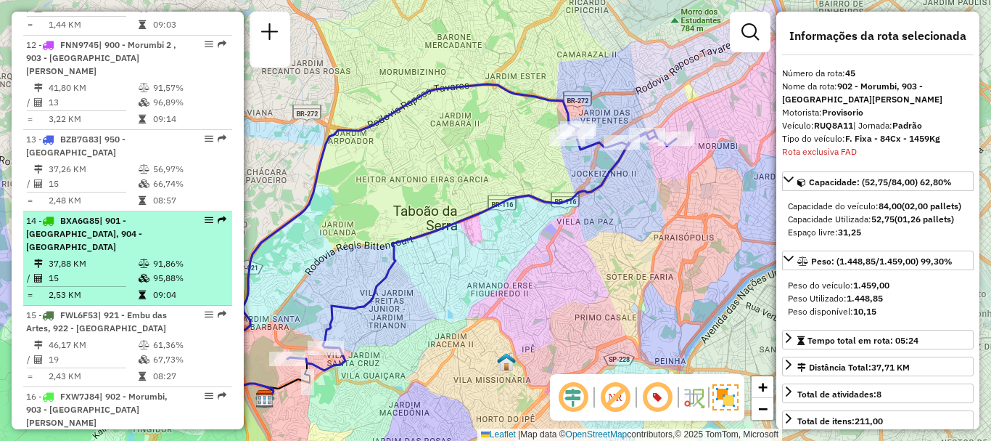
click at [109, 256] on td "37,88 KM" at bounding box center [93, 263] width 90 height 15
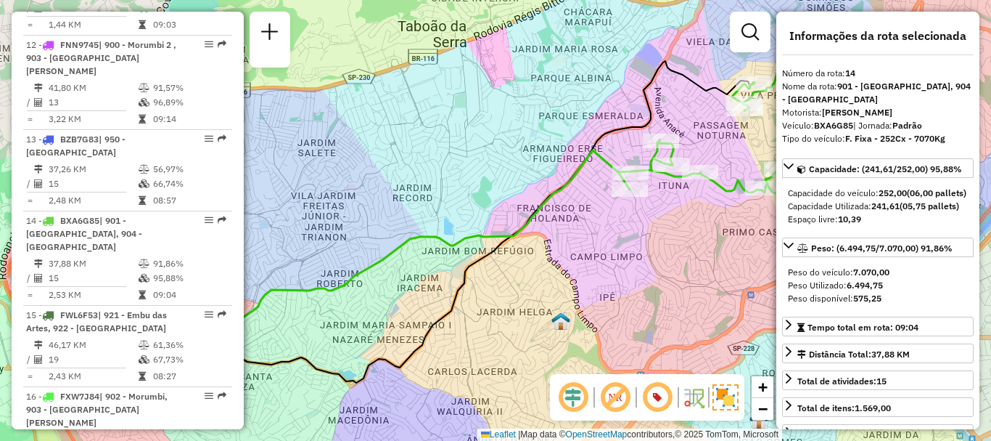
scroll to position [870, 0]
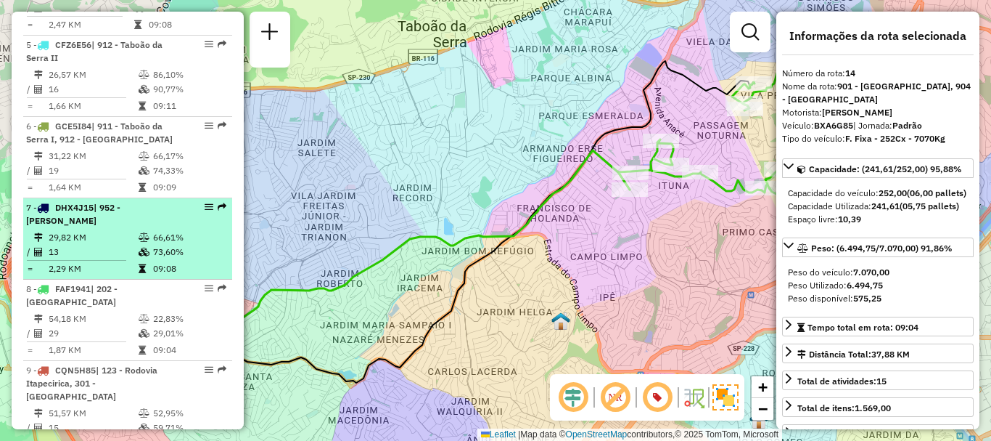
click at [107, 227] on div "7 - DHX4J15 | 952 - Patio Guida Caio" at bounding box center [103, 214] width 154 height 26
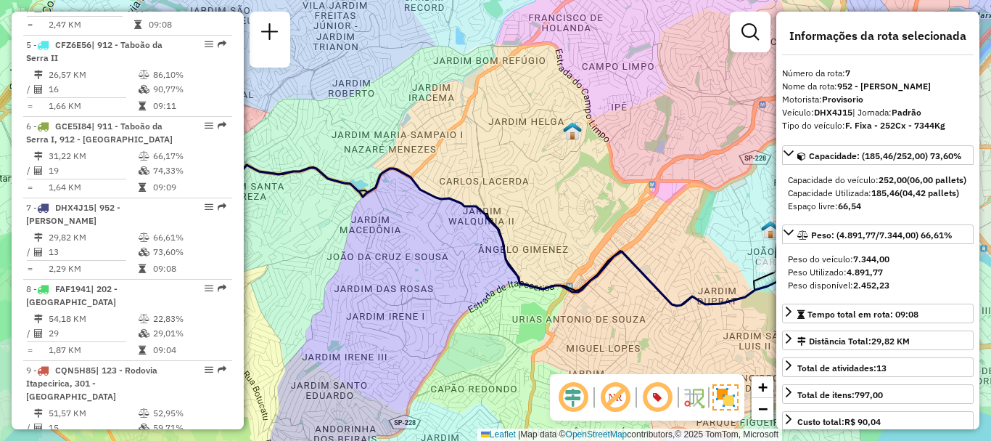
scroll to position [4591, 0]
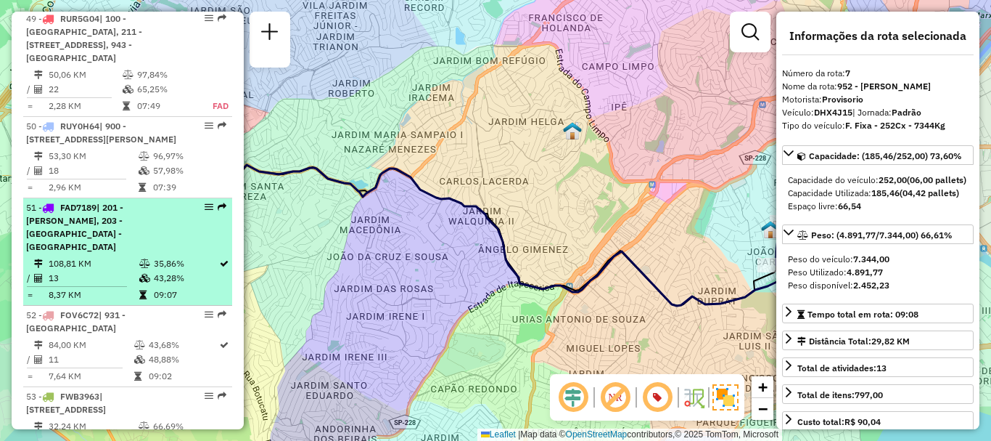
click at [128, 256] on td "108,81 KM" at bounding box center [93, 263] width 91 height 15
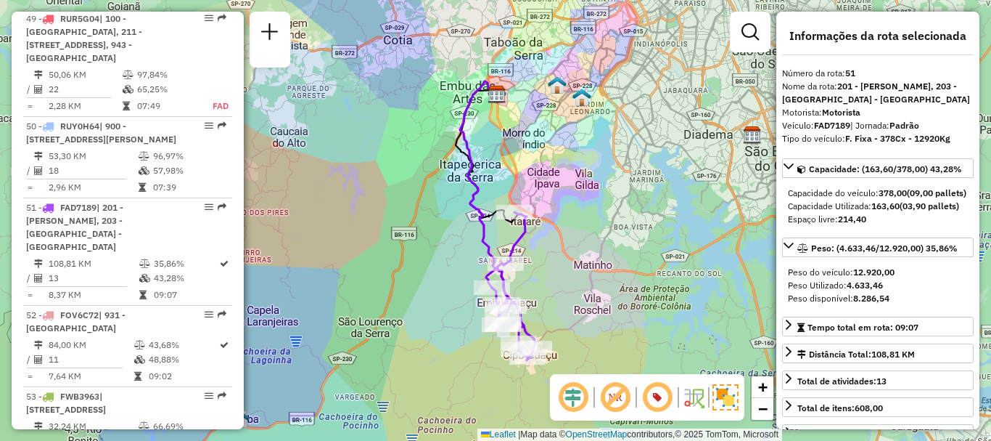
scroll to position [1303, 0]
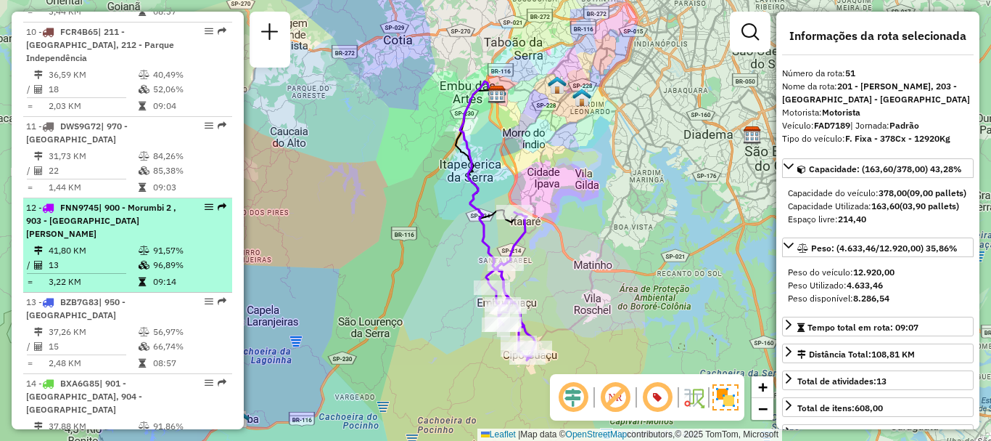
click at [115, 252] on td "41,80 KM" at bounding box center [93, 250] width 90 height 15
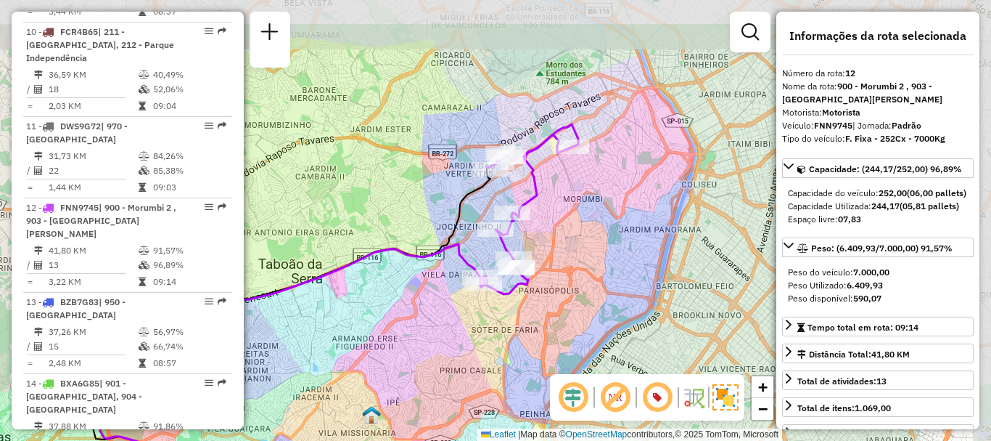
drag, startPoint x: 710, startPoint y: 277, endPoint x: 525, endPoint y: 352, distance: 199.6
click at [525, 352] on div "Janela de atendimento Grade de atendimento Capacidade Transportadoras Veículos …" at bounding box center [495, 220] width 991 height 441
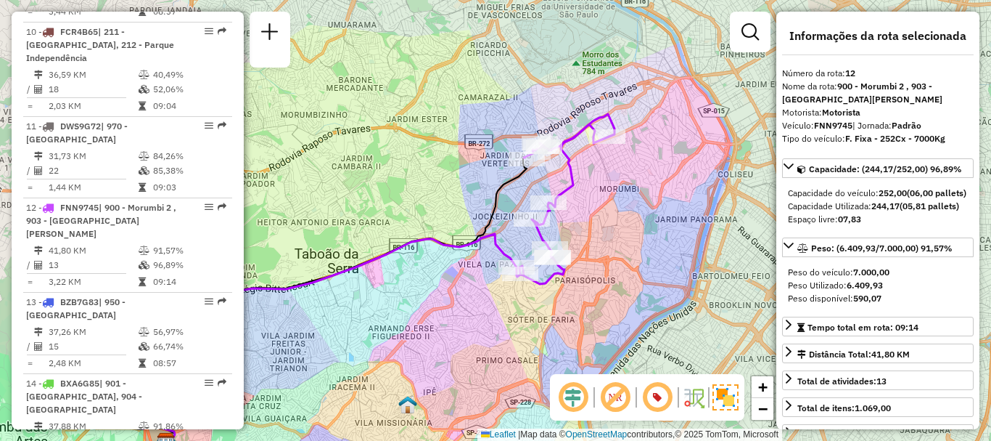
drag, startPoint x: 584, startPoint y: 205, endPoint x: 636, endPoint y: 188, distance: 54.2
click at [636, 188] on div "Janela de atendimento Grade de atendimento Capacidade Transportadoras Veículos …" at bounding box center [495, 220] width 991 height 441
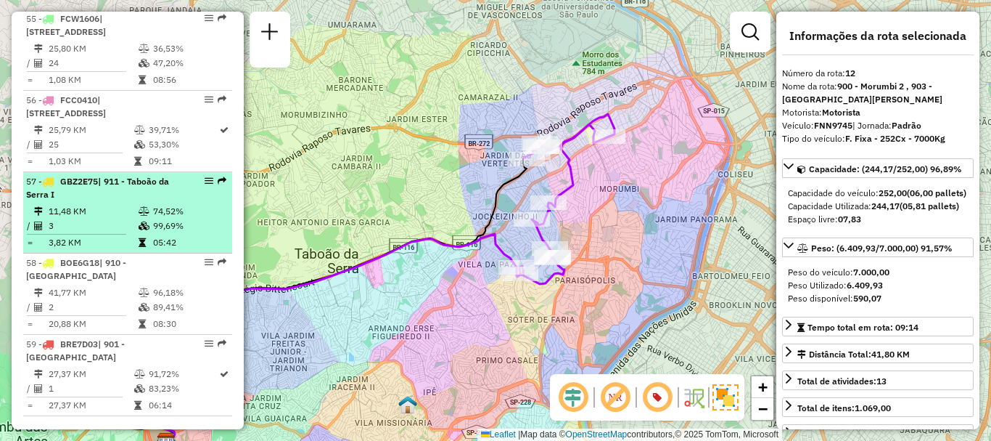
drag, startPoint x: 42, startPoint y: 255, endPoint x: 61, endPoint y: 255, distance: 18.9
click at [45, 250] on table "11,48 KM 74,52% / 3 99,69% = 3,82 KM 05:42" at bounding box center [127, 227] width 203 height 46
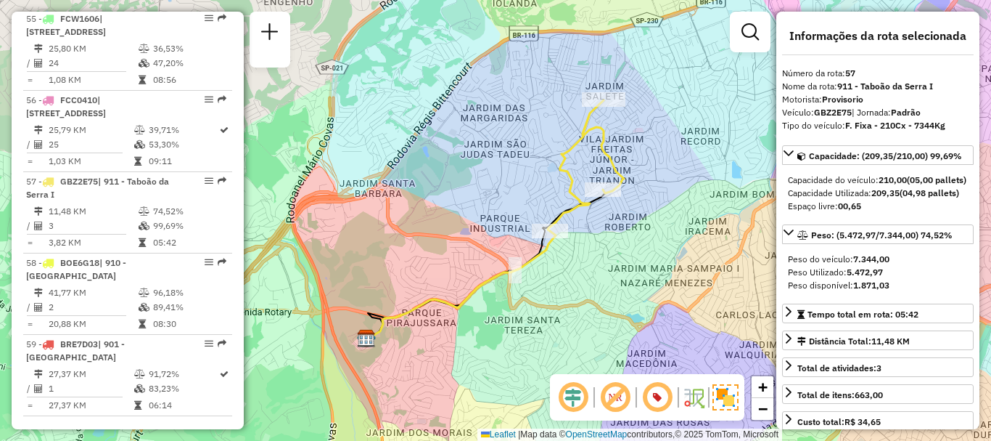
scroll to position [1791, 0]
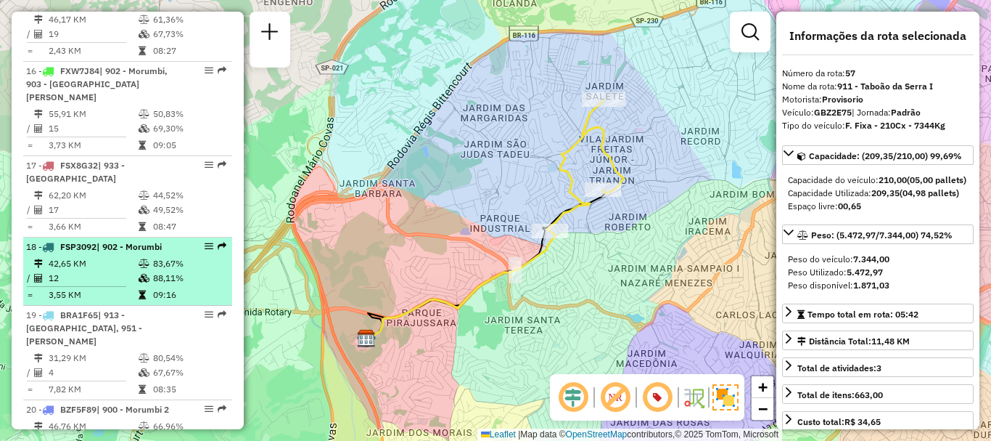
click at [85, 256] on td "42,65 KM" at bounding box center [93, 263] width 90 height 15
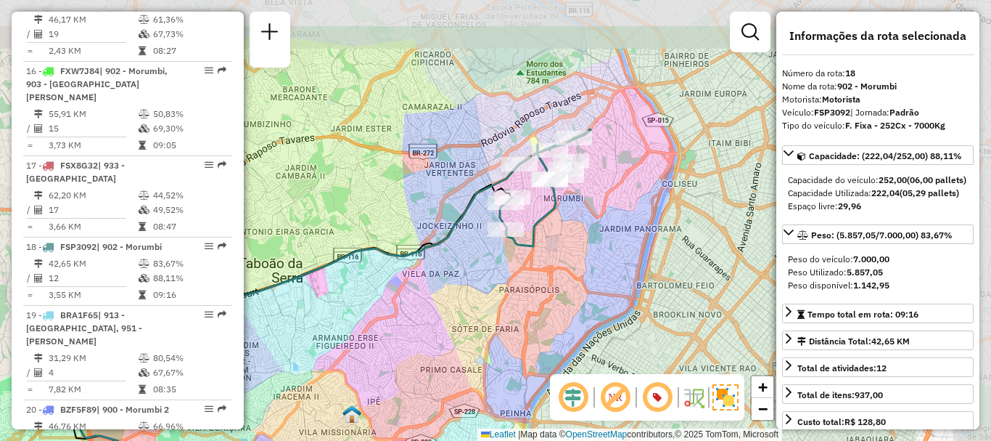
drag, startPoint x: 634, startPoint y: 214, endPoint x: 473, endPoint y: 279, distance: 173.9
click at [473, 279] on div "Janela de atendimento Grade de atendimento Capacidade Transportadoras Veículos …" at bounding box center [495, 220] width 991 height 441
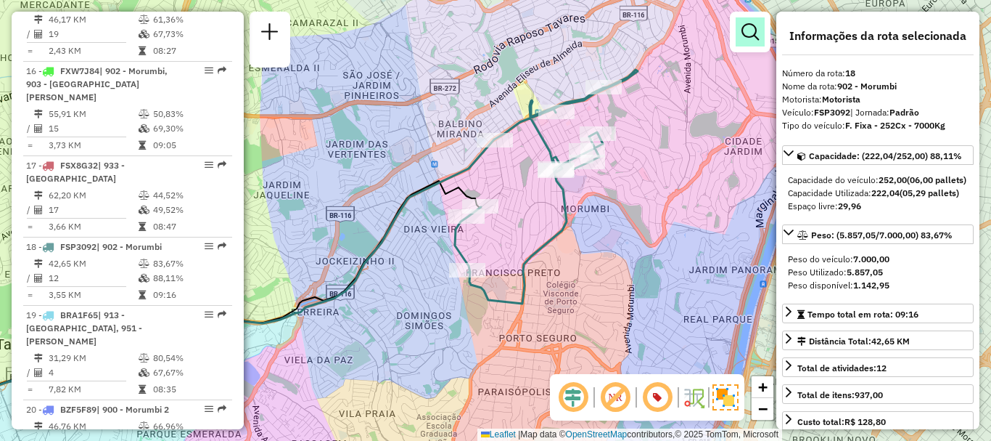
scroll to position [4591, 0]
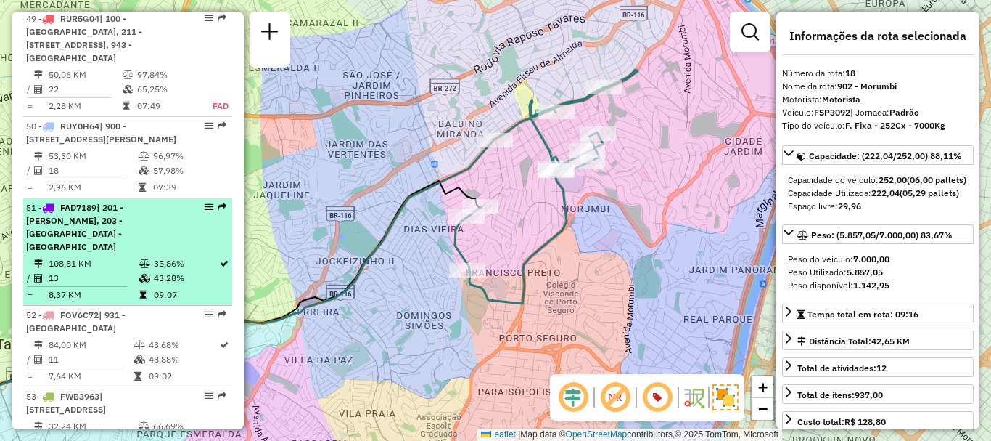
drag, startPoint x: 111, startPoint y: 255, endPoint x: 123, endPoint y: 245, distance: 15.0
click at [112, 256] on td "108,81 KM" at bounding box center [93, 263] width 91 height 15
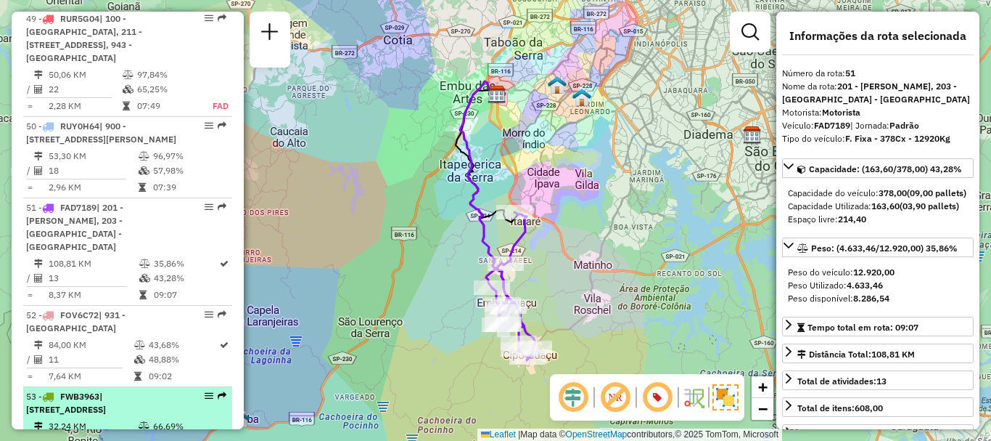
click at [109, 420] on td "32,24 KM" at bounding box center [93, 426] width 90 height 15
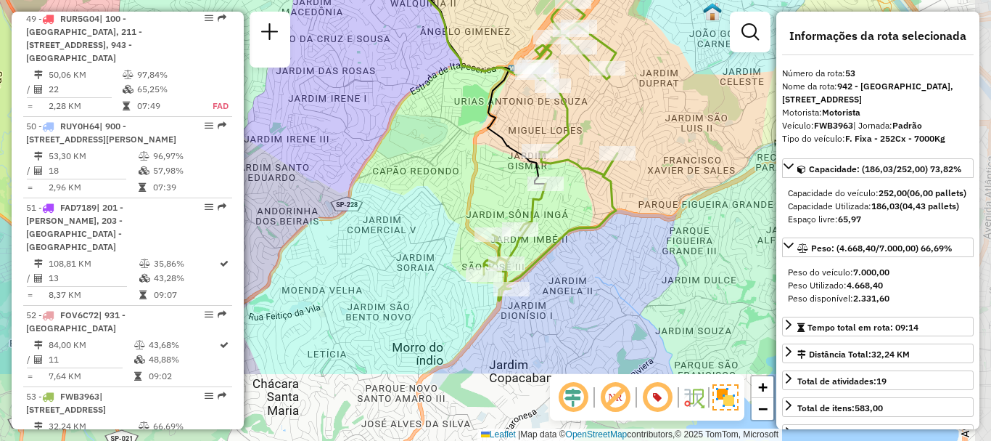
drag, startPoint x: 568, startPoint y: 231, endPoint x: 457, endPoint y: 98, distance: 173.1
click at [400, 118] on div "Janela de atendimento Grade de atendimento Capacidade Transportadoras Veículos …" at bounding box center [495, 220] width 991 height 441
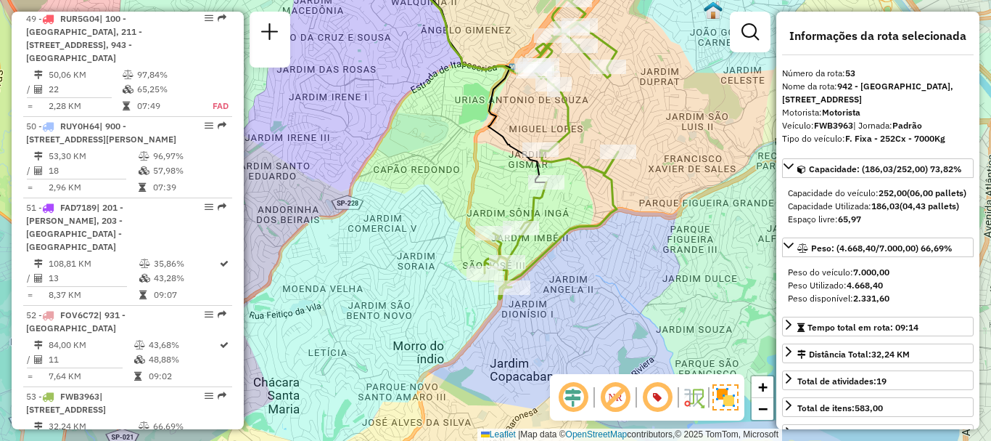
scroll to position [1791, 0]
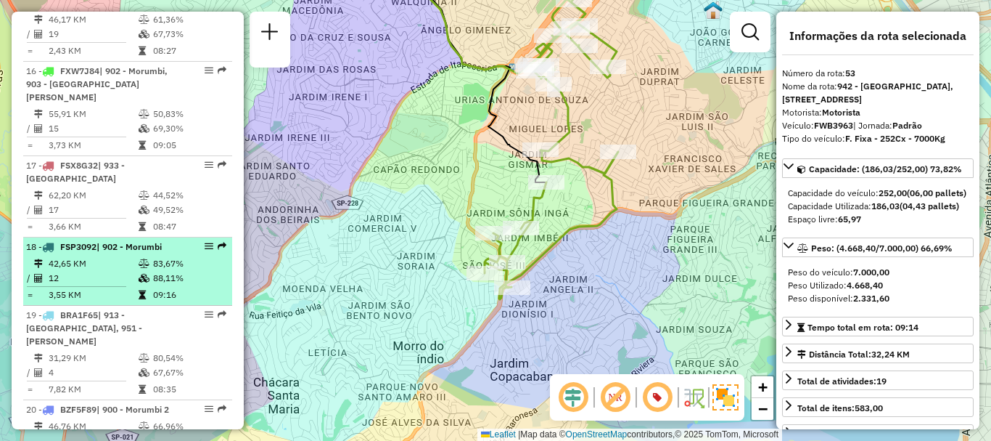
click at [120, 271] on td "12" at bounding box center [93, 278] width 90 height 15
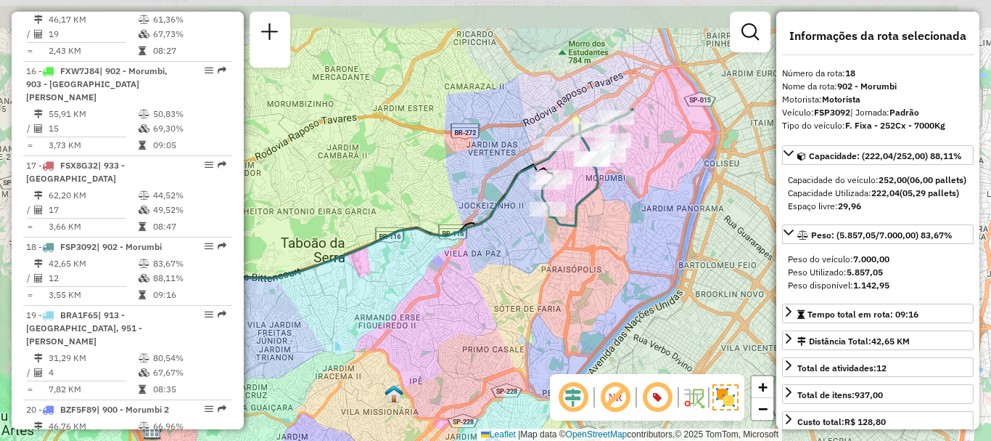
drag, startPoint x: 677, startPoint y: 240, endPoint x: 548, endPoint y: 289, distance: 138.3
click at [548, 289] on div "Janela de atendimento Grade de atendimento Capacidade Transportadoras Veículos …" at bounding box center [495, 220] width 991 height 441
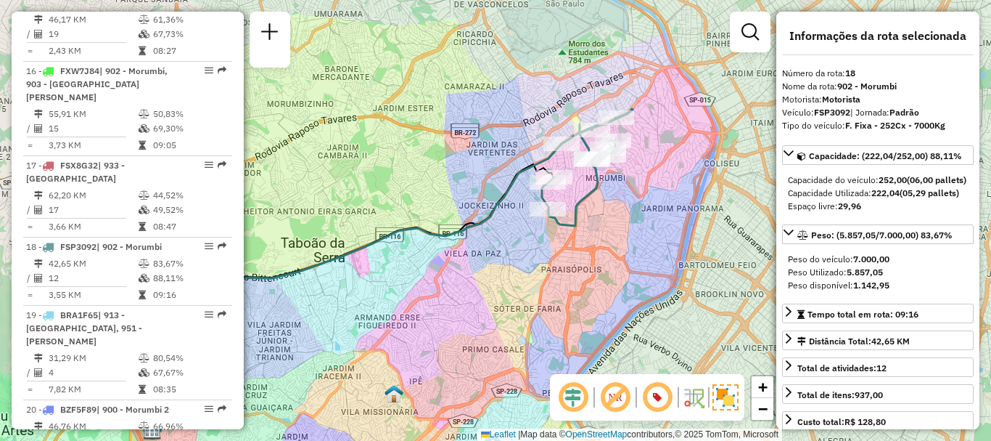
scroll to position [1222, 0]
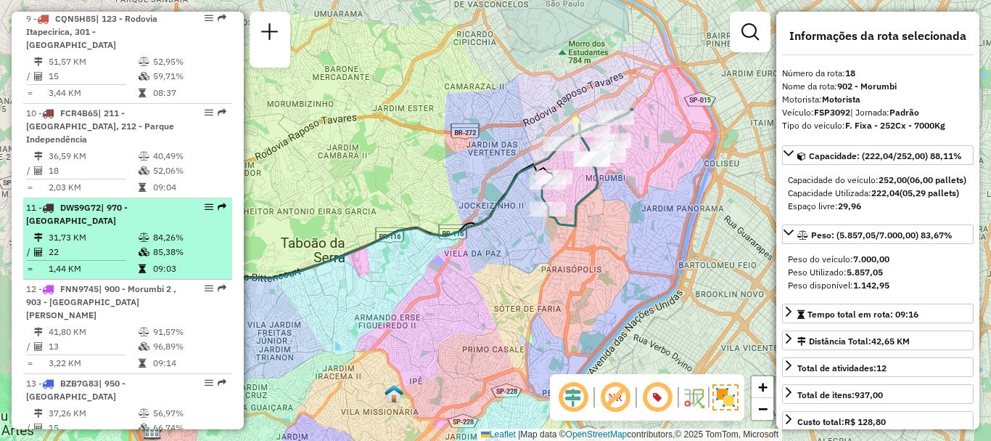
click at [114, 227] on div "11 - DWS9G72 | 970 - [GEOGRAPHIC_DATA]" at bounding box center [103, 214] width 154 height 26
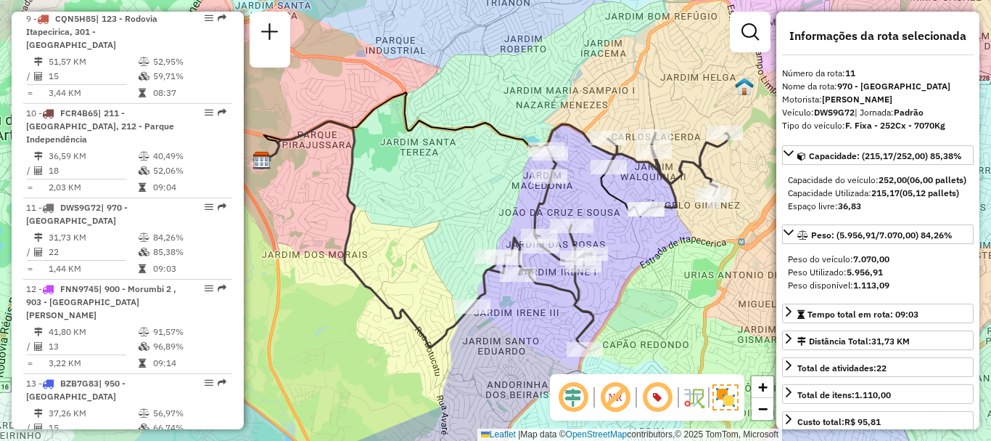
scroll to position [4955, 0]
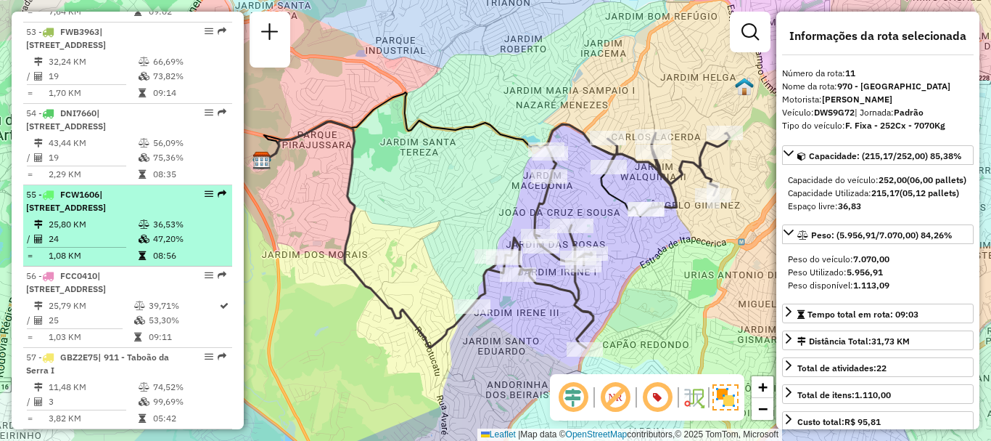
click at [158, 263] on td "08:56" at bounding box center [188, 255] width 73 height 15
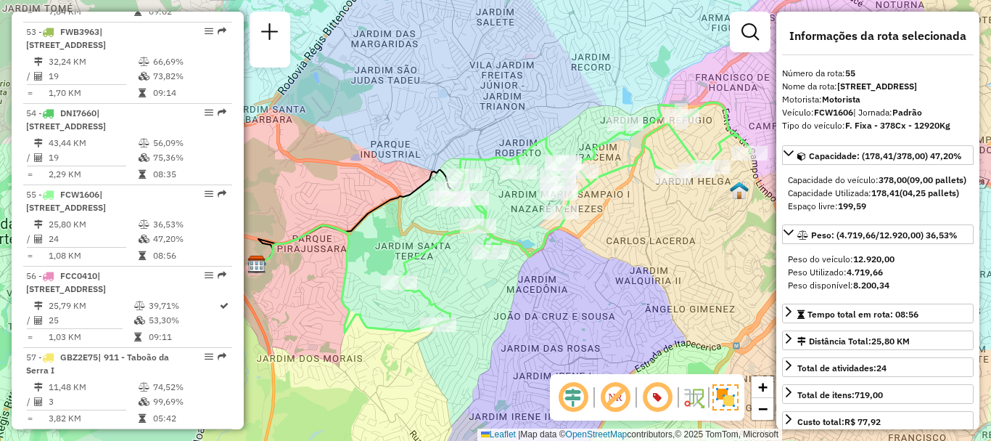
drag, startPoint x: 570, startPoint y: 269, endPoint x: 579, endPoint y: 267, distance: 9.0
click at [579, 267] on div "Janela de atendimento Grade de atendimento Capacidade Transportadoras Veículos …" at bounding box center [495, 220] width 991 height 441
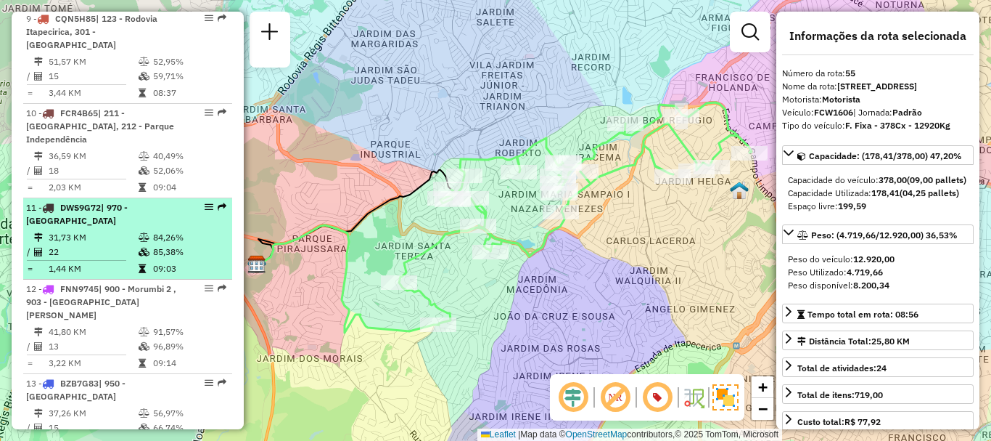
click at [171, 259] on td "85,38%" at bounding box center [188, 252] width 73 height 15
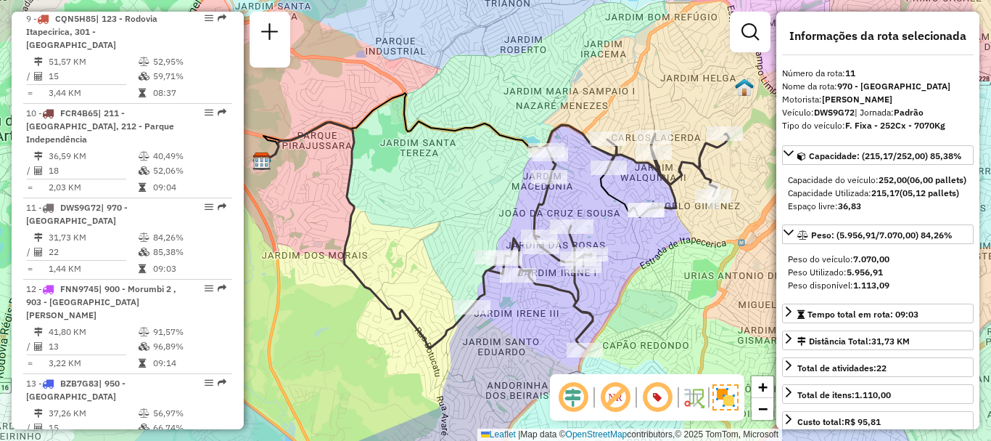
scroll to position [4753, 0]
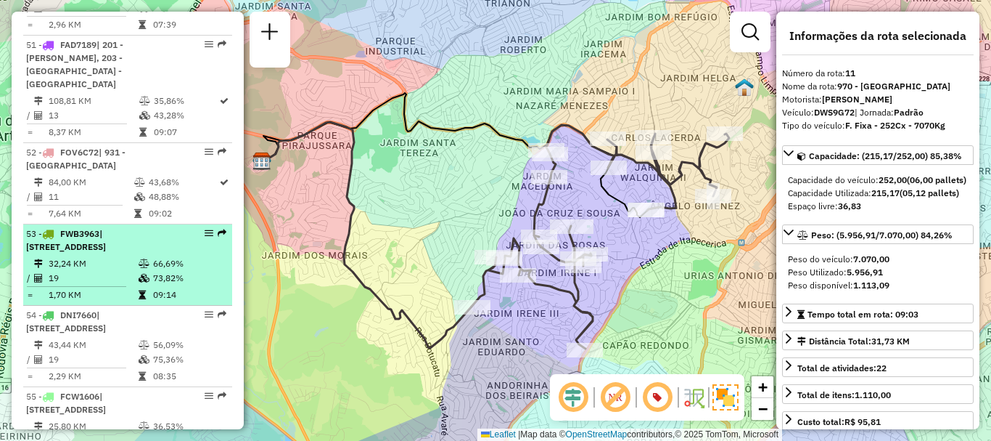
click at [86, 269] on td "32,24 KM" at bounding box center [93, 263] width 90 height 15
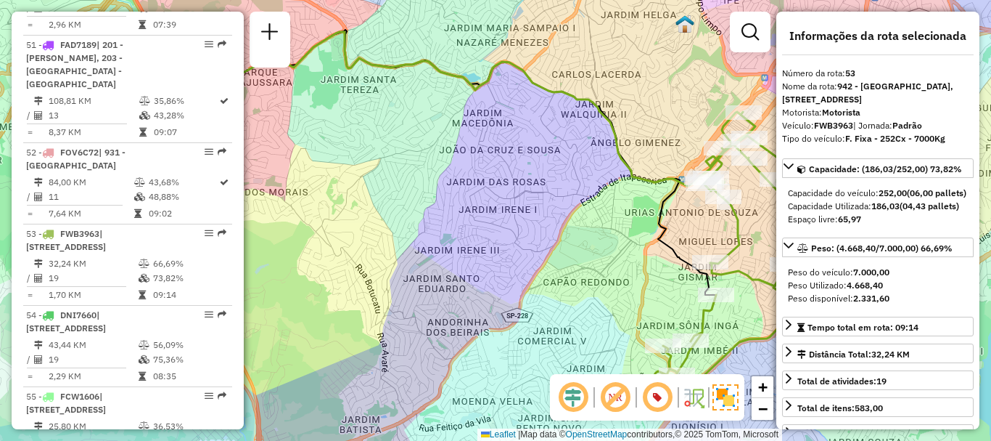
scroll to position [1547, 0]
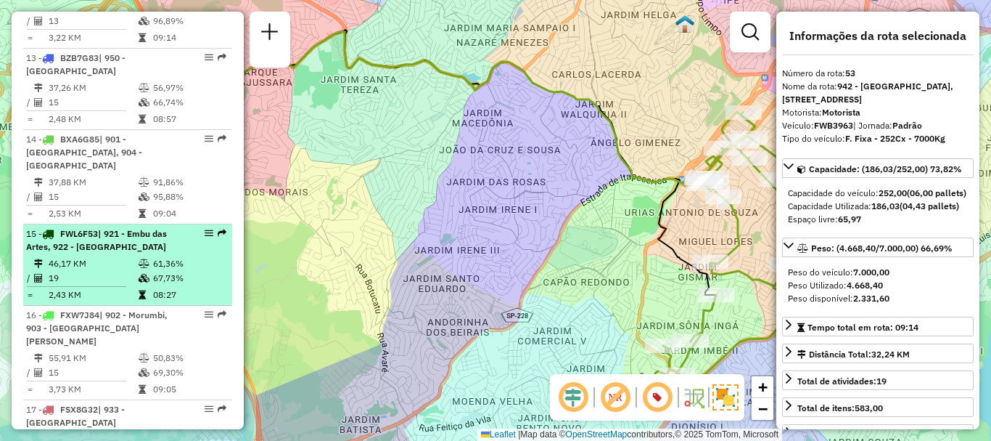
click at [116, 256] on td "46,17 KM" at bounding box center [93, 263] width 90 height 15
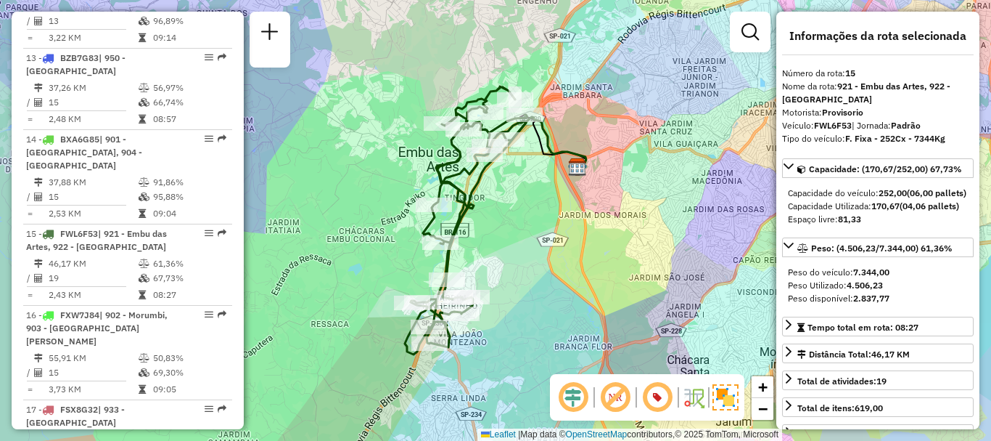
scroll to position [789, 0]
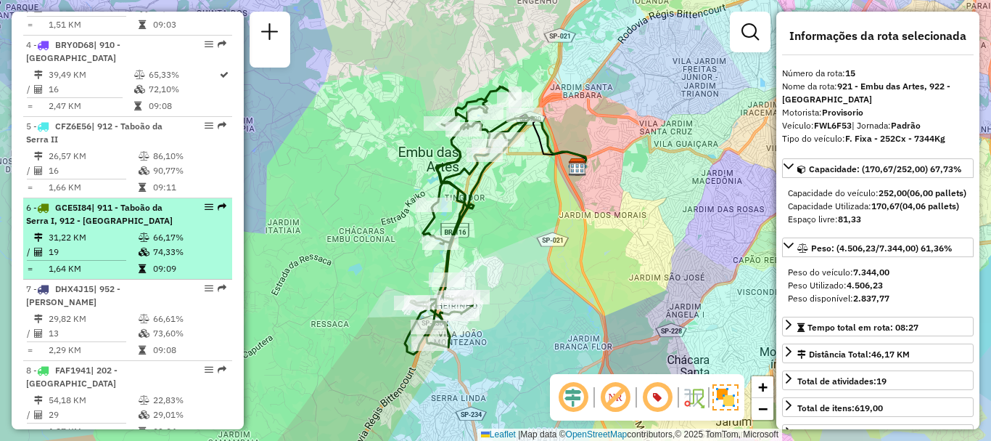
click at [76, 245] on td "31,22 KM" at bounding box center [93, 237] width 90 height 15
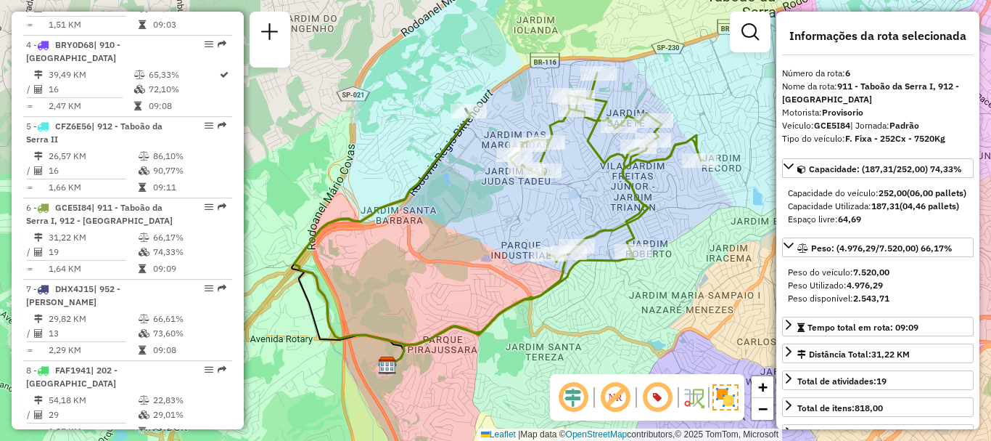
scroll to position [4269, 0]
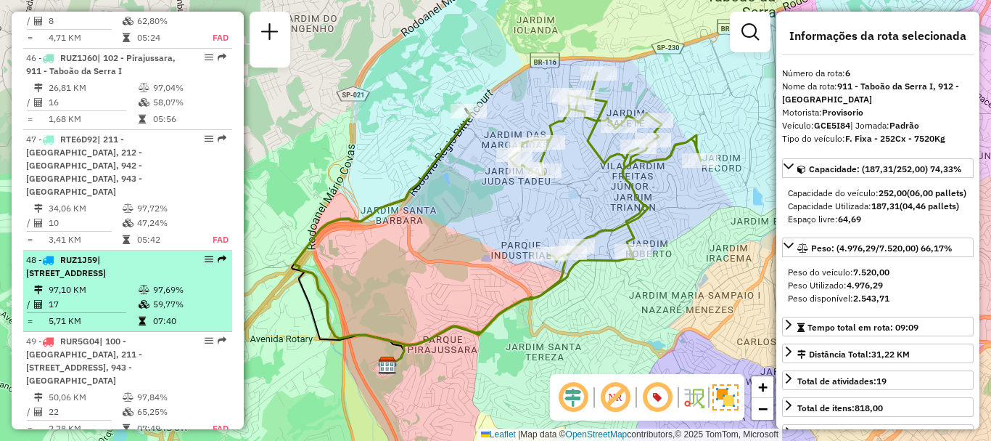
click at [47, 282] on td at bounding box center [40, 289] width 15 height 15
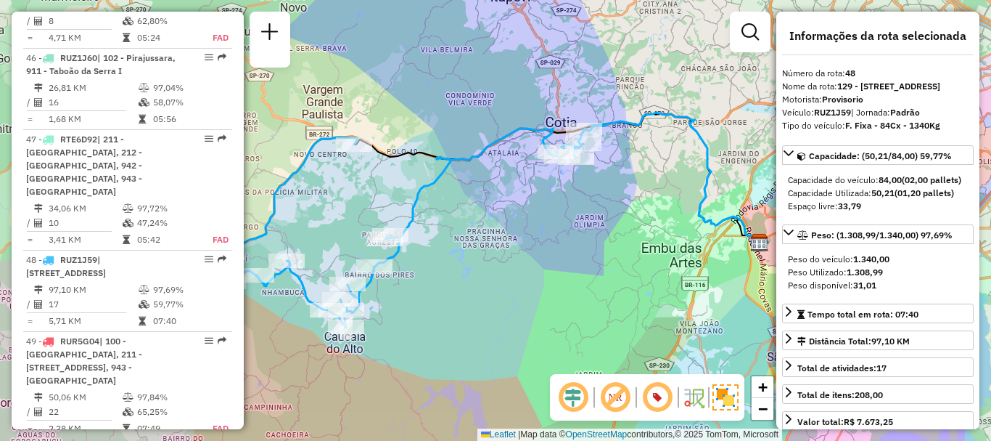
scroll to position [639, 0]
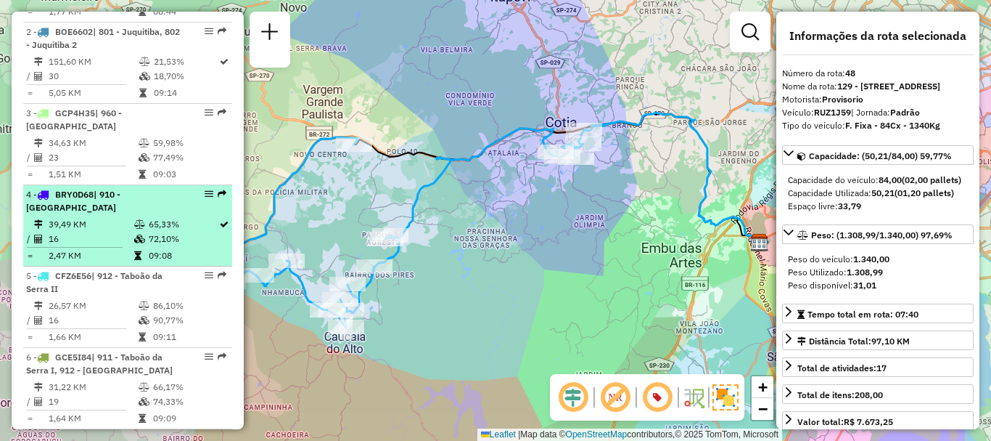
click at [113, 232] on td "39,49 KM" at bounding box center [91, 224] width 86 height 15
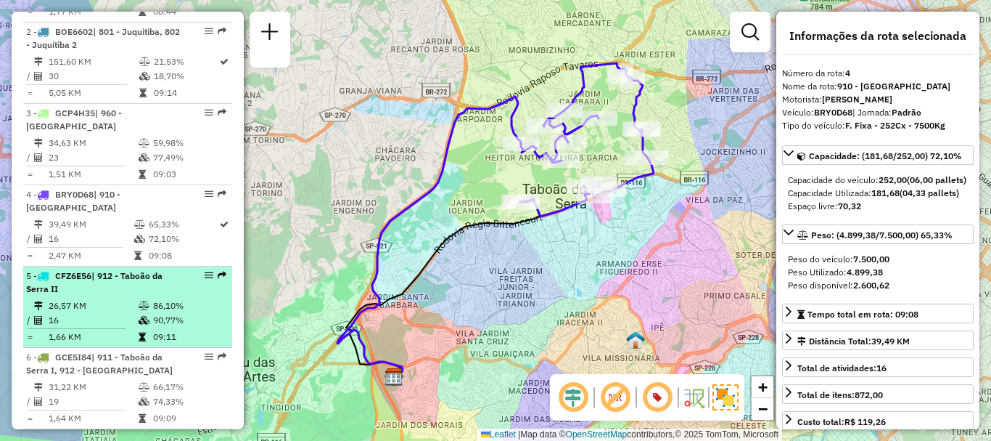
click at [94, 313] on td "26,57 KM" at bounding box center [93, 305] width 90 height 15
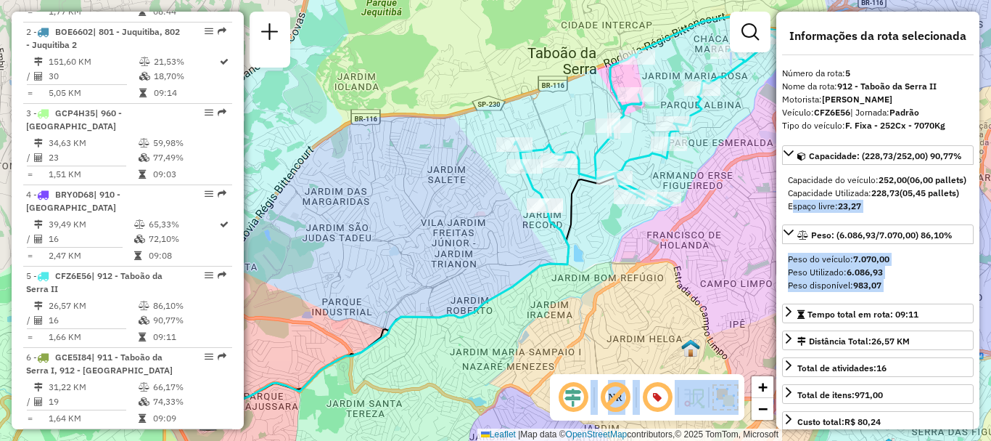
drag, startPoint x: 776, startPoint y: 235, endPoint x: 612, endPoint y: 300, distance: 176.3
click at [612, 300] on hb-router-mapa "Informações da Sessão 1294177 - [DATE] Criação: [DATE] 18:40 Depósito: CDD Embu…" at bounding box center [495, 220] width 991 height 441
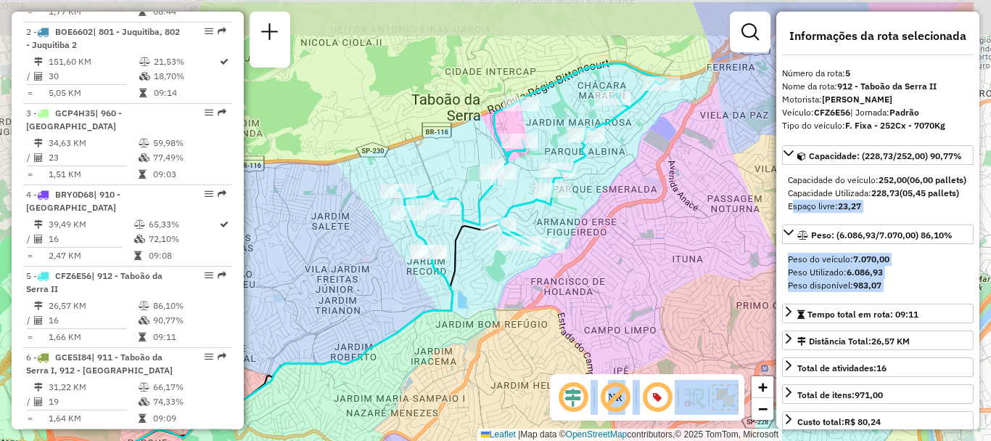
drag, startPoint x: 621, startPoint y: 244, endPoint x: 510, endPoint y: 288, distance: 119.6
click at [510, 288] on div "Janela de atendimento Grade de atendimento Capacidade Transportadoras Veículos …" at bounding box center [495, 220] width 991 height 441
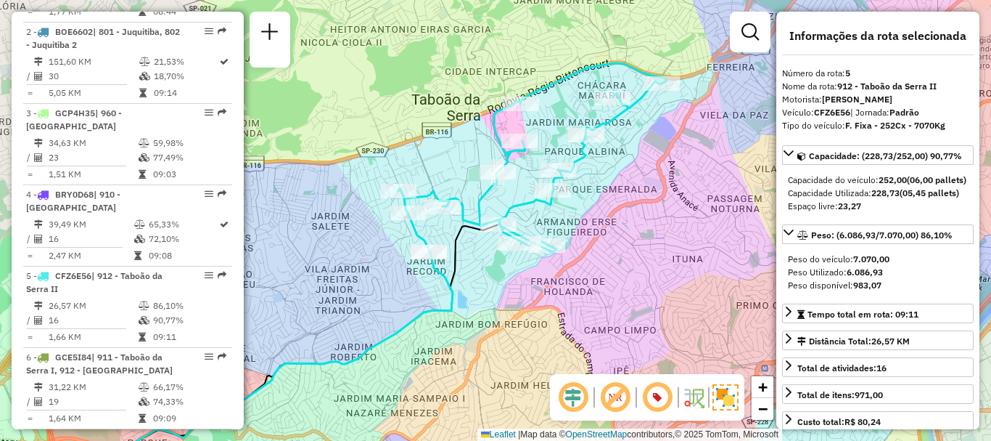
scroll to position [1465, 0]
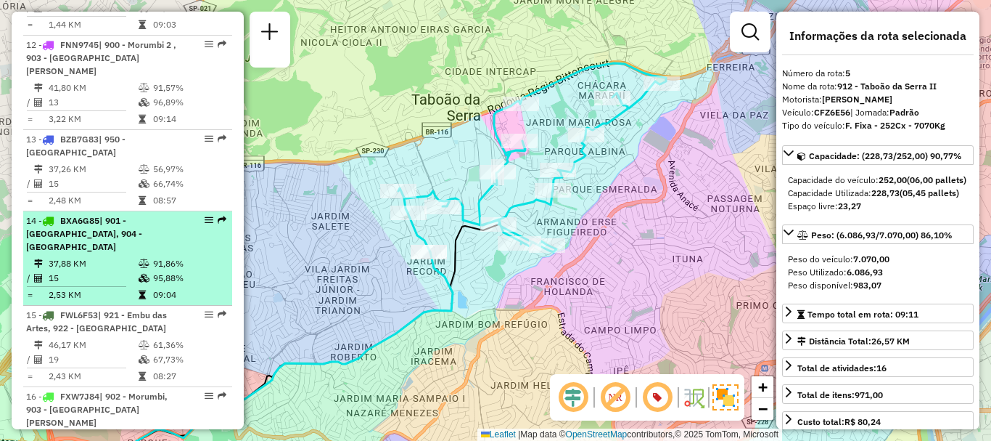
click at [102, 235] on span "| 901 - [GEOGRAPHIC_DATA], 904 - [GEOGRAPHIC_DATA]" at bounding box center [84, 233] width 116 height 37
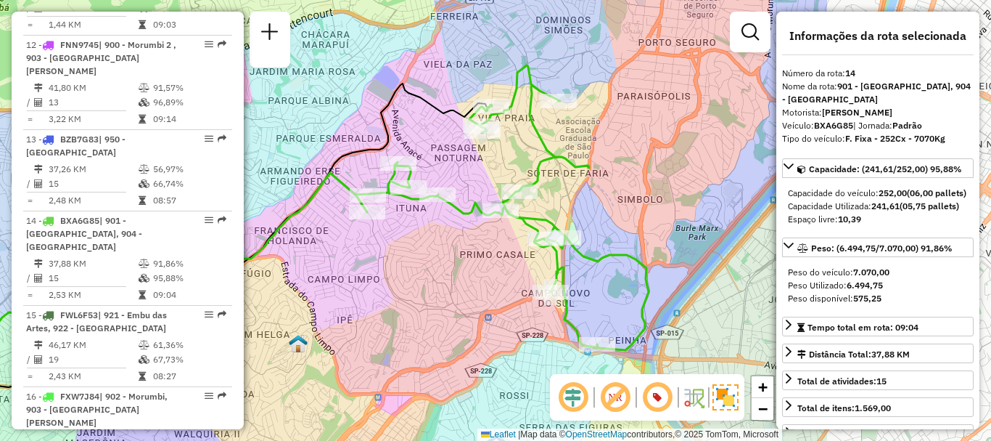
drag, startPoint x: 663, startPoint y: 277, endPoint x: 440, endPoint y: 279, distance: 222.8
click at [438, 282] on div "Janela de atendimento Grade de atendimento Capacidade Transportadoras Veículos …" at bounding box center [495, 220] width 991 height 441
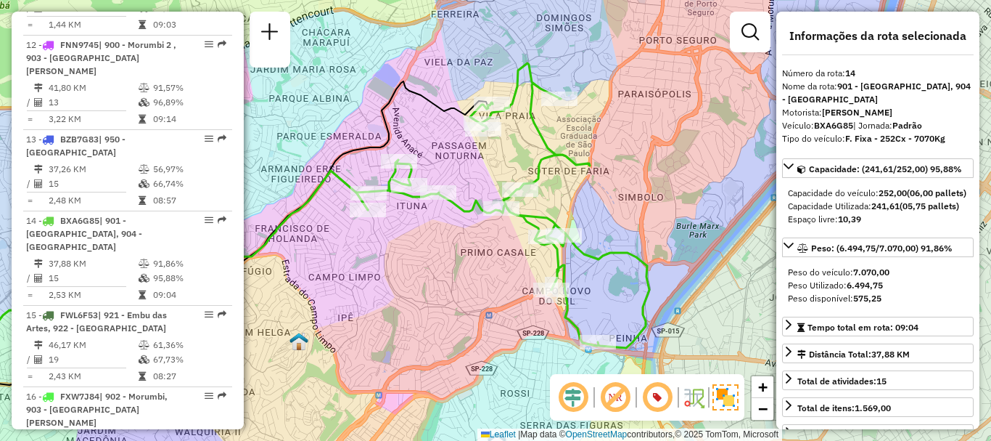
scroll to position [396, 0]
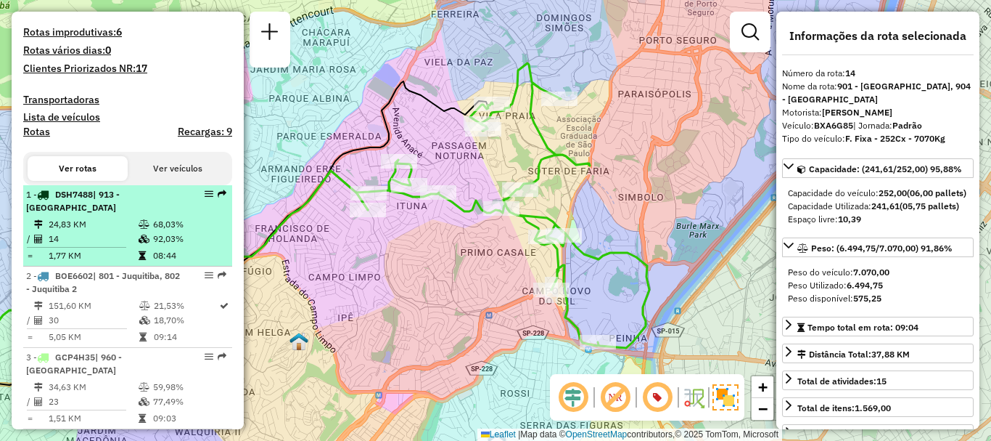
click at [155, 214] on div "1 - DSH7488 | 913 - [GEOGRAPHIC_DATA]" at bounding box center [103, 201] width 154 height 26
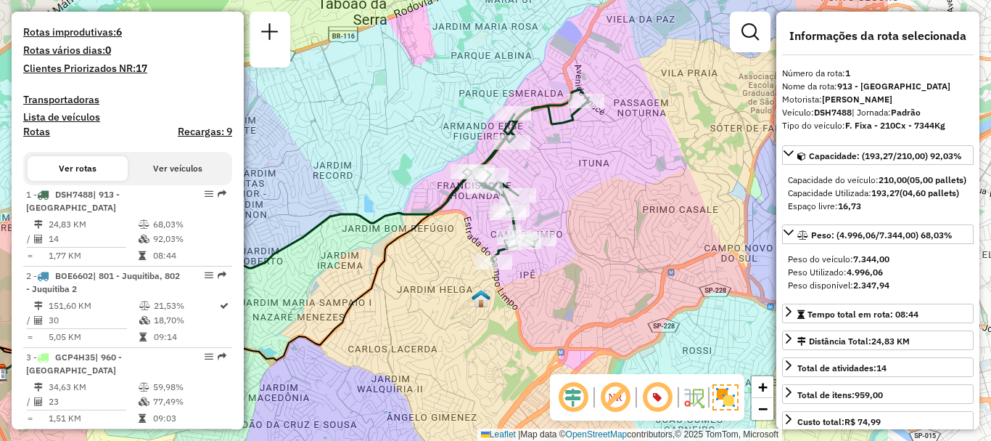
drag, startPoint x: 700, startPoint y: 287, endPoint x: 534, endPoint y: 273, distance: 166.8
click at [541, 284] on div "Janela de atendimento Grade de atendimento Capacidade Transportadoras Veículos …" at bounding box center [495, 220] width 991 height 441
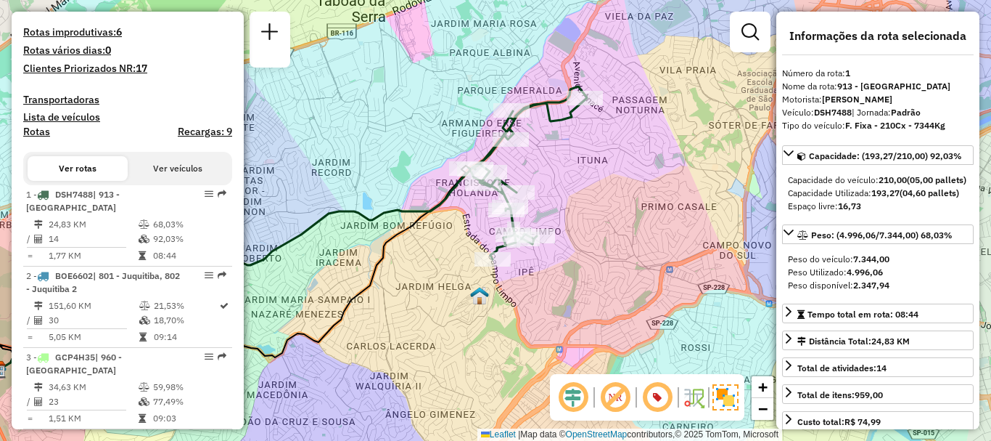
scroll to position [4591, 0]
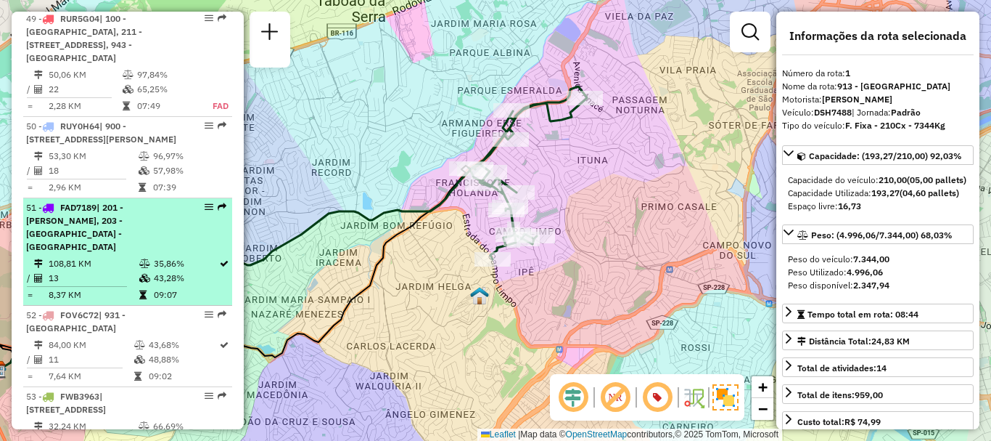
click at [93, 232] on span "| 201 - [PERSON_NAME], 203 - [GEOGRAPHIC_DATA] - [GEOGRAPHIC_DATA]" at bounding box center [74, 227] width 97 height 50
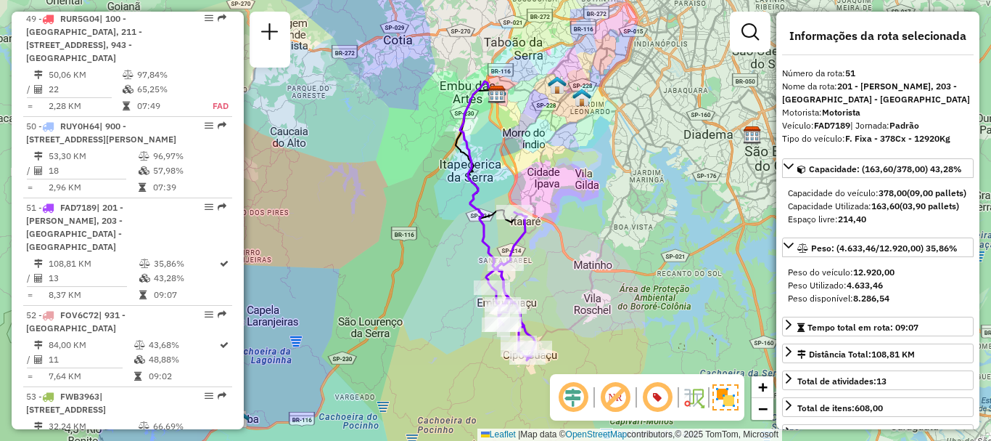
scroll to position [1791, 0]
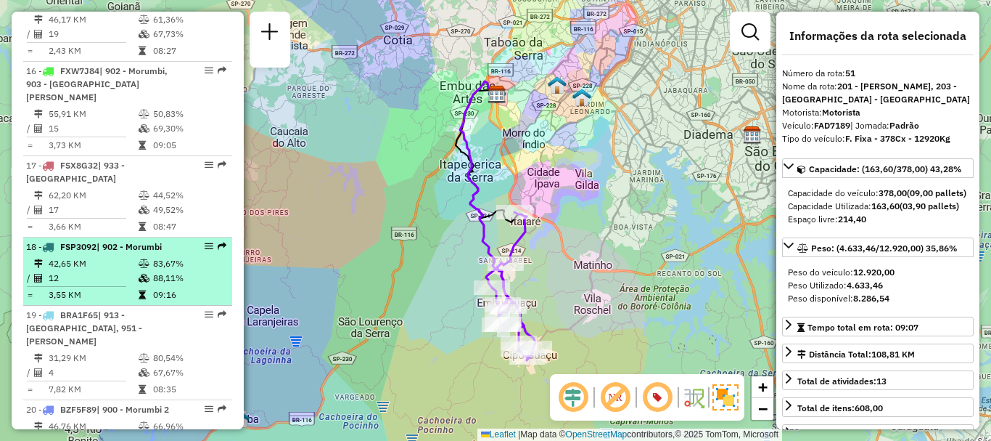
click at [94, 271] on td "12" at bounding box center [93, 278] width 90 height 15
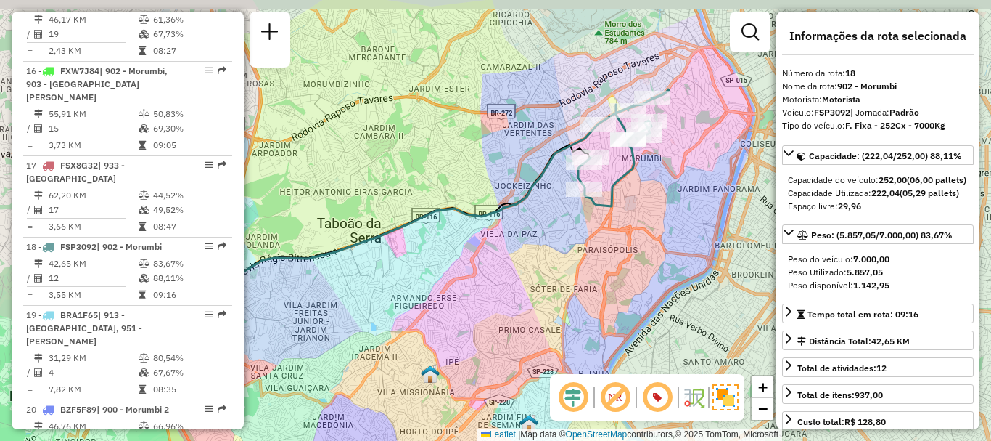
drag, startPoint x: 674, startPoint y: 236, endPoint x: 592, endPoint y: 260, distance: 85.4
click at [592, 260] on div "Janela de atendimento Grade de atendimento Capacidade Transportadoras Veículos …" at bounding box center [495, 220] width 991 height 441
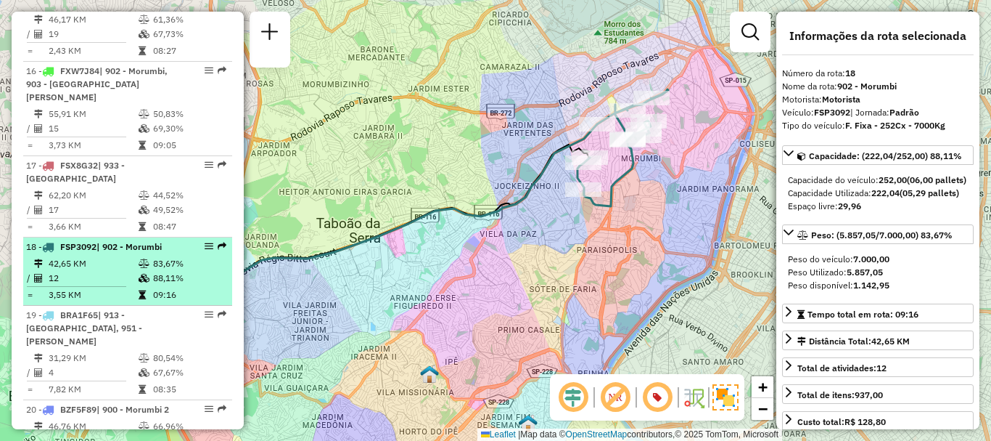
click at [94, 285] on td at bounding box center [82, 286] width 112 height 2
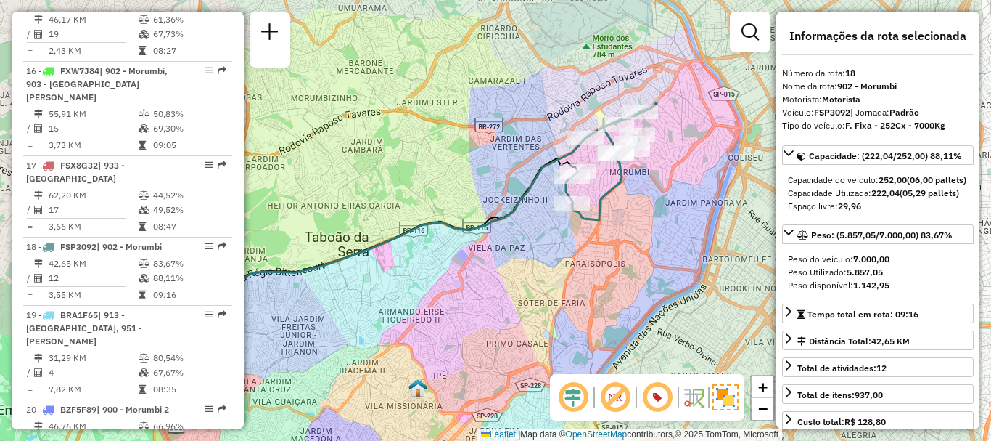
drag, startPoint x: 623, startPoint y: 263, endPoint x: 511, endPoint y: 308, distance: 121.2
click at [511, 308] on div "Janela de atendimento Grade de atendimento Capacidade Transportadoras Veículos …" at bounding box center [495, 220] width 991 height 441
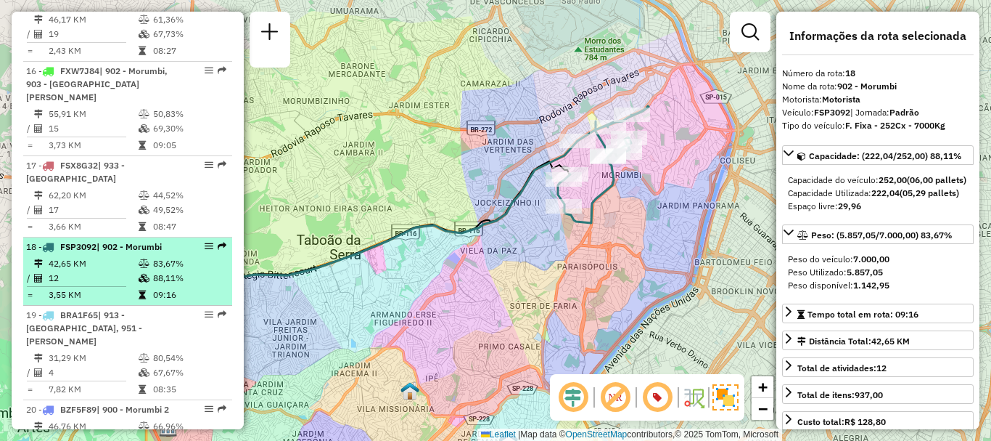
click at [155, 256] on td "83,67%" at bounding box center [188, 263] width 73 height 15
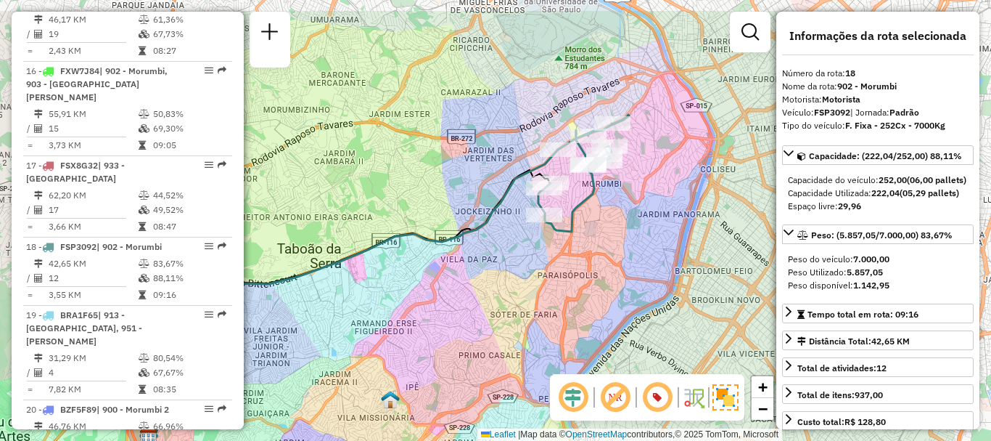
drag, startPoint x: 570, startPoint y: 241, endPoint x: 483, endPoint y: 275, distance: 93.5
click at [483, 275] on div "Janela de atendimento Grade de atendimento Capacidade Transportadoras Veículos …" at bounding box center [495, 220] width 991 height 441
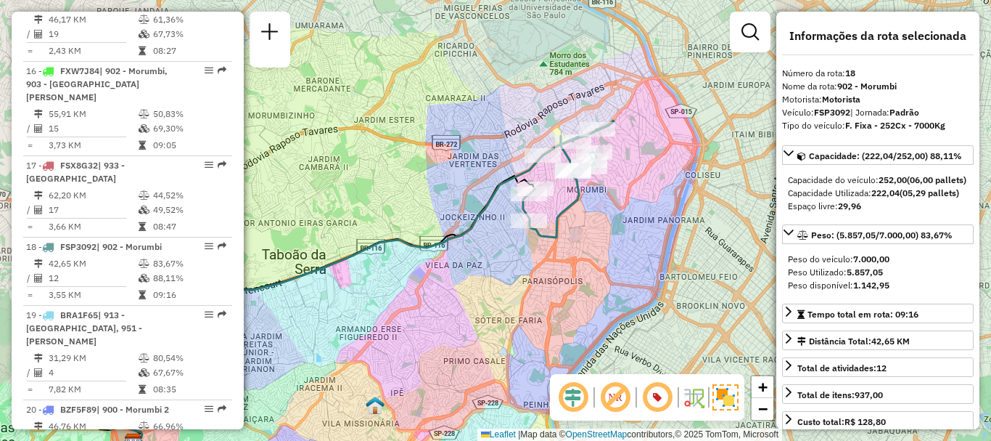
drag, startPoint x: 126, startPoint y: 380, endPoint x: 266, endPoint y: 348, distance: 143.7
click at [124, 419] on td "46,76 KM" at bounding box center [93, 426] width 90 height 15
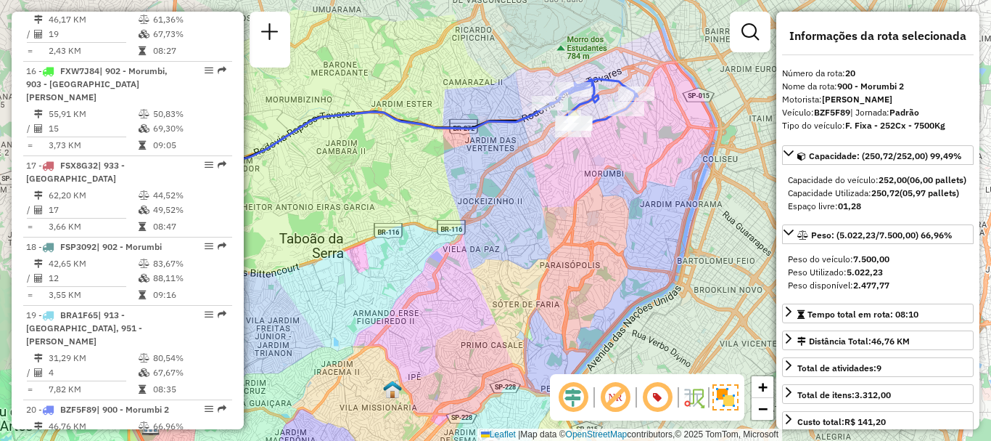
drag, startPoint x: 632, startPoint y: 195, endPoint x: 506, endPoint y: 226, distance: 129.9
click at [506, 226] on div "Janela de atendimento Grade de atendimento Capacidade Transportadoras Veículos …" at bounding box center [495, 220] width 991 height 441
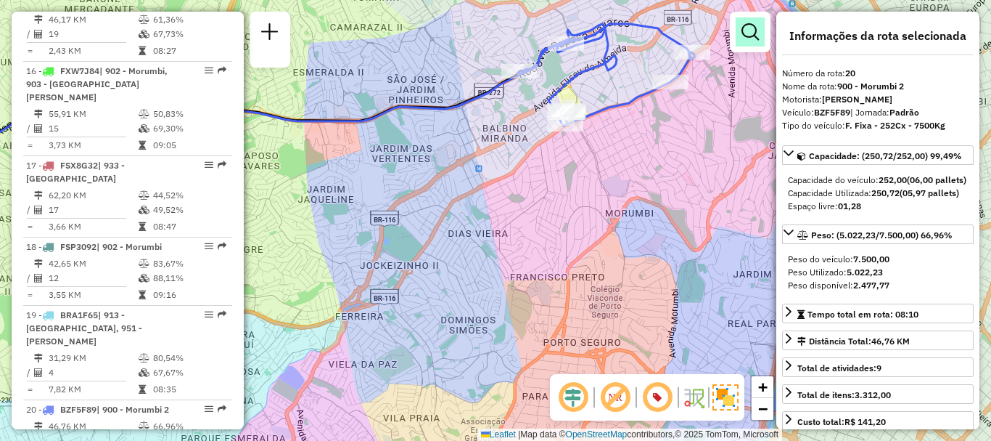
scroll to position [3999, 0]
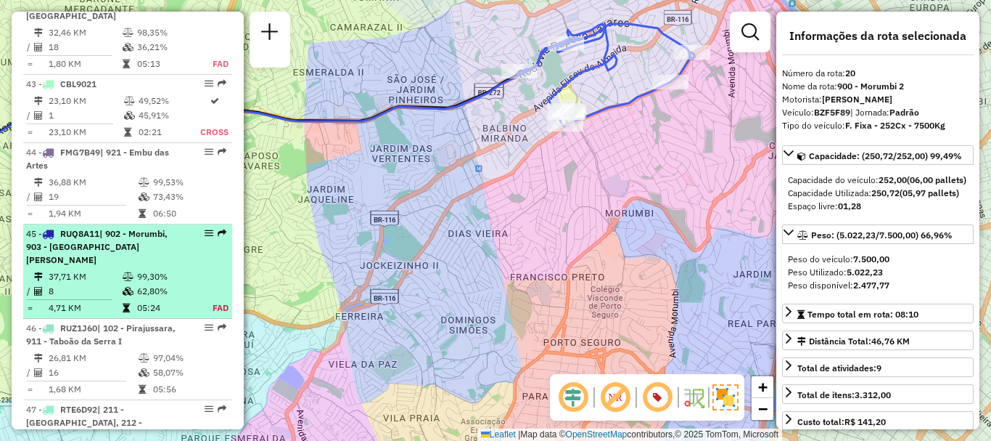
click at [57, 235] on span "| 902 - Morumbi, 903 - [GEOGRAPHIC_DATA][PERSON_NAME]" at bounding box center [97, 246] width 142 height 37
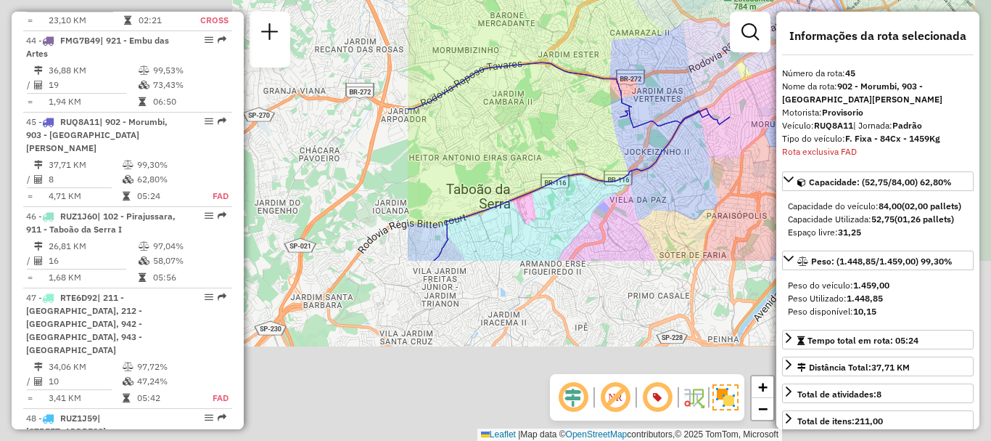
scroll to position [4198, 0]
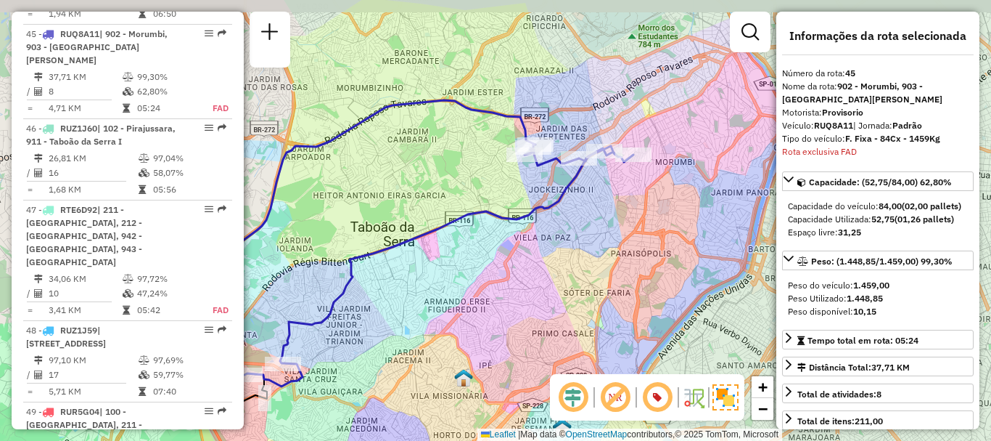
drag, startPoint x: 741, startPoint y: 206, endPoint x: 645, endPoint y: 244, distance: 103.0
click at [645, 244] on div "Janela de atendimento Grade de atendimento Capacidade Transportadoras Veículos …" at bounding box center [495, 220] width 991 height 441
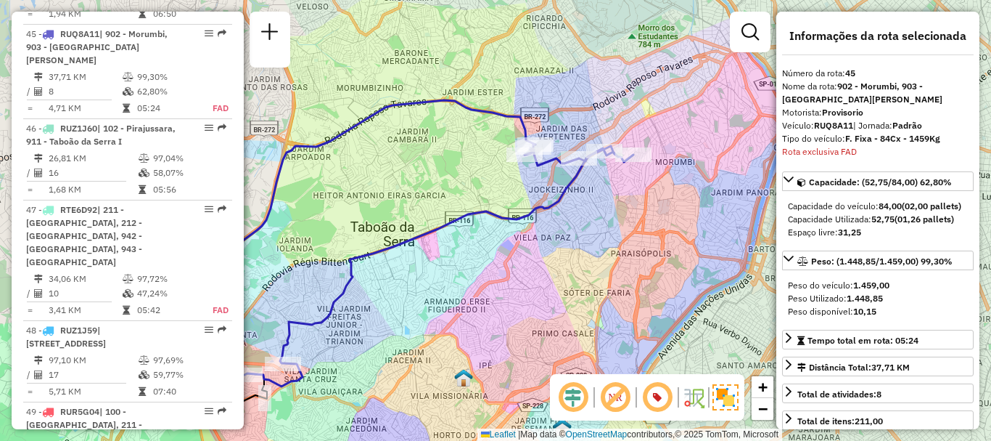
scroll to position [708, 0]
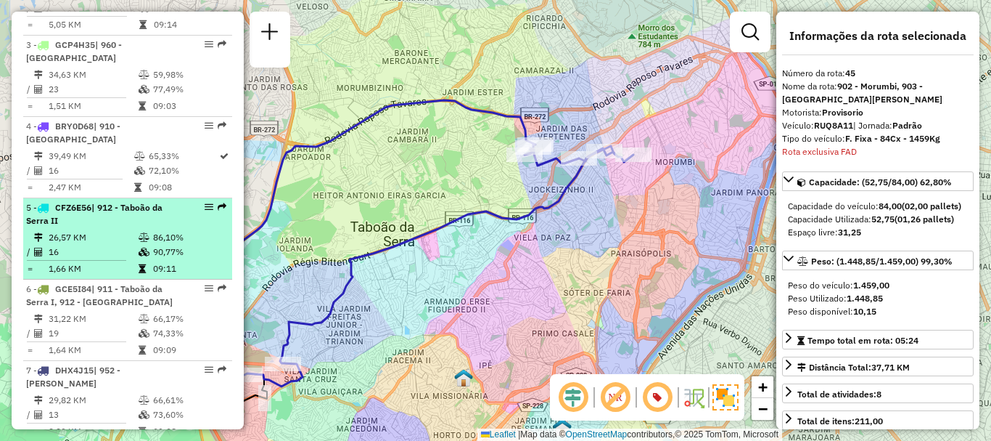
click at [70, 259] on td "16" at bounding box center [93, 252] width 90 height 15
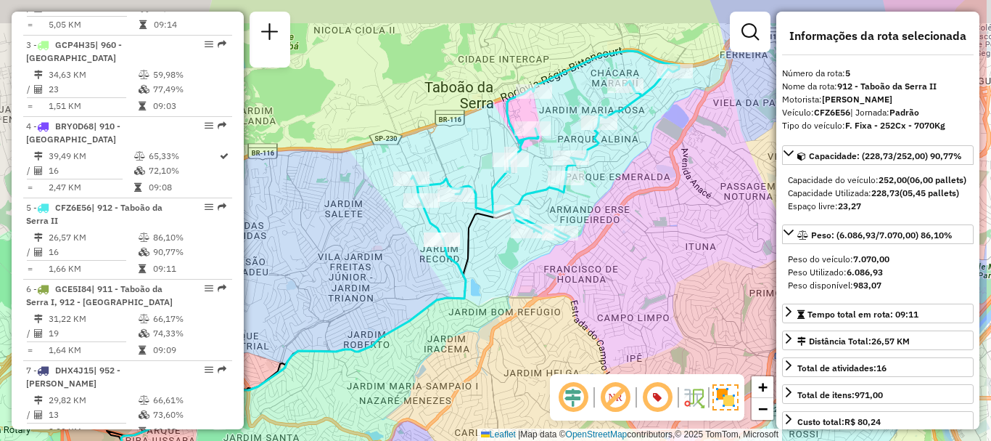
drag, startPoint x: 720, startPoint y: 273, endPoint x: 617, endPoint y: 307, distance: 108.6
click at [617, 307] on div "Janela de atendimento Grade de atendimento Capacidade Transportadoras Veículos …" at bounding box center [495, 220] width 991 height 441
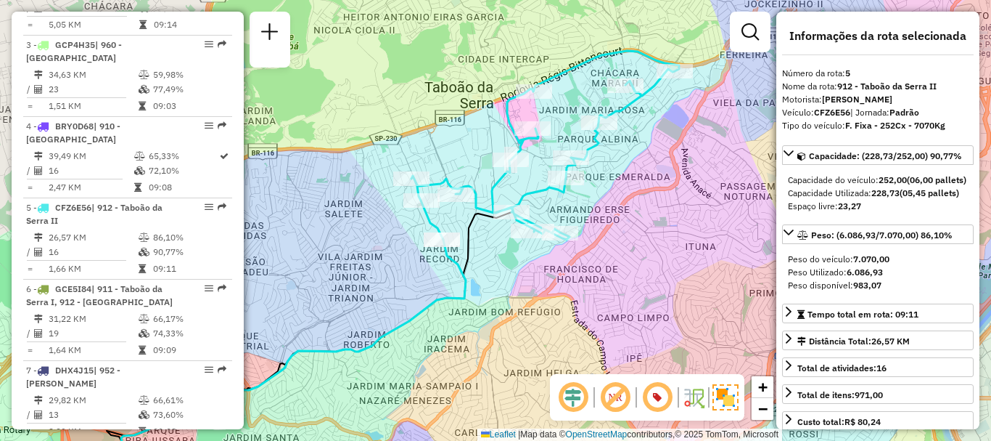
scroll to position [1791, 0]
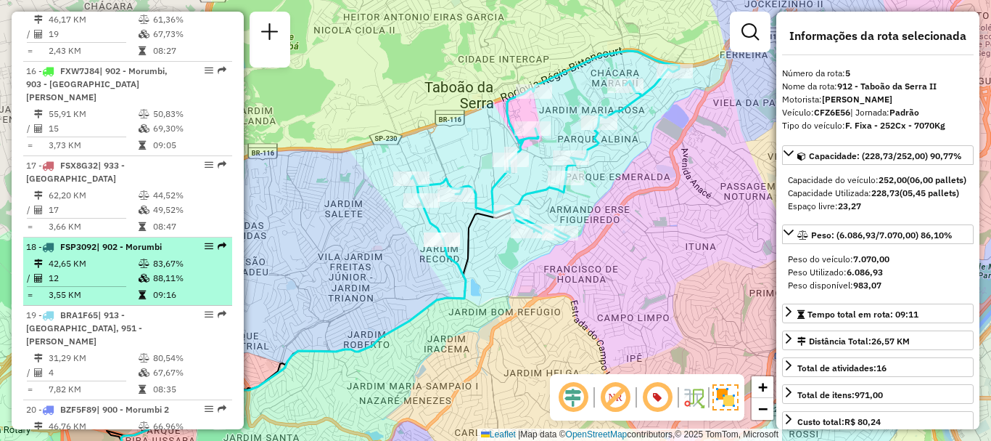
click at [78, 271] on td "12" at bounding box center [93, 278] width 90 height 15
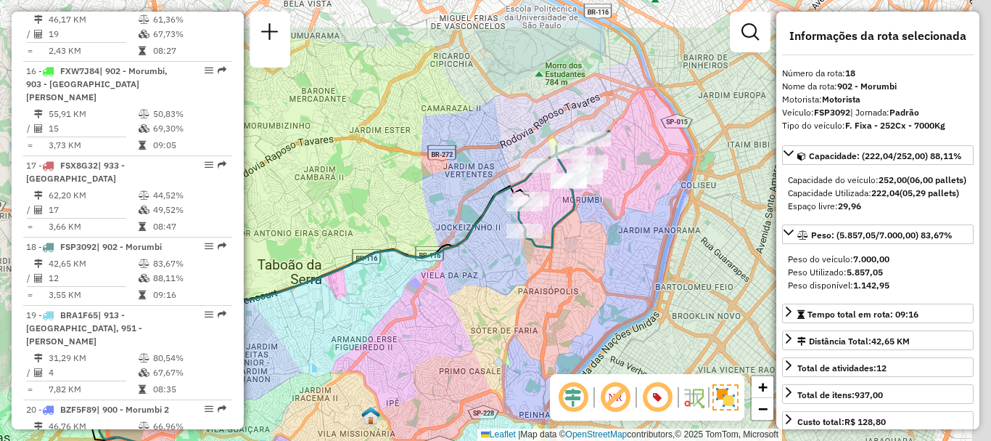
drag, startPoint x: 692, startPoint y: 206, endPoint x: 544, endPoint y: 274, distance: 163.0
click at [541, 275] on div "Janela de atendimento Grade de atendimento Capacidade Transportadoras Veículos …" at bounding box center [495, 220] width 991 height 441
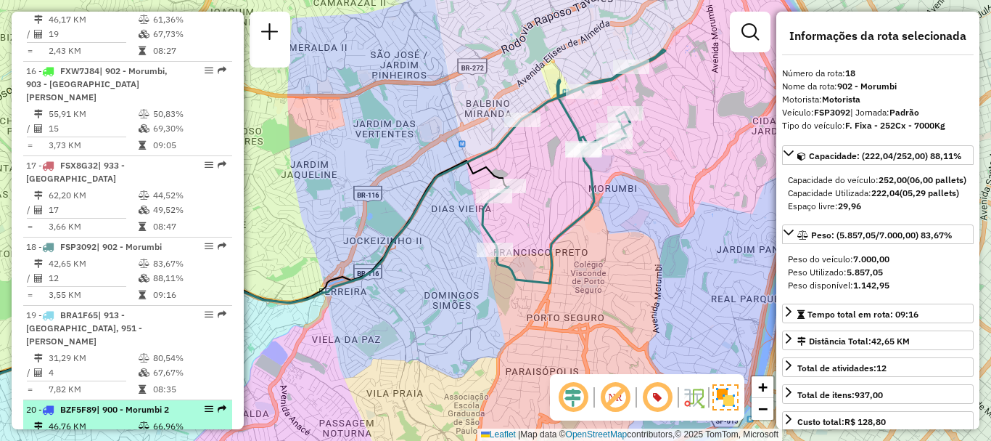
click at [140, 419] on td at bounding box center [145, 426] width 15 height 15
